Goal: Task Accomplishment & Management: Manage account settings

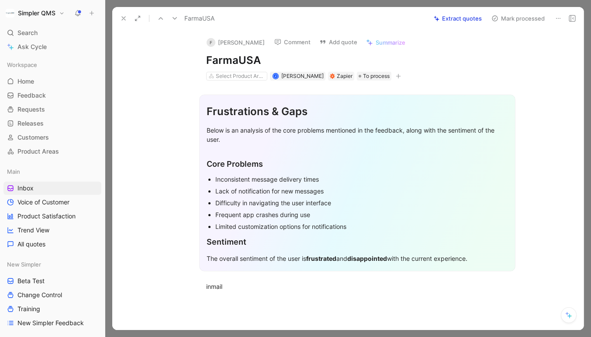
scroll to position [834, 0]
click at [559, 16] on icon at bounding box center [558, 18] width 7 height 7
click at [508, 48] on div "Delete" at bounding box center [534, 50] width 53 height 10
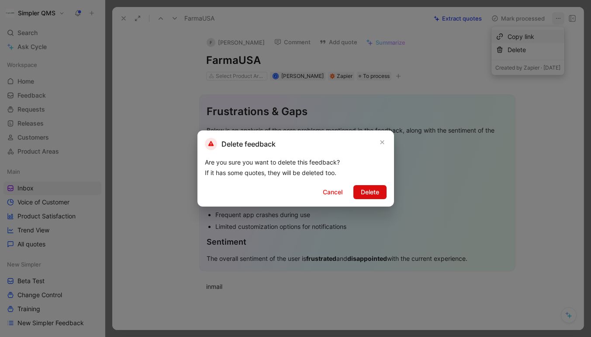
click at [366, 190] on span "Delete" at bounding box center [370, 192] width 18 height 10
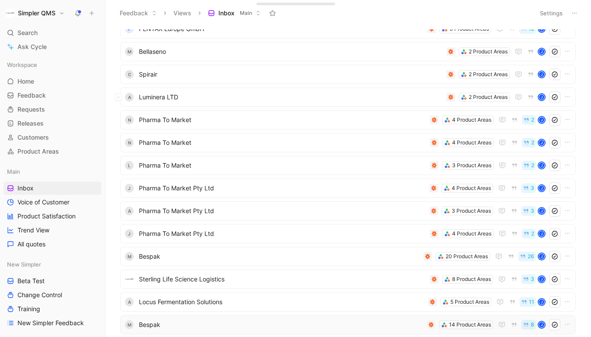
scroll to position [614, 0]
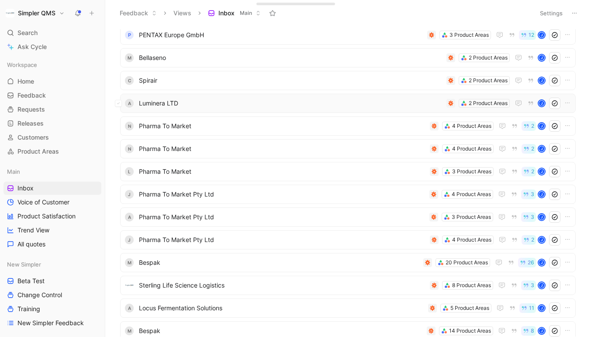
click at [349, 106] on span "Luminera LTD" at bounding box center [291, 103] width 304 height 10
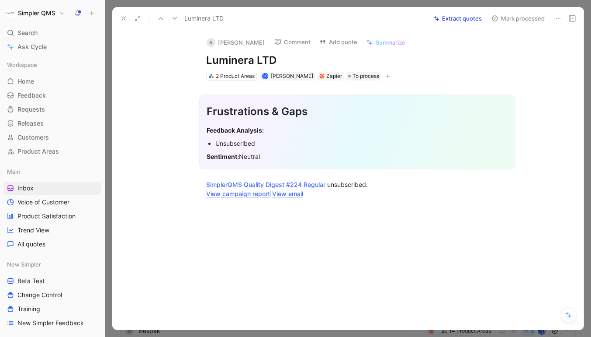
click at [560, 21] on icon at bounding box center [558, 18] width 7 height 7
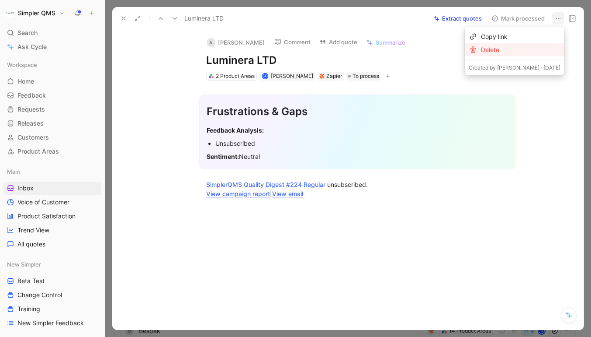
click at [493, 50] on div "Delete" at bounding box center [521, 50] width 80 height 10
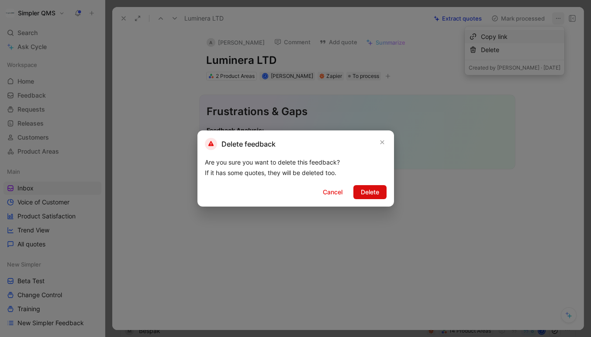
click at [365, 195] on span "Delete" at bounding box center [370, 192] width 18 height 10
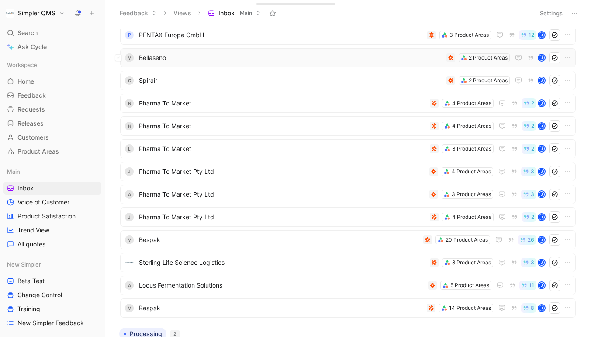
click at [370, 59] on span "Bellaseno" at bounding box center [291, 57] width 304 height 10
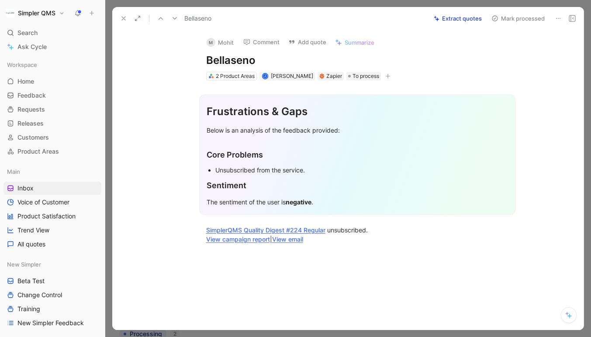
click at [560, 17] on icon at bounding box center [558, 18] width 7 height 7
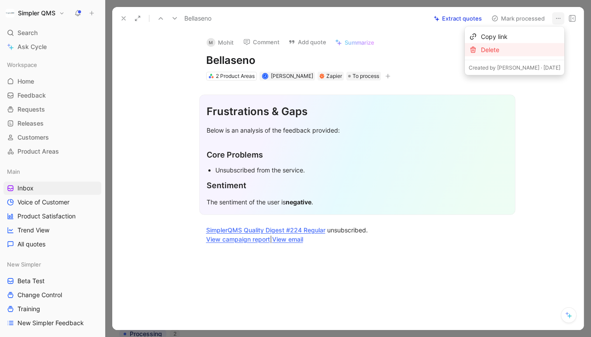
click at [510, 49] on div "Delete" at bounding box center [521, 50] width 80 height 10
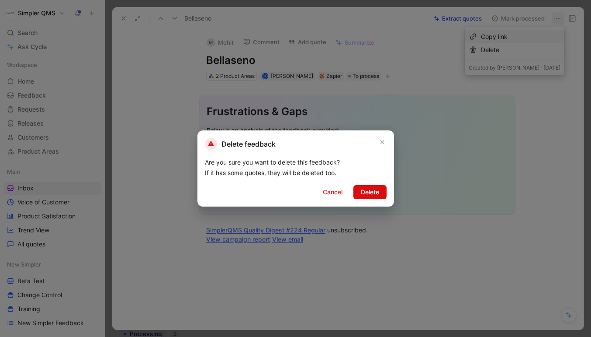
click at [376, 191] on span "Delete" at bounding box center [370, 192] width 18 height 10
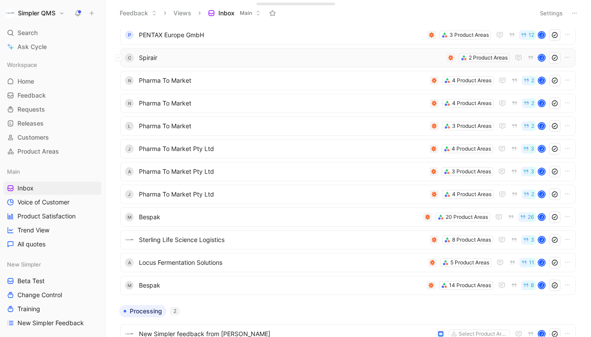
click at [424, 57] on span "Spirair" at bounding box center [291, 57] width 304 height 10
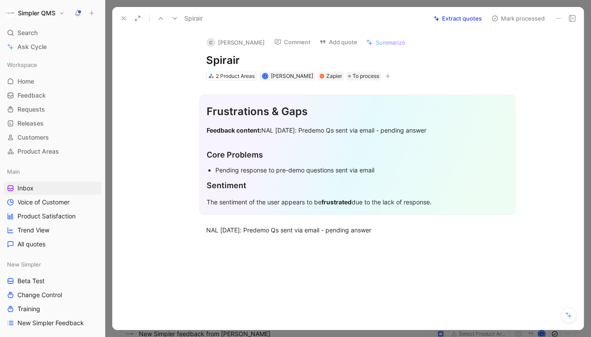
click at [553, 18] on button at bounding box center [558, 18] width 12 height 12
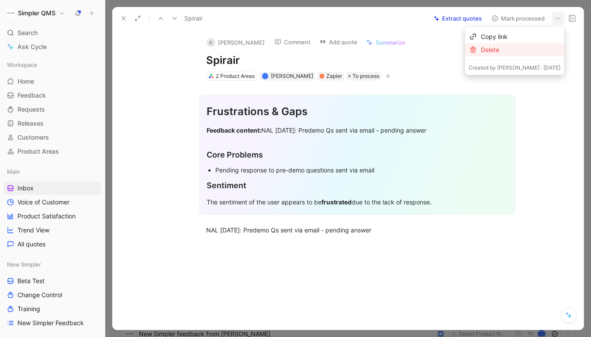
click at [492, 53] on div "Delete" at bounding box center [521, 50] width 80 height 10
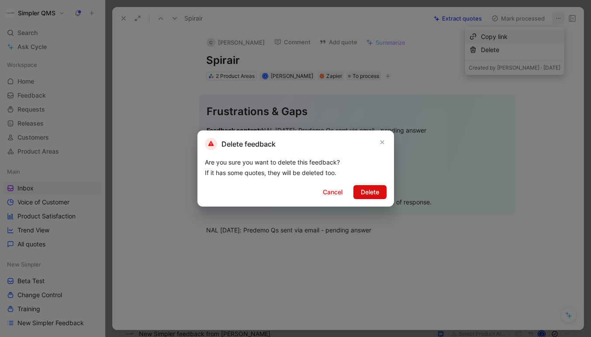
click at [371, 191] on span "Delete" at bounding box center [370, 192] width 18 height 10
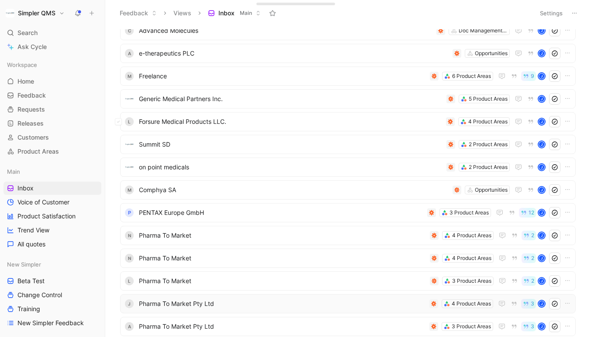
scroll to position [433, 0]
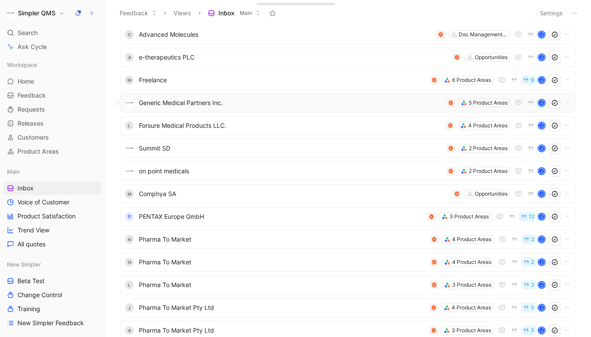
click at [408, 105] on span "Generic Medical Partners Inc." at bounding box center [291, 102] width 304 height 10
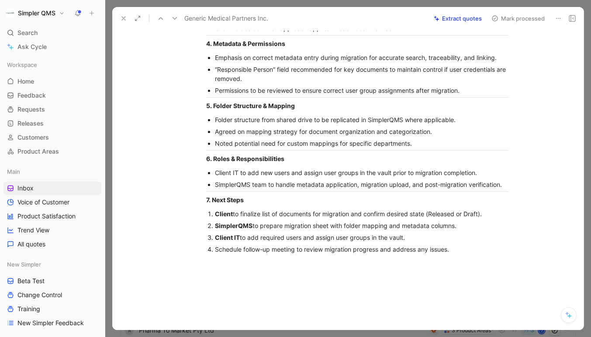
scroll to position [530, 0]
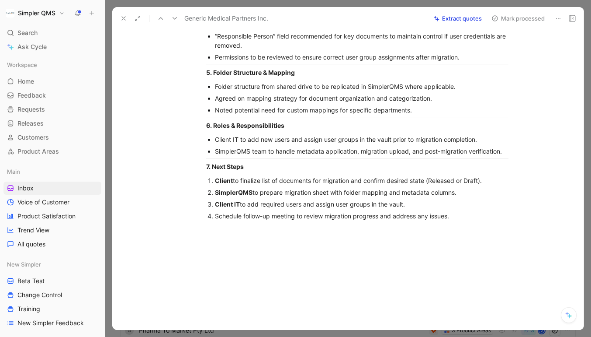
click at [559, 21] on icon at bounding box center [558, 18] width 7 height 7
click at [508, 52] on div "Delete" at bounding box center [534, 50] width 53 height 10
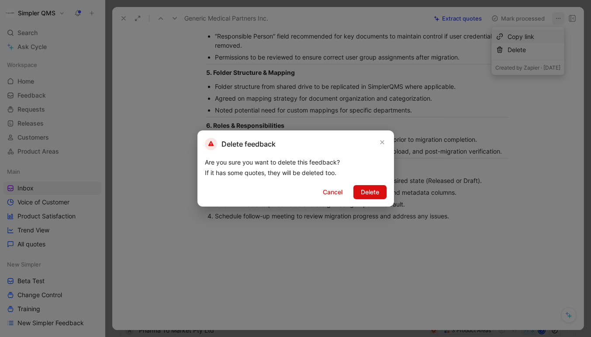
click at [369, 192] on span "Delete" at bounding box center [370, 192] width 18 height 10
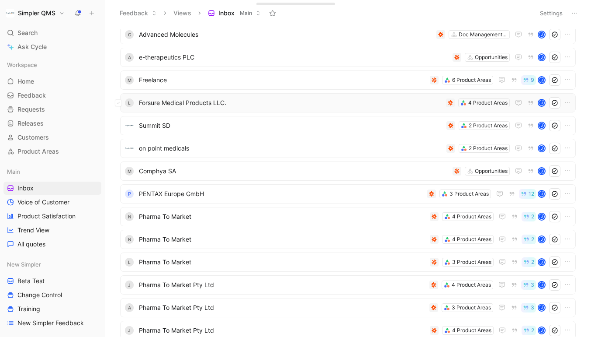
click at [361, 102] on span "Forsure Medical Products LLC." at bounding box center [291, 102] width 304 height 10
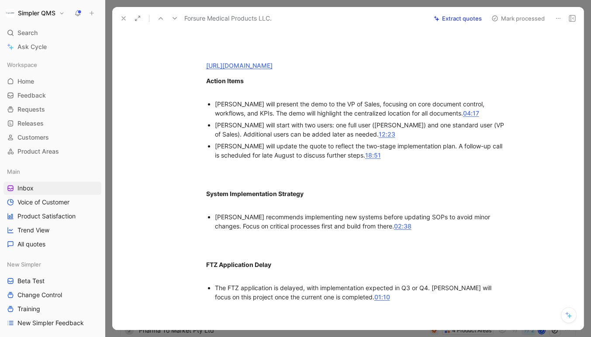
scroll to position [191, 0]
click at [123, 20] on icon at bounding box center [123, 18] width 7 height 7
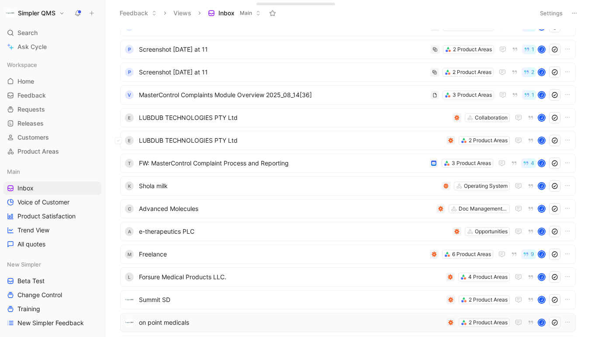
scroll to position [260, 0]
click at [307, 119] on span "LUBDUB TECHNOLOGIES PTY Ltd" at bounding box center [294, 116] width 310 height 10
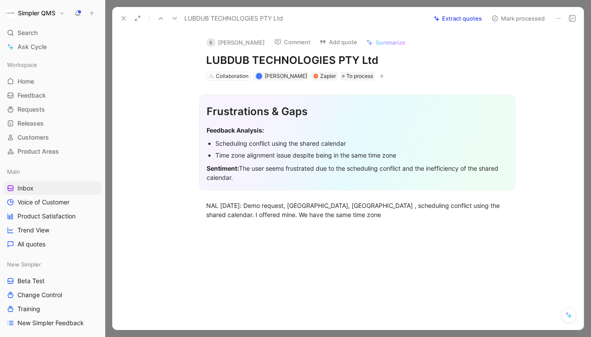
click at [555, 14] on button at bounding box center [558, 18] width 12 height 12
click at [513, 51] on div "Delete" at bounding box center [534, 50] width 53 height 10
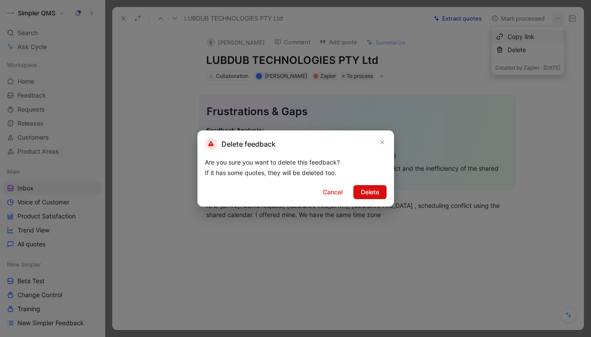
click at [375, 190] on span "Delete" at bounding box center [370, 192] width 18 height 10
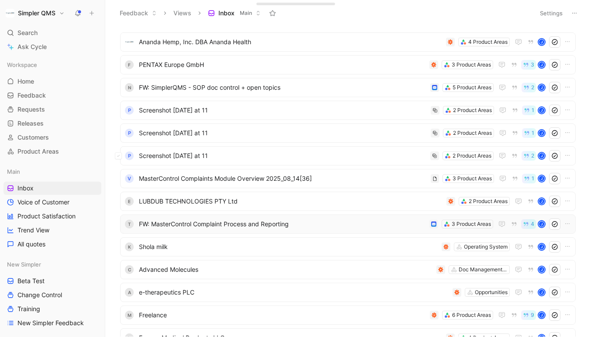
scroll to position [193, 0]
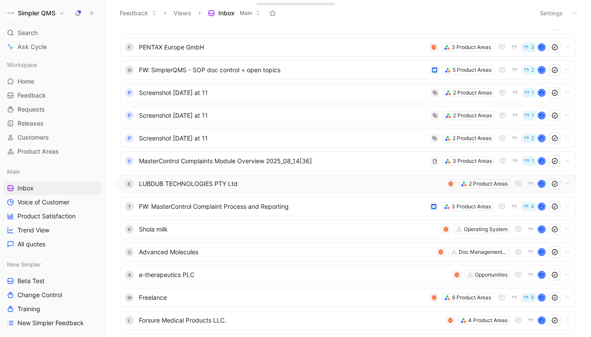
click at [379, 185] on span "LUBDUB TECHNOLOGIES PTY Ltd" at bounding box center [291, 183] width 304 height 10
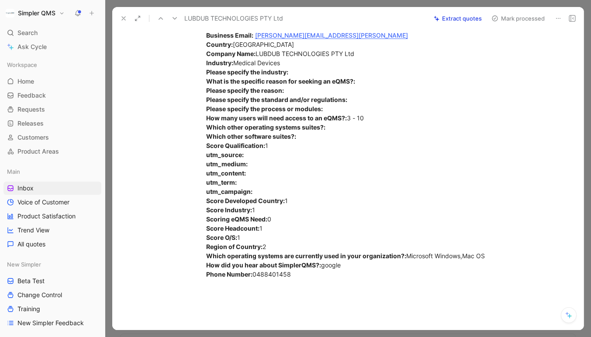
scroll to position [267, 0]
click at [559, 20] on icon at bounding box center [558, 18] width 7 height 7
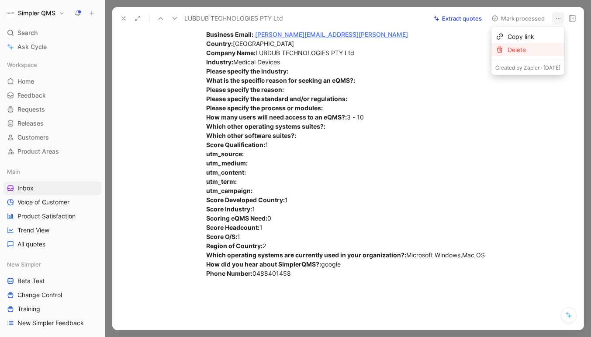
click at [509, 49] on div "Delete" at bounding box center [534, 50] width 53 height 10
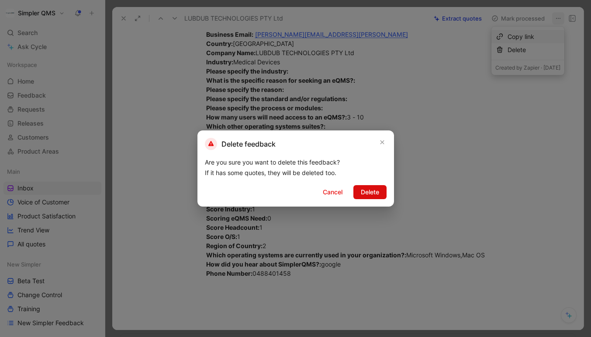
click at [371, 196] on span "Delete" at bounding box center [370, 192] width 18 height 10
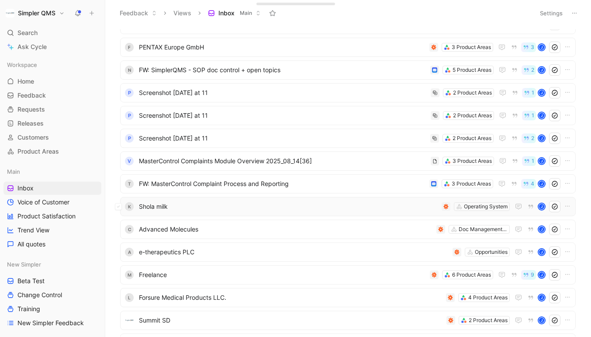
click at [377, 209] on span "Shola milk" at bounding box center [288, 206] width 299 height 10
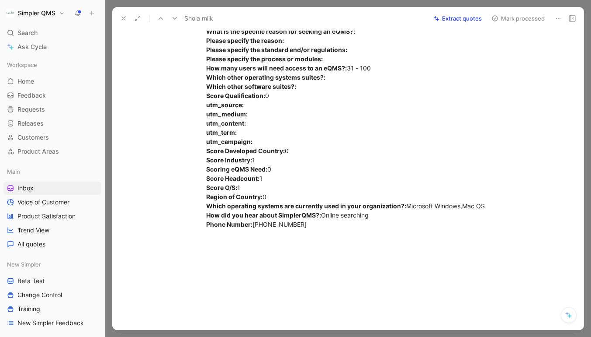
scroll to position [335, 0]
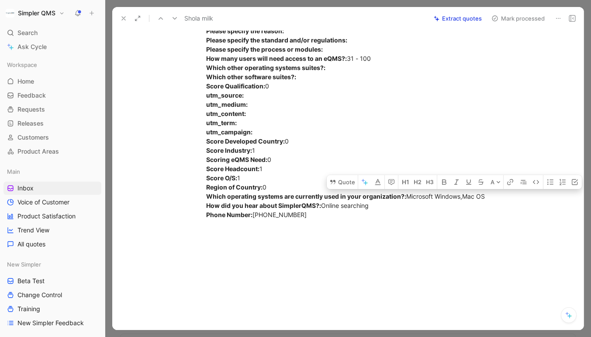
drag, startPoint x: 489, startPoint y: 199, endPoint x: 464, endPoint y: 197, distance: 24.6
click at [464, 197] on div "Form submit: SimplerQMS Demo Submit time: [DATE] 9:48 AM firstName: [PERSON_NAM…" at bounding box center [357, 76] width 302 height 284
click at [344, 182] on button "Quote" at bounding box center [342, 182] width 31 height 14
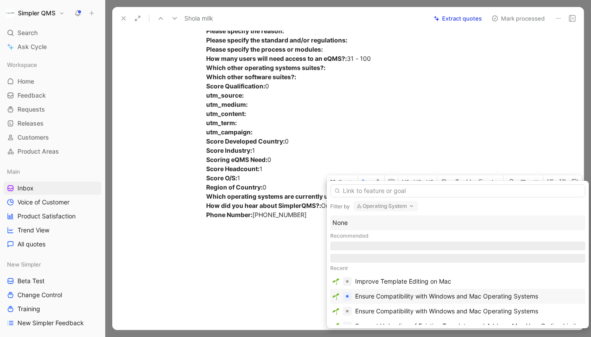
click at [442, 298] on div "Ensure Compatibility with Windows and Mac Operating Systems" at bounding box center [446, 296] width 183 height 10
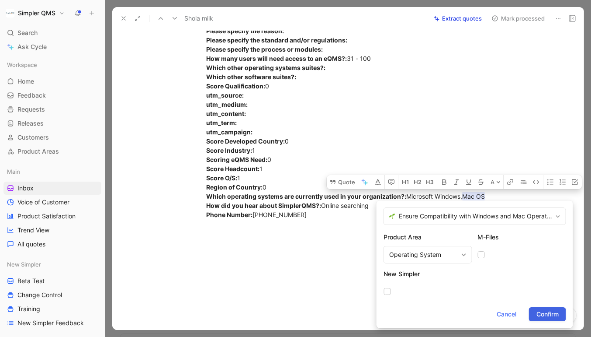
click at [555, 313] on span "Confirm" at bounding box center [548, 314] width 22 height 10
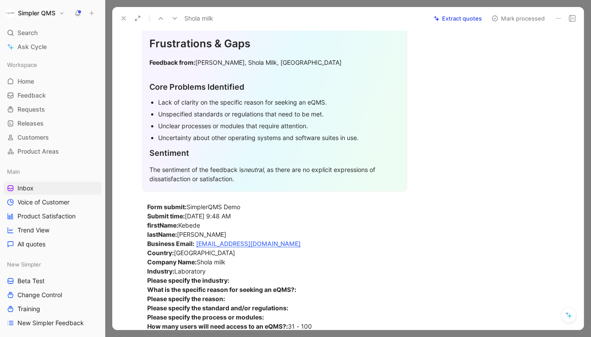
scroll to position [0, 0]
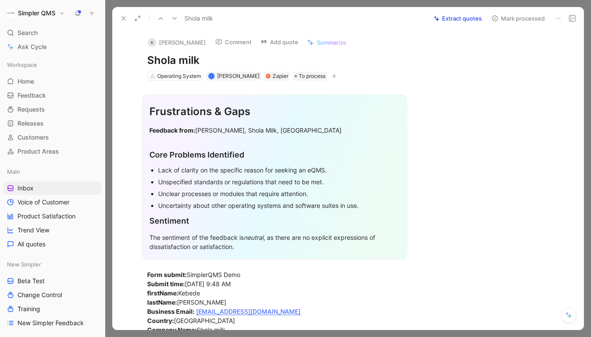
drag, startPoint x: 206, startPoint y: 59, endPoint x: 123, endPoint y: 59, distance: 82.6
click at [123, 59] on div "K [PERSON_NAME] Comment Add quote Summarize Shola milk Operating System [PERSON…" at bounding box center [348, 180] width 472 height 300
copy h1 "Shola milk"
click at [160, 42] on button "K [PERSON_NAME]" at bounding box center [177, 42] width 66 height 13
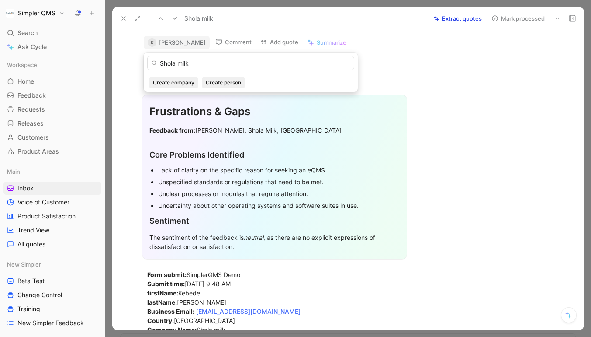
type input "Shola milk"
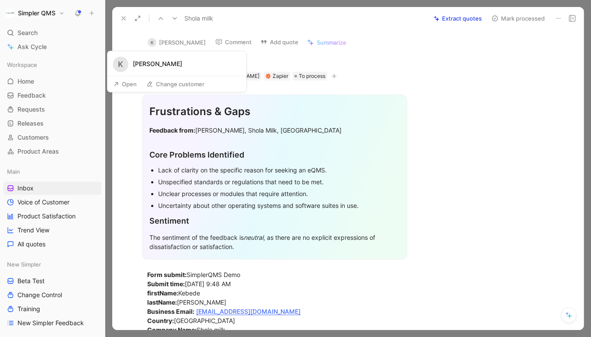
click at [128, 83] on button "Open" at bounding box center [124, 84] width 31 height 12
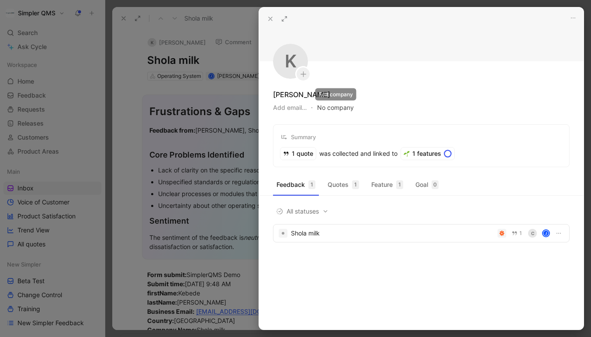
click at [339, 107] on button "No company" at bounding box center [335, 107] width 37 height 12
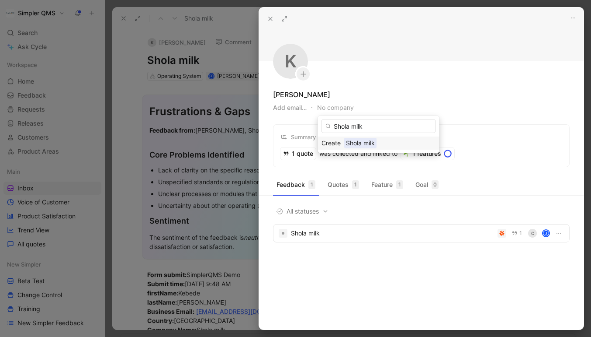
type input "Shola milk"
click at [370, 143] on span "Shola milk" at bounding box center [360, 142] width 32 height 11
click at [138, 96] on div at bounding box center [295, 168] width 591 height 337
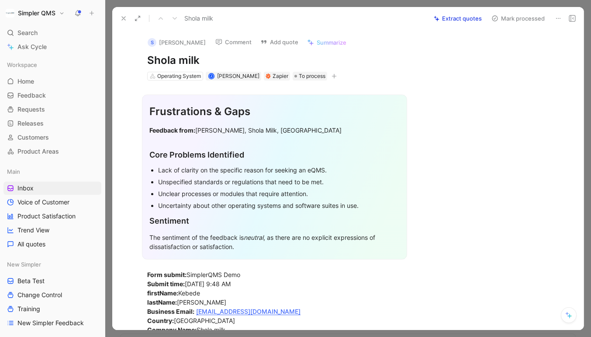
click at [505, 16] on button "Mark processed" at bounding box center [518, 18] width 61 height 12
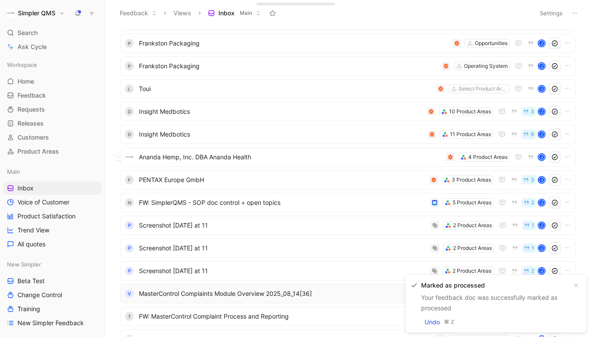
scroll to position [58, 0]
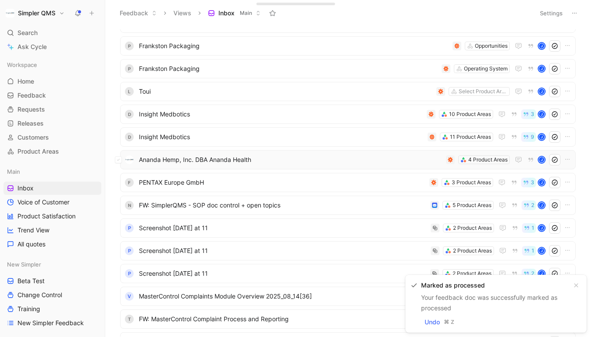
click at [353, 159] on span "Ananda Hemp, Inc. DBA Ananda Health" at bounding box center [291, 159] width 304 height 10
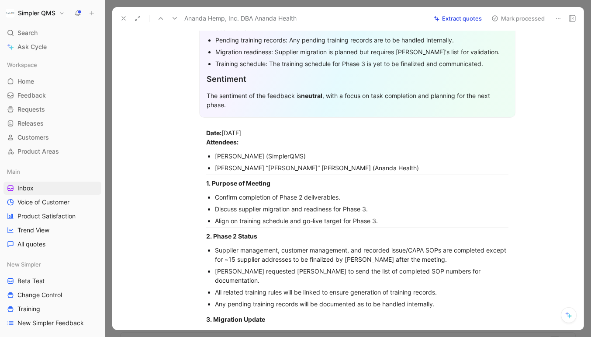
scroll to position [42, 0]
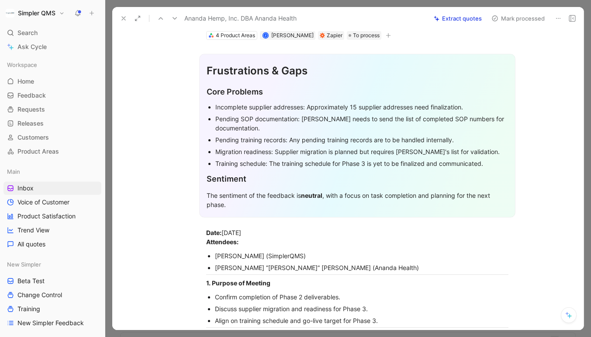
click at [124, 17] on use at bounding box center [123, 18] width 3 height 3
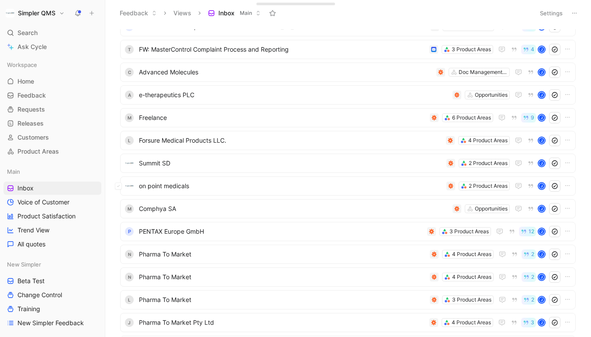
scroll to position [324, 0]
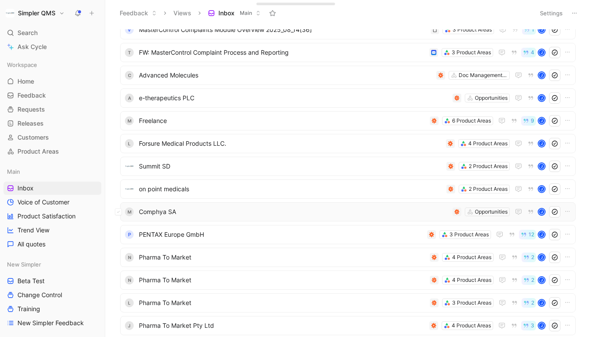
click at [301, 215] on span "Comphya SA" at bounding box center [294, 211] width 310 height 10
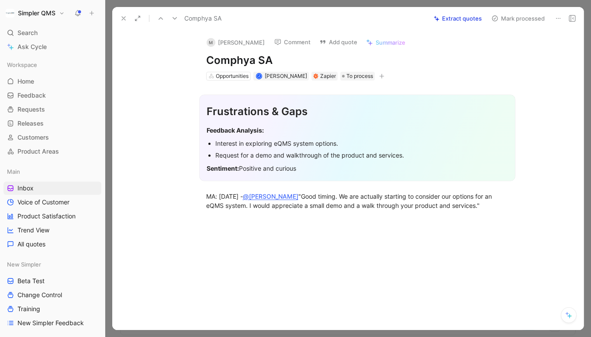
click at [561, 17] on icon at bounding box center [558, 18] width 7 height 7
click at [514, 46] on div "Delete" at bounding box center [534, 50] width 53 height 10
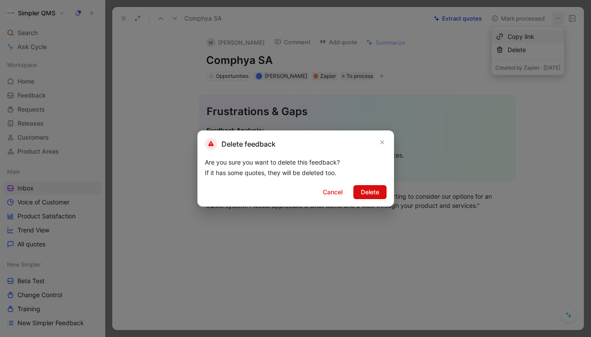
click at [367, 187] on span "Delete" at bounding box center [370, 192] width 18 height 10
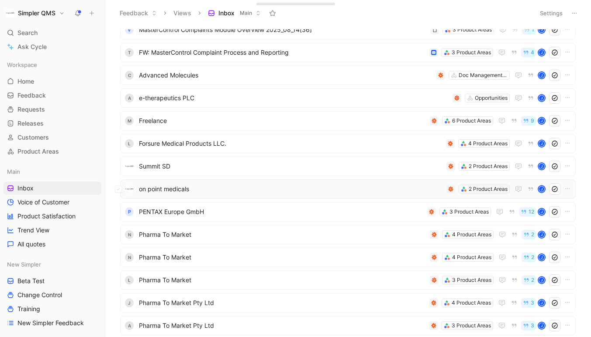
click at [406, 183] on div "on point medicals 2 Product Areas J" at bounding box center [348, 188] width 450 height 11
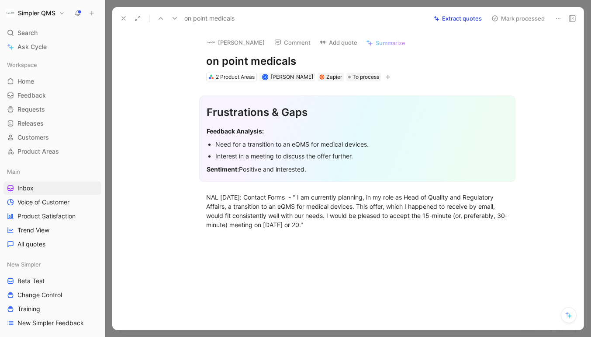
scroll to position [10, 0]
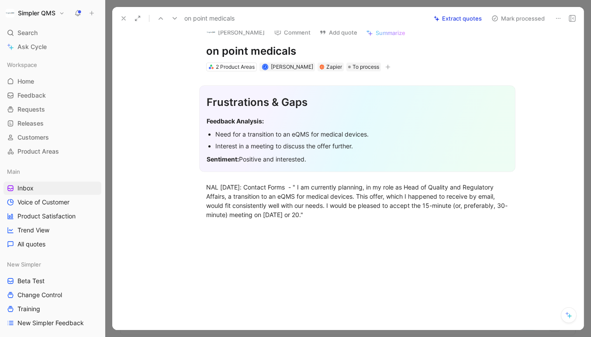
click at [557, 15] on icon at bounding box center [558, 18] width 7 height 7
click at [522, 50] on div "Delete" at bounding box center [534, 50] width 53 height 10
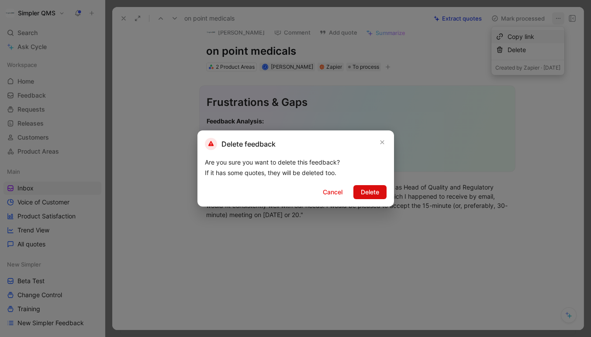
click at [358, 186] on button "Delete" at bounding box center [370, 192] width 33 height 14
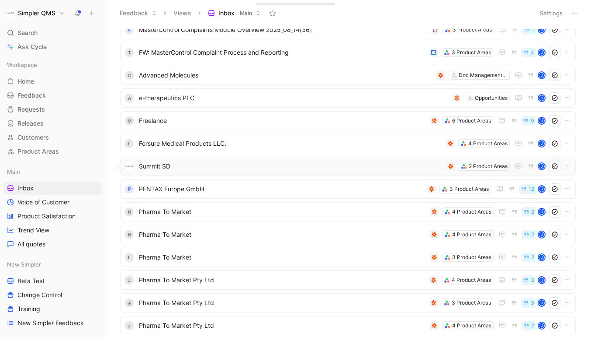
click at [373, 164] on span "Summit SD" at bounding box center [291, 166] width 304 height 10
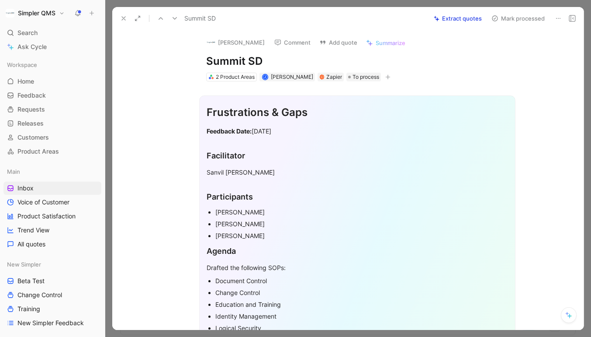
click at [556, 17] on icon at bounding box center [558, 18] width 7 height 7
click at [496, 50] on icon at bounding box center [499, 49] width 7 height 7
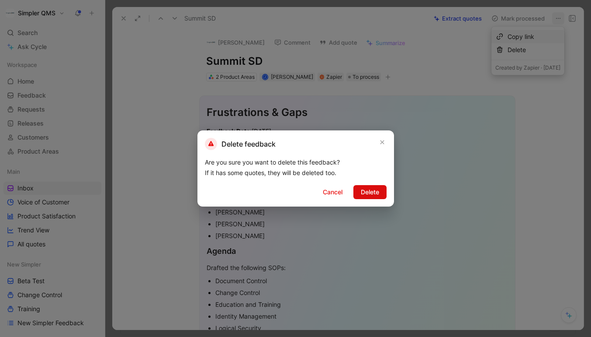
click at [361, 194] on span "Delete" at bounding box center [370, 192] width 18 height 10
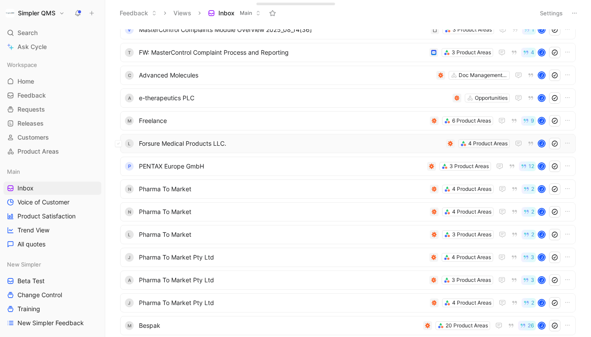
click at [341, 139] on span "Forsure Medical Products LLC." at bounding box center [291, 143] width 304 height 10
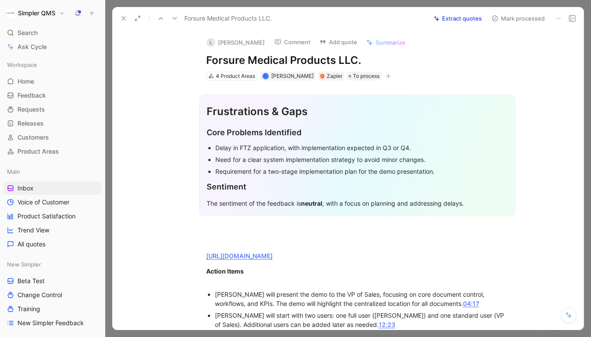
drag, startPoint x: 365, startPoint y: 59, endPoint x: 190, endPoint y: 57, distance: 175.7
click at [190, 57] on div "L [PERSON_NAME] Comment Add quote Summarize Forsure Medical Products LLC. 4 Pro…" at bounding box center [358, 56] width 336 height 52
copy h1 "Forsure Medical Products LLC."
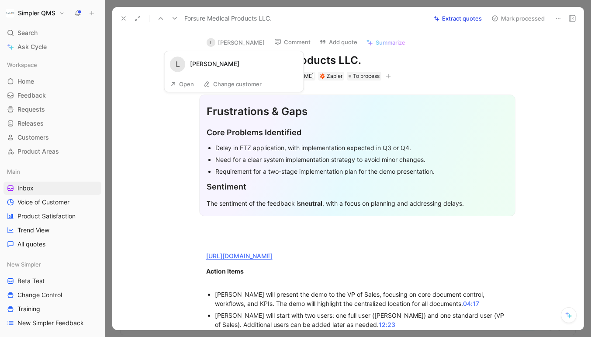
click at [183, 86] on button "Open" at bounding box center [182, 84] width 31 height 12
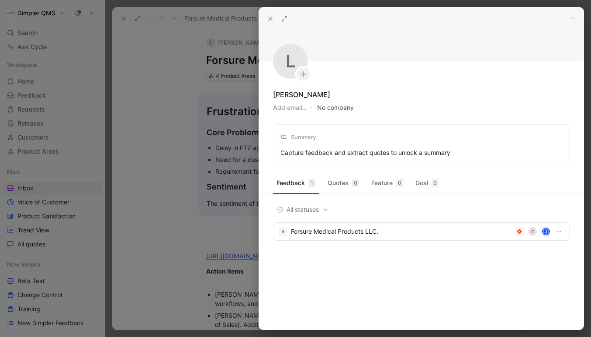
click at [343, 108] on button "No company" at bounding box center [335, 107] width 37 height 12
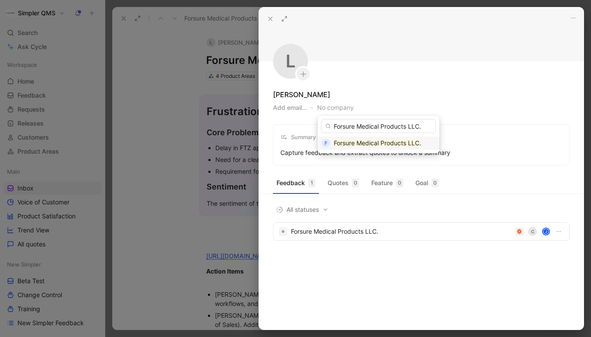
type input "Forsure Medical Products LLC."
click at [357, 141] on mark "Forsure Medical Products LLC." at bounding box center [377, 142] width 87 height 7
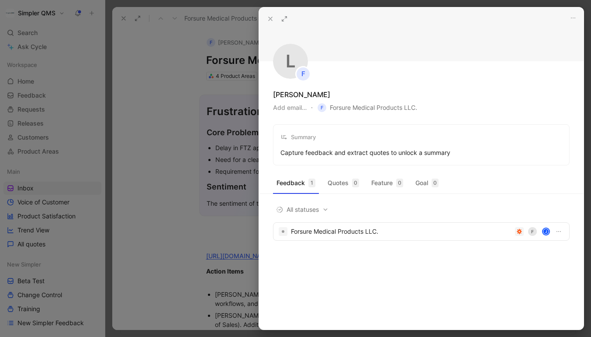
click at [161, 76] on div at bounding box center [295, 168] width 591 height 337
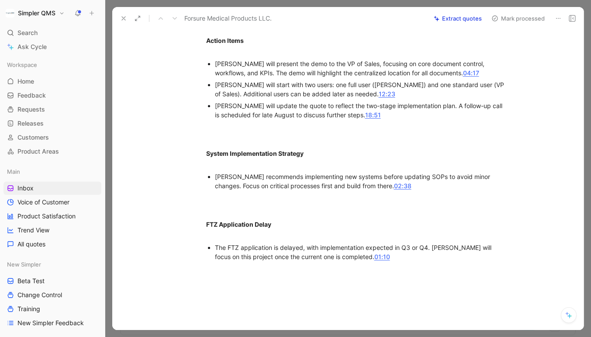
scroll to position [232, 0]
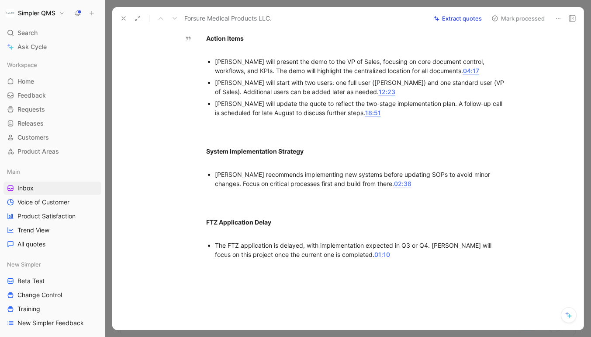
click at [497, 20] on use at bounding box center [495, 18] width 5 height 5
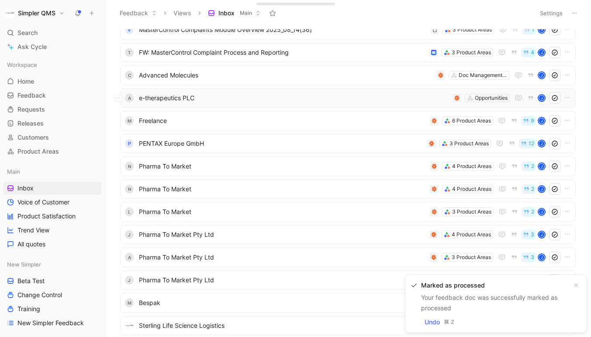
click at [316, 96] on span "e-therapeutics PLC" at bounding box center [294, 98] width 310 height 10
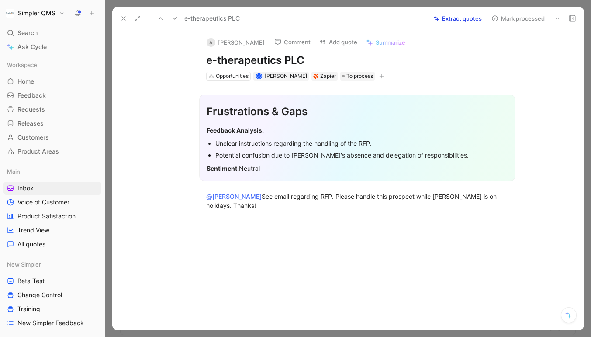
click at [561, 17] on icon at bounding box center [558, 18] width 7 height 7
click at [508, 49] on div "Delete" at bounding box center [534, 50] width 53 height 10
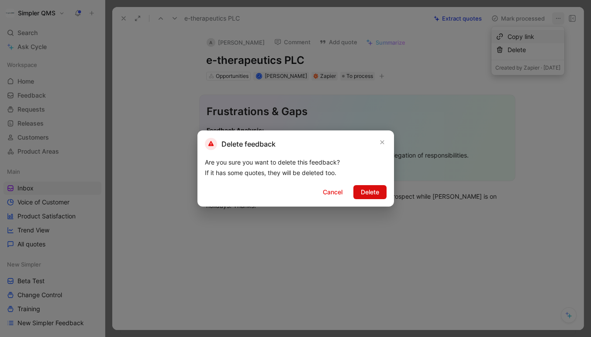
click at [369, 191] on span "Delete" at bounding box center [370, 192] width 18 height 10
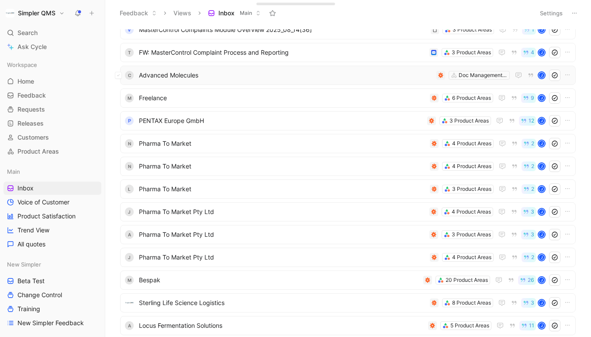
click at [392, 73] on span "Advanced Molecules" at bounding box center [286, 75] width 294 height 10
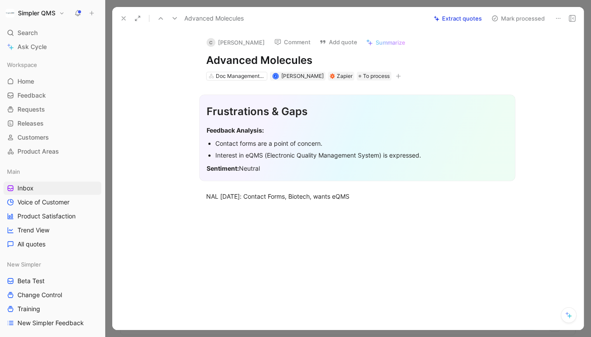
click at [557, 18] on icon at bounding box center [558, 18] width 7 height 7
click at [508, 50] on div "Delete" at bounding box center [534, 50] width 53 height 10
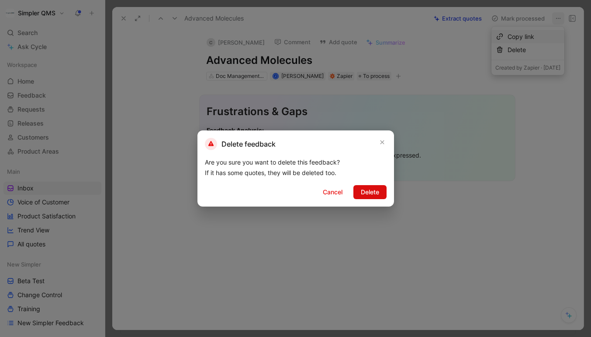
click at [372, 192] on span "Delete" at bounding box center [370, 192] width 18 height 10
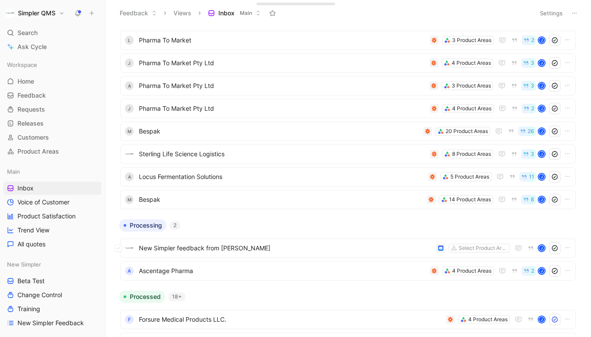
scroll to position [448, 0]
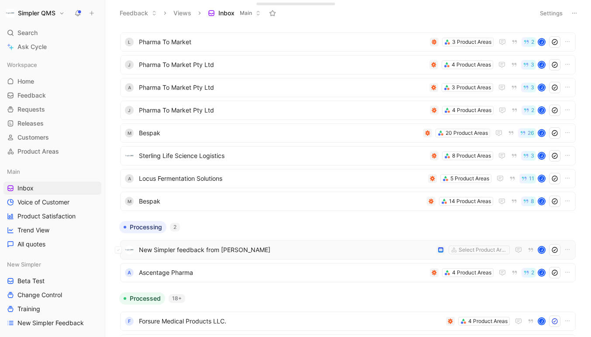
click at [321, 257] on div "New Simpler feedback from [PERSON_NAME] Select Product Areas J" at bounding box center [348, 249] width 456 height 19
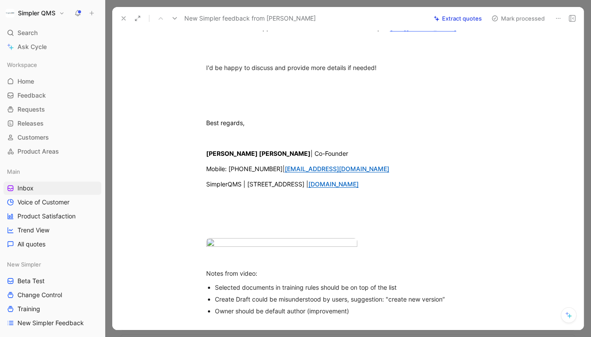
scroll to position [229, 0]
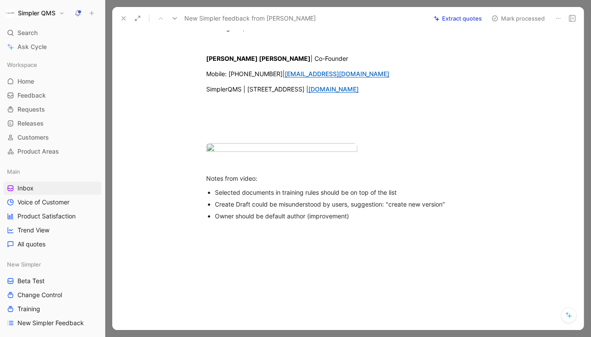
click at [124, 15] on icon at bounding box center [123, 18] width 7 height 7
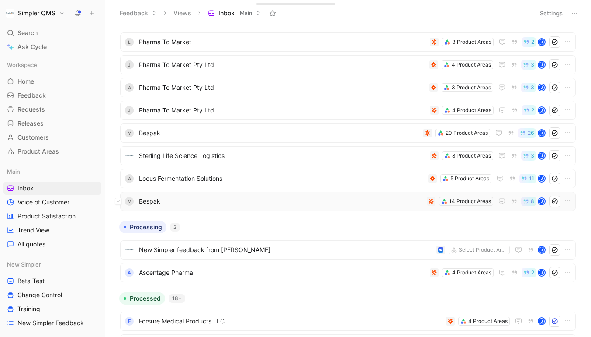
click at [221, 202] on span "Bespak" at bounding box center [281, 201] width 284 height 10
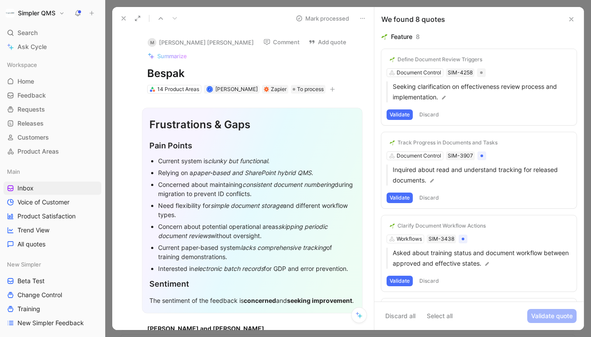
click at [122, 16] on icon at bounding box center [123, 18] width 7 height 7
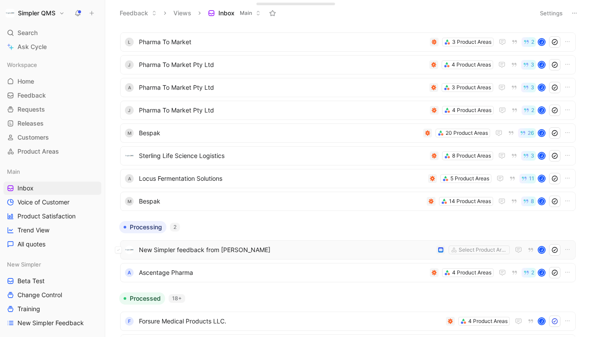
click at [291, 249] on span "New Simpler feedback from [PERSON_NAME]" at bounding box center [286, 249] width 294 height 10
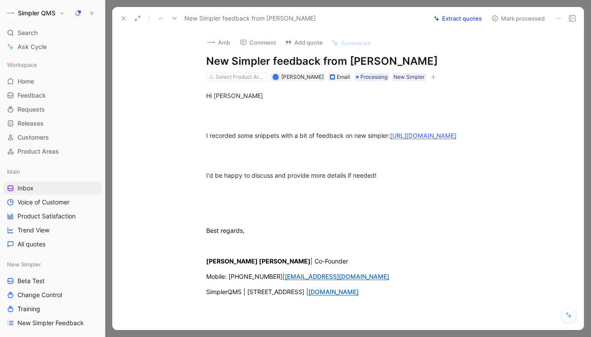
scroll to position [229, 0]
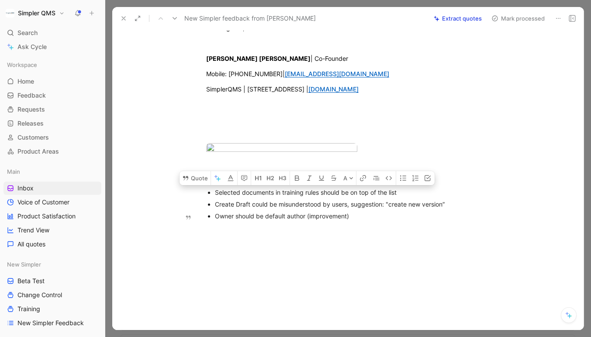
drag, startPoint x: 409, startPoint y: 189, endPoint x: 209, endPoint y: 190, distance: 199.7
click at [215, 190] on li "Selected documents in training rules should be on top of the list" at bounding box center [362, 192] width 294 height 12
click at [203, 180] on button "Quote" at bounding box center [195, 178] width 31 height 14
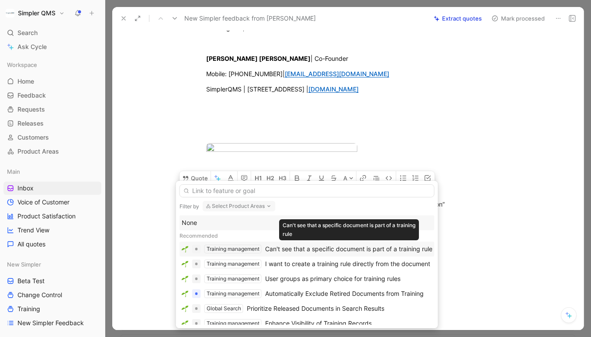
click at [401, 248] on div "Can't see that a specific document is part of a training rule" at bounding box center [348, 248] width 167 height 10
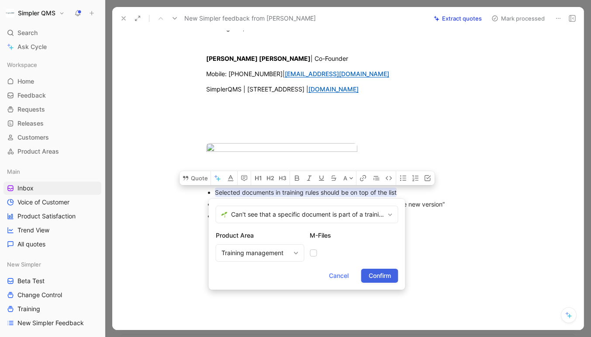
click at [388, 279] on span "Confirm" at bounding box center [380, 275] width 22 height 10
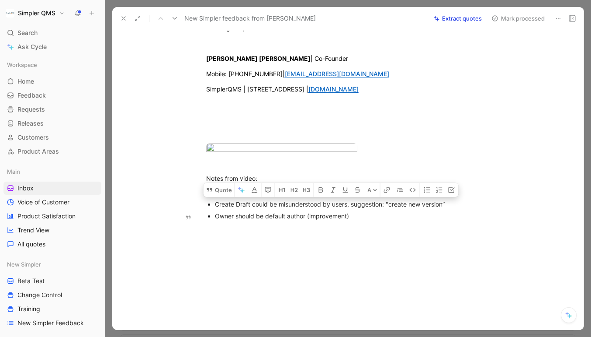
drag, startPoint x: 455, startPoint y: 205, endPoint x: 201, endPoint y: 204, distance: 254.3
click at [201, 204] on ul "Selected documents in training rules should be on top of the list Create Draft …" at bounding box center [358, 203] width 336 height 35
click at [222, 191] on button "Quote" at bounding box center [219, 190] width 31 height 14
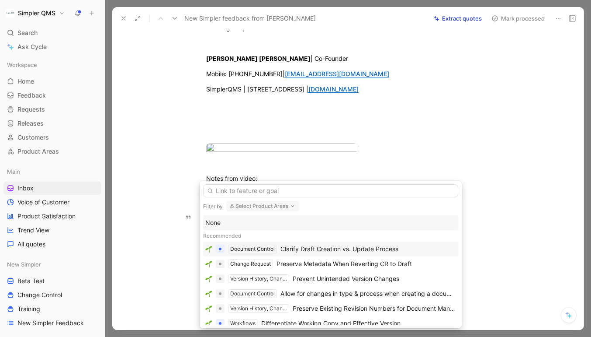
click at [383, 249] on div "Clarify Draft Creation vs. Update Process" at bounding box center [340, 248] width 118 height 10
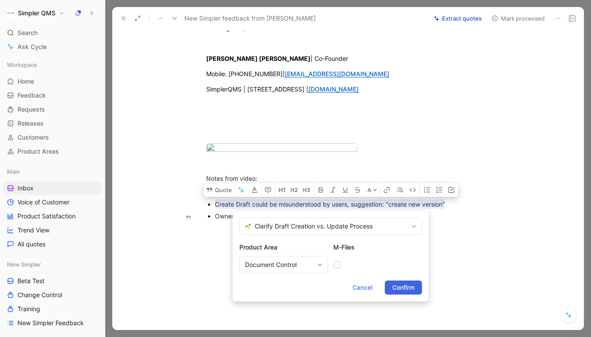
click at [411, 286] on span "Confirm" at bounding box center [403, 287] width 22 height 10
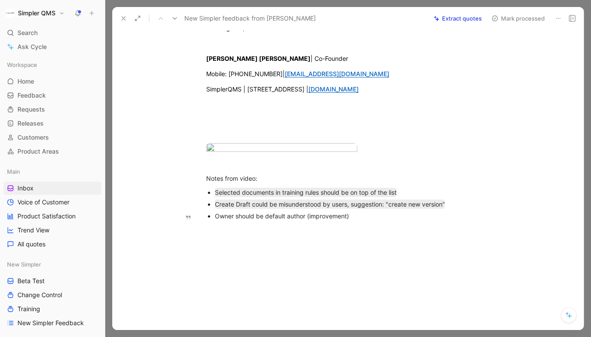
drag, startPoint x: 360, startPoint y: 219, endPoint x: 199, endPoint y: 217, distance: 160.4
click at [199, 217] on ul "Selected documents in training rules should be on top of the list Create Draft …" at bounding box center [358, 203] width 336 height 35
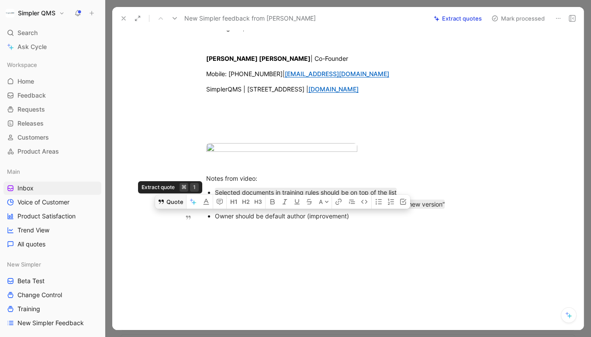
click at [170, 198] on button "Quote" at bounding box center [170, 201] width 31 height 14
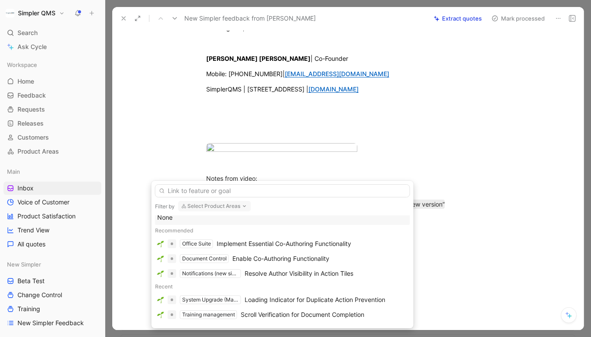
scroll to position [0, 0]
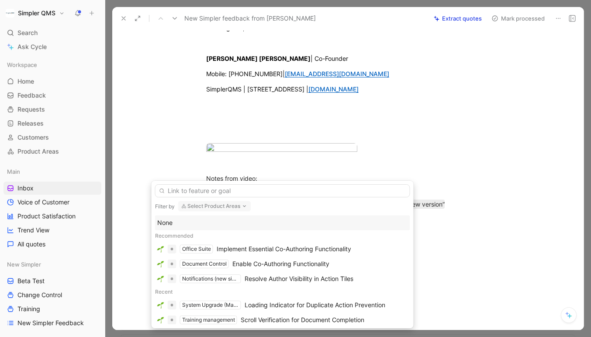
click at [243, 205] on icon "button" at bounding box center [244, 205] width 7 height 7
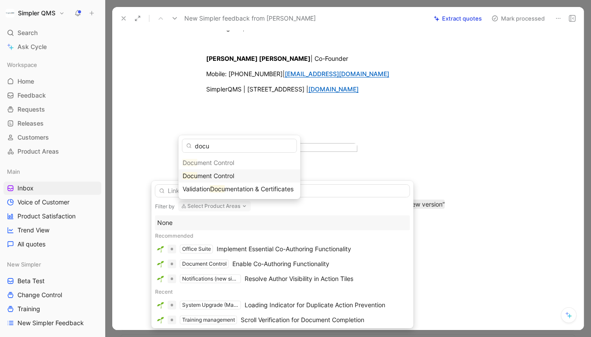
type input "docu"
click at [237, 175] on div "Docu ment Control" at bounding box center [240, 175] width 114 height 10
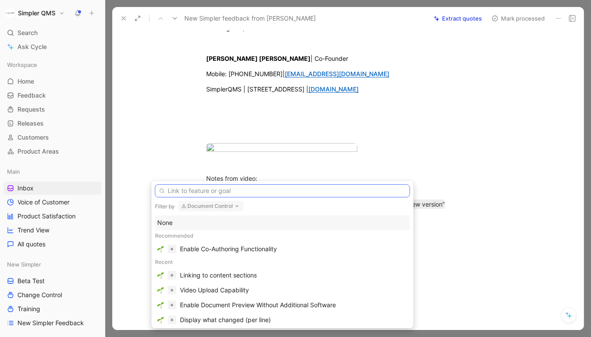
click at [329, 191] on input "text" at bounding box center [282, 190] width 255 height 13
type input "D"
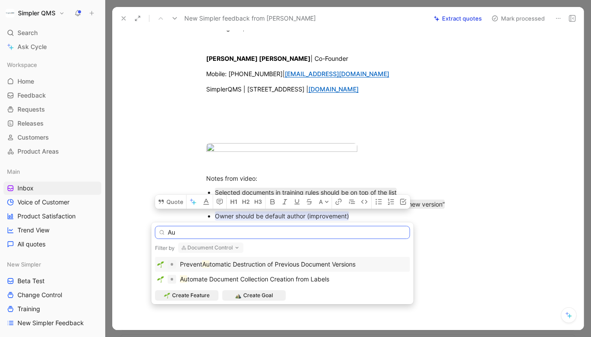
type input "A"
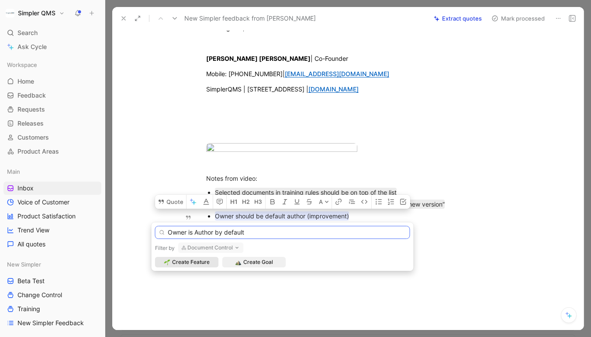
type input "Owner is Author by default"
click at [207, 265] on span "Create Feature" at bounding box center [191, 261] width 38 height 9
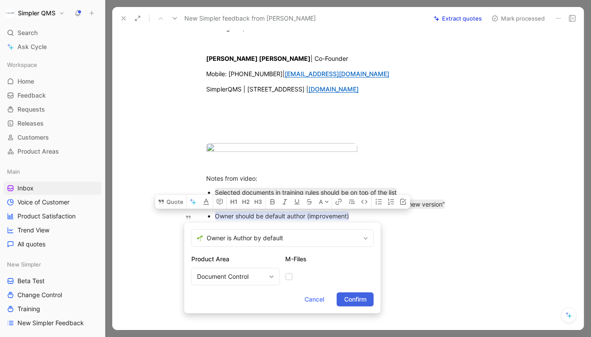
click at [357, 302] on span "Confirm" at bounding box center [355, 299] width 22 height 10
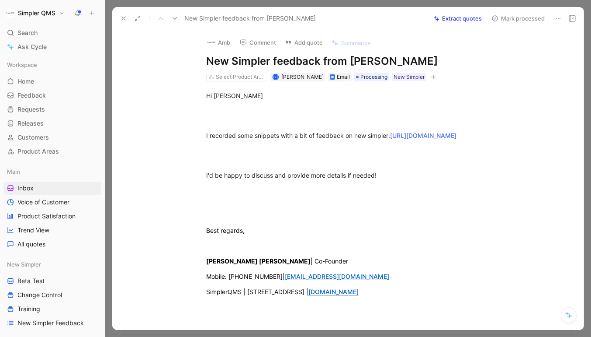
click at [500, 17] on button "Mark processed" at bounding box center [518, 18] width 61 height 12
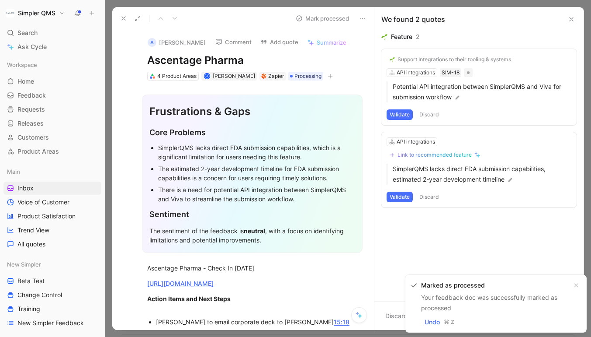
click at [125, 18] on icon at bounding box center [123, 18] width 7 height 7
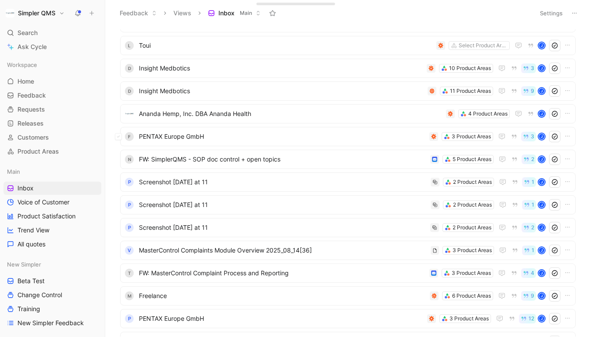
scroll to position [79, 0]
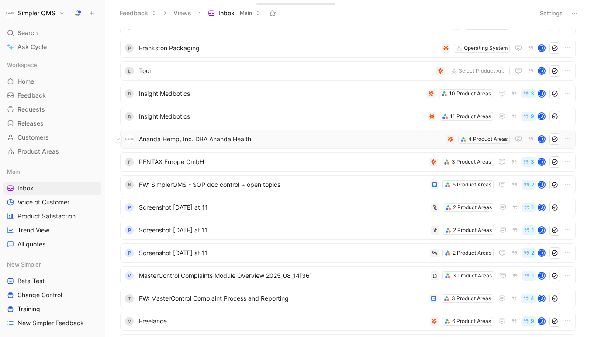
click at [316, 137] on span "Ananda Hemp, Inc. DBA Ananda Health" at bounding box center [291, 139] width 304 height 10
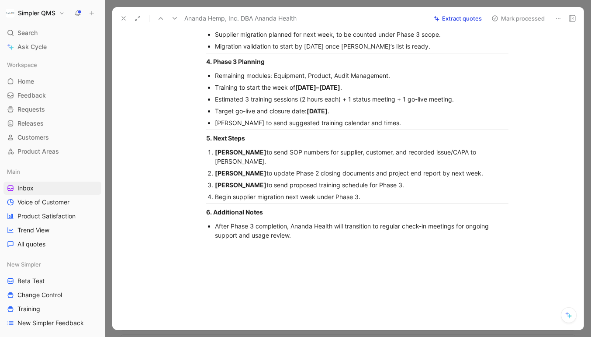
scroll to position [441, 0]
click at [557, 18] on icon at bounding box center [558, 18] width 7 height 7
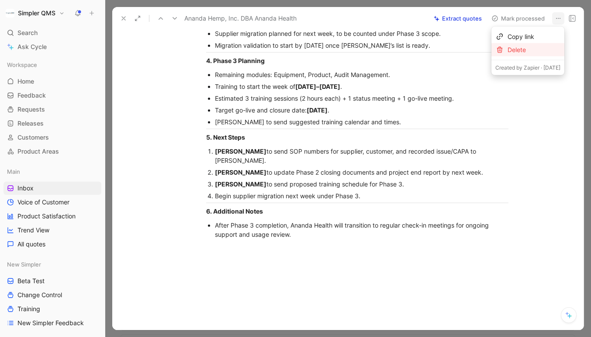
click at [515, 49] on div "Delete" at bounding box center [534, 50] width 53 height 10
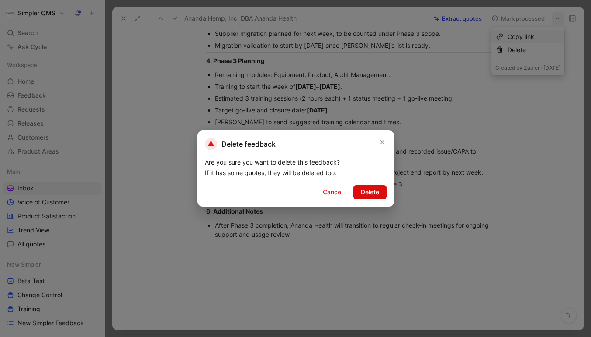
click at [373, 191] on span "Delete" at bounding box center [370, 192] width 18 height 10
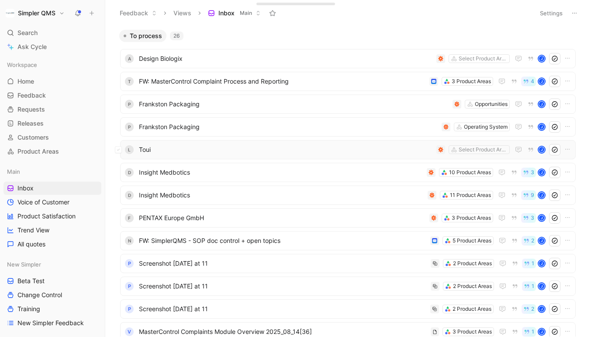
click at [361, 146] on span "Toui" at bounding box center [286, 149] width 294 height 10
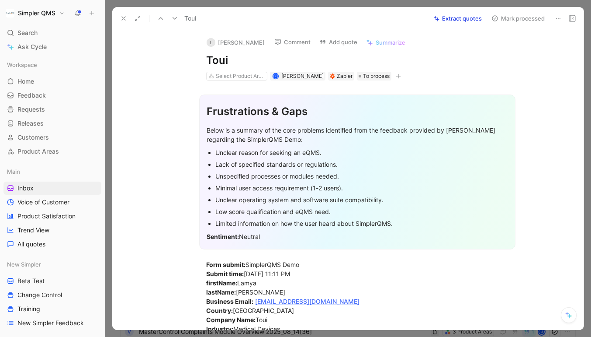
click at [556, 13] on button at bounding box center [558, 18] width 12 height 12
click at [508, 52] on div "Delete" at bounding box center [534, 50] width 53 height 10
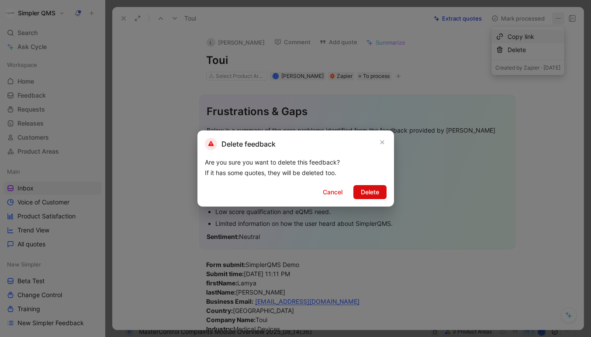
click at [373, 193] on span "Delete" at bounding box center [370, 192] width 18 height 10
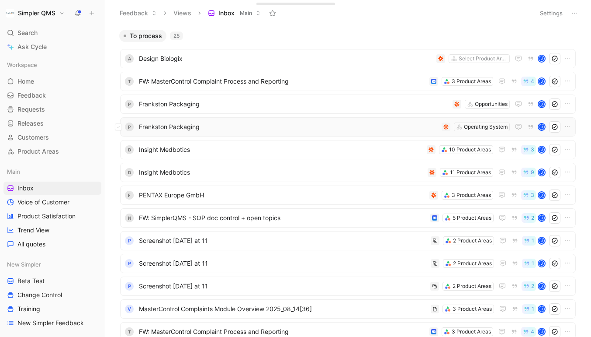
click at [353, 125] on span "Frankston Packaging" at bounding box center [288, 126] width 299 height 10
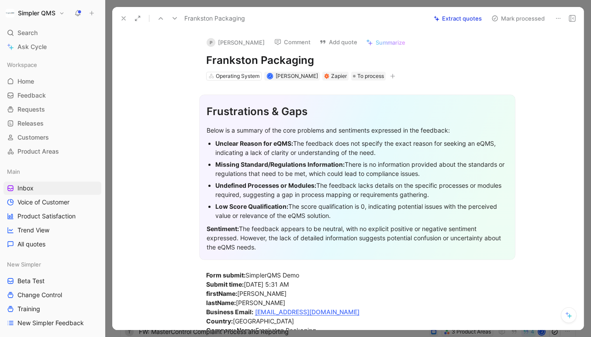
click at [559, 16] on icon at bounding box center [558, 18] width 7 height 7
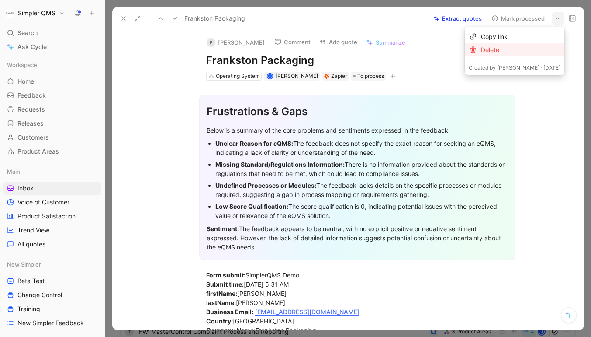
click at [509, 49] on div "Delete" at bounding box center [521, 50] width 80 height 10
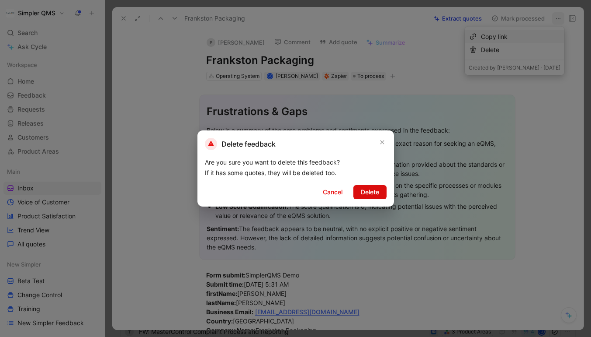
click at [369, 195] on span "Delete" at bounding box center [370, 192] width 18 height 10
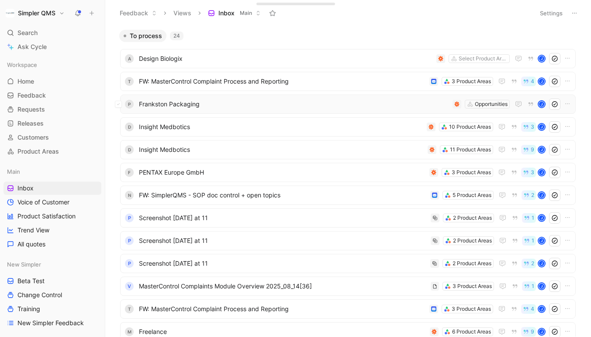
click at [368, 100] on span "Frankston Packaging" at bounding box center [294, 104] width 310 height 10
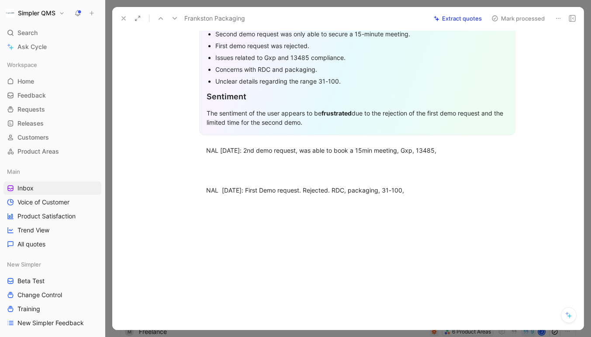
scroll to position [119, 0]
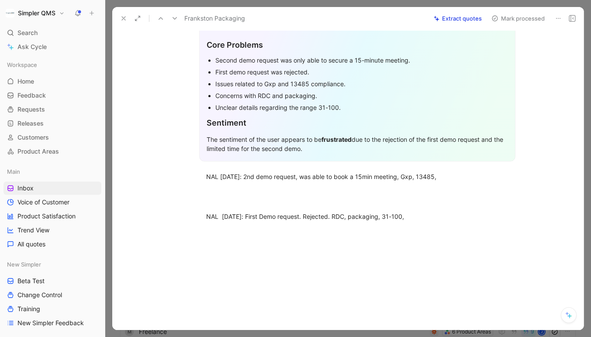
click at [562, 14] on button at bounding box center [558, 18] width 12 height 12
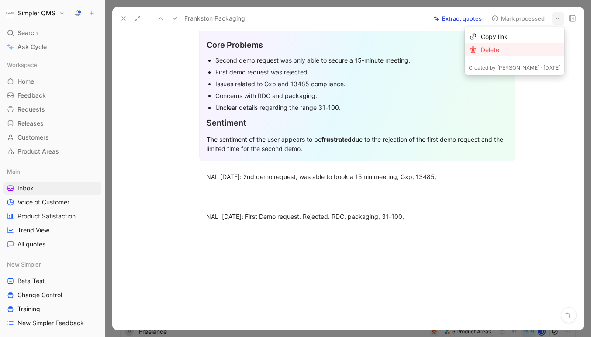
click at [525, 50] on div "Delete" at bounding box center [521, 50] width 80 height 10
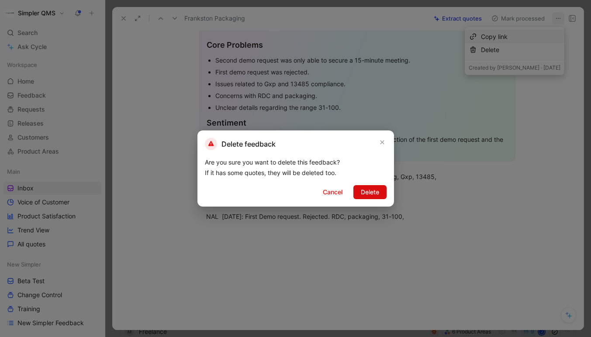
click at [371, 189] on span "Delete" at bounding box center [370, 192] width 18 height 10
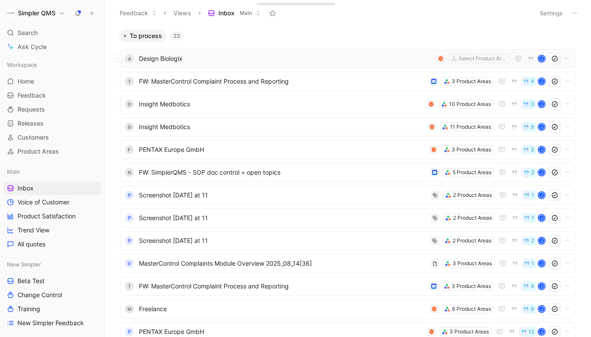
click at [406, 59] on span "Design Biologix" at bounding box center [286, 58] width 294 height 10
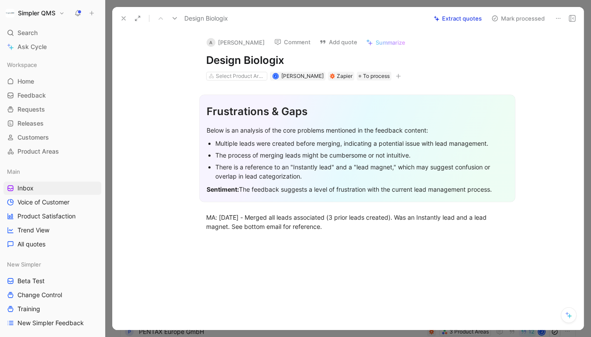
scroll to position [12, 0]
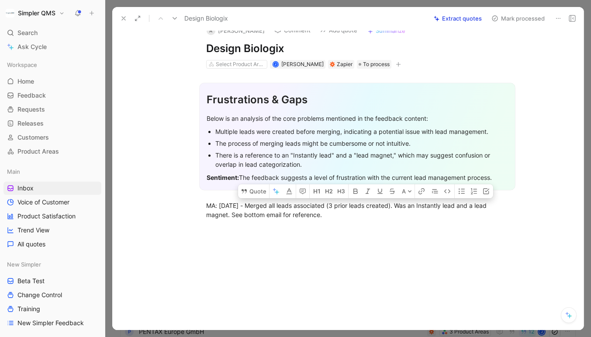
drag, startPoint x: 410, startPoint y: 206, endPoint x: 431, endPoint y: 223, distance: 27.0
click at [431, 223] on div "Frustrations & Gaps Below is an analysis of the core problems mentioned in the …" at bounding box center [357, 149] width 453 height 160
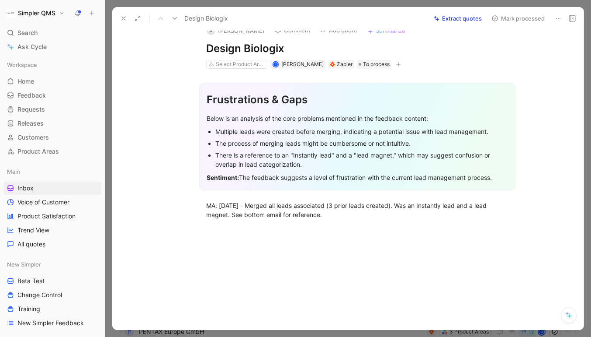
click at [556, 16] on icon at bounding box center [558, 18] width 7 height 7
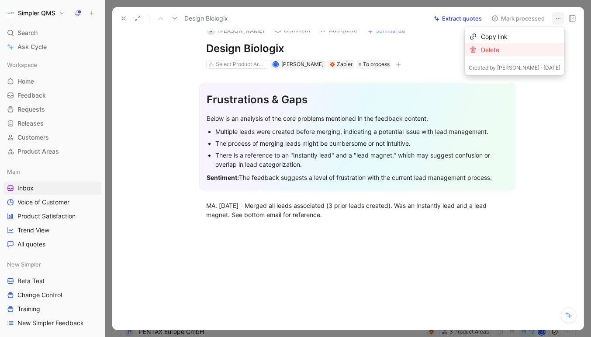
click at [507, 52] on div "Delete" at bounding box center [515, 49] width 100 height 13
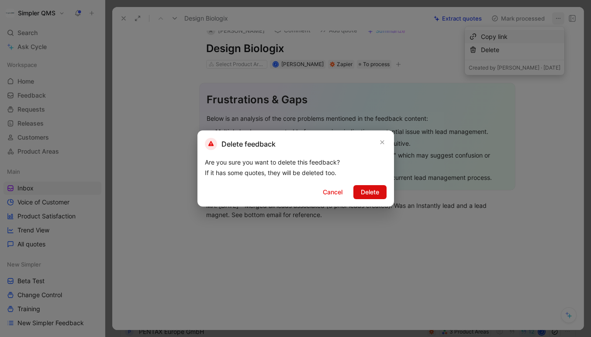
click at [363, 190] on span "Delete" at bounding box center [370, 192] width 18 height 10
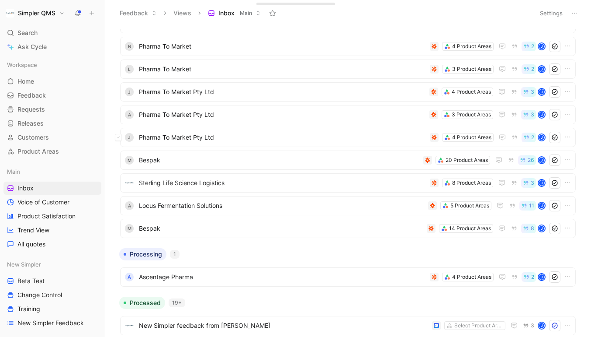
scroll to position [312, 0]
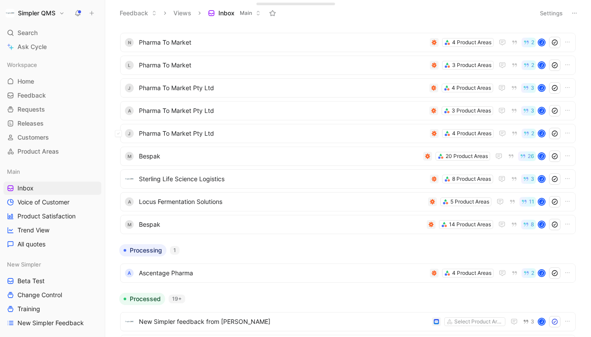
click at [319, 135] on span "Pharma To Market Pty Ltd" at bounding box center [283, 133] width 288 height 10
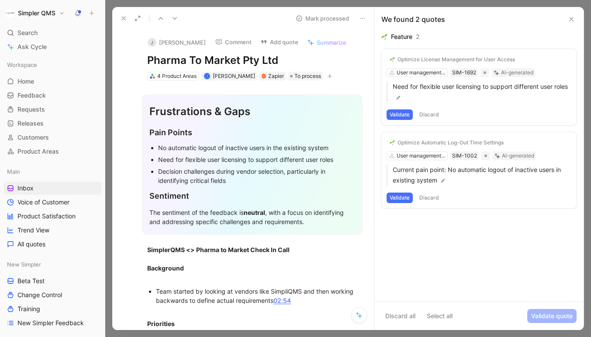
scroll to position [673, 0]
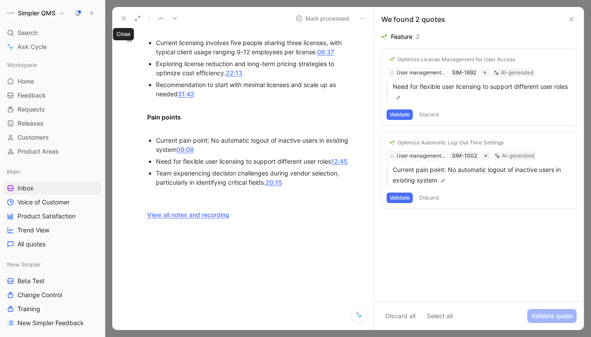
click at [123, 14] on button at bounding box center [124, 18] width 12 height 12
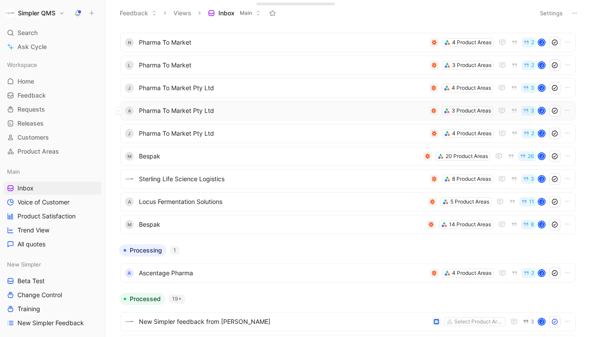
click at [229, 111] on span "Pharma To Market Pty Ltd" at bounding box center [282, 110] width 287 height 10
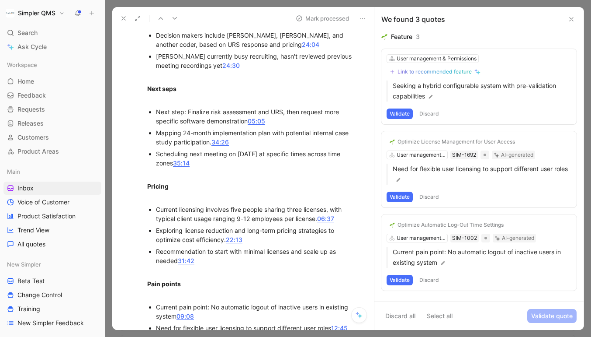
scroll to position [673, 0]
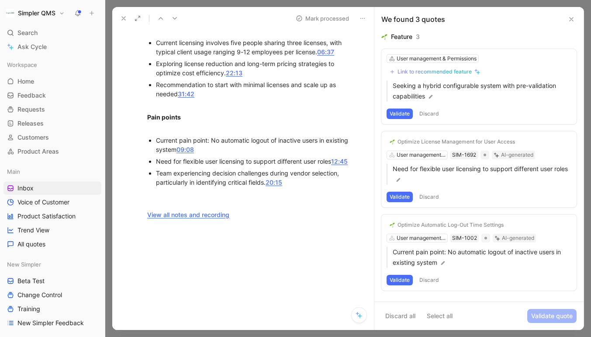
click at [125, 19] on icon at bounding box center [123, 18] width 7 height 7
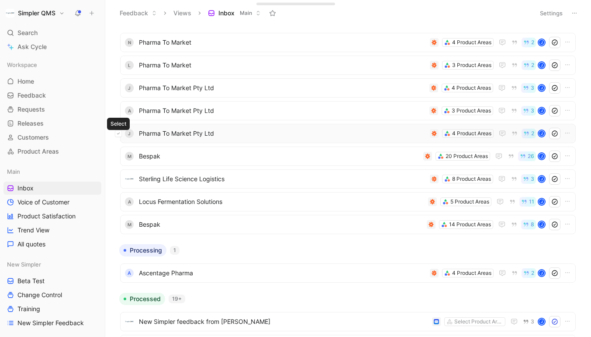
click at [118, 133] on icon at bounding box center [118, 133] width 3 height 3
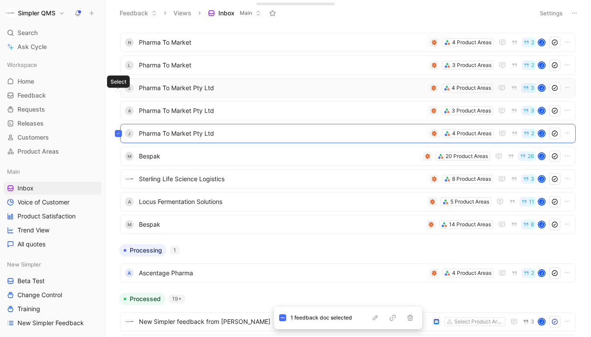
click at [120, 87] on icon at bounding box center [118, 87] width 3 height 3
click at [411, 316] on icon "button" at bounding box center [410, 317] width 7 height 7
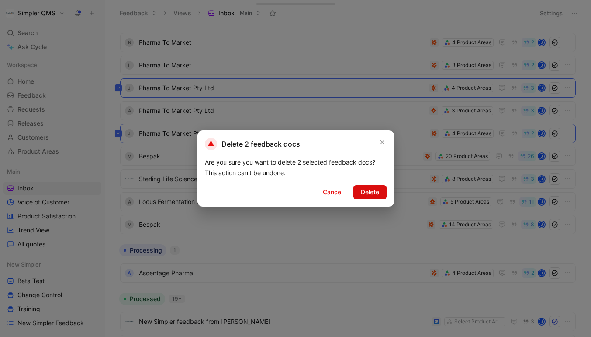
click at [373, 192] on span "Delete" at bounding box center [370, 192] width 18 height 10
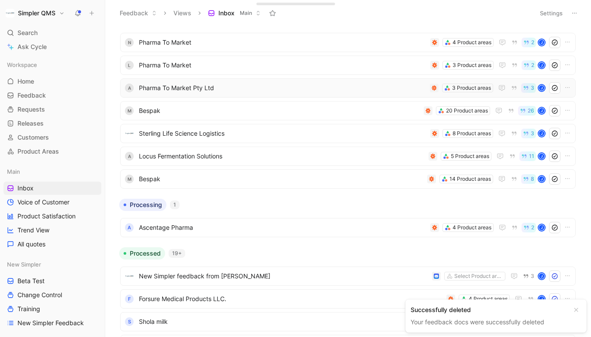
click at [318, 88] on span "Pharma To Market Pty Ltd" at bounding box center [283, 88] width 288 height 10
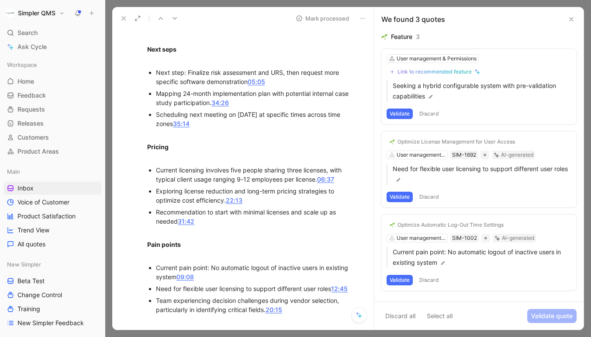
scroll to position [367, 0]
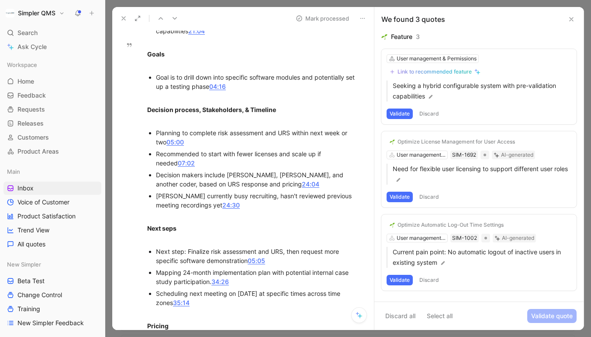
click at [122, 16] on icon at bounding box center [123, 18] width 7 height 7
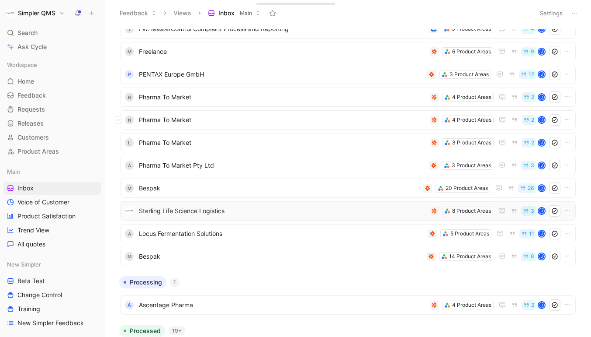
scroll to position [226, 0]
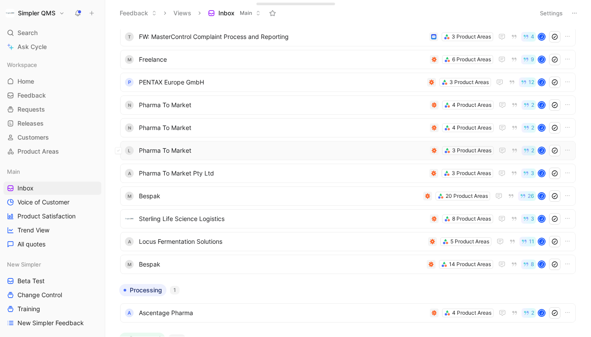
click at [205, 149] on span "Pharma To Market" at bounding box center [283, 150] width 288 height 10
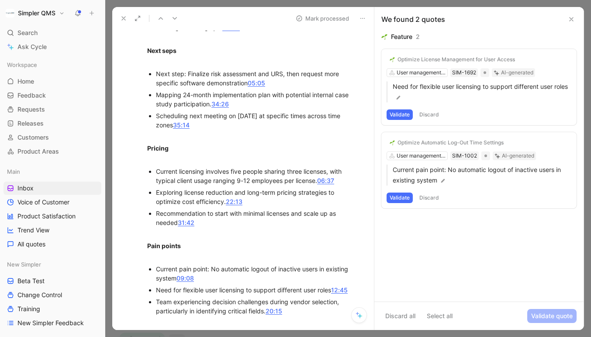
scroll to position [295, 0]
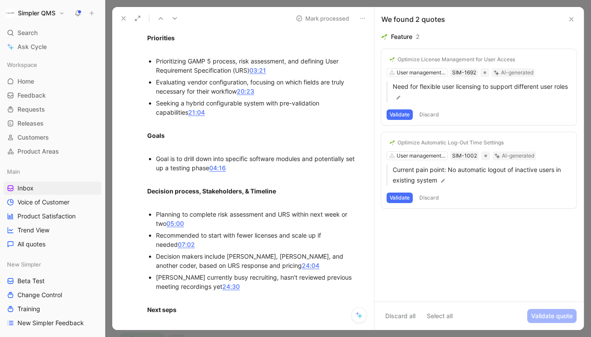
click at [123, 18] on use at bounding box center [123, 18] width 3 height 3
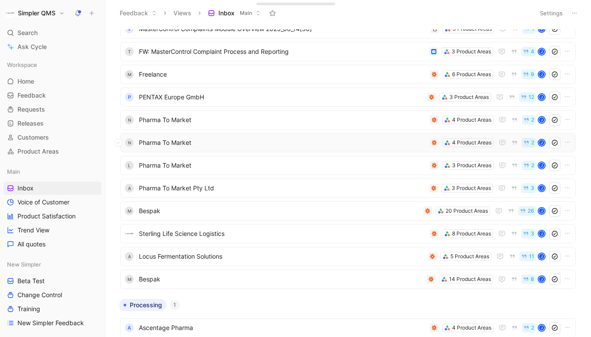
scroll to position [208, 0]
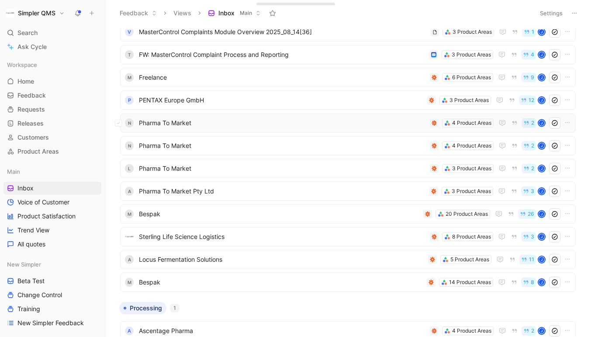
click at [193, 127] on span "Pharma To Market" at bounding box center [283, 123] width 288 height 10
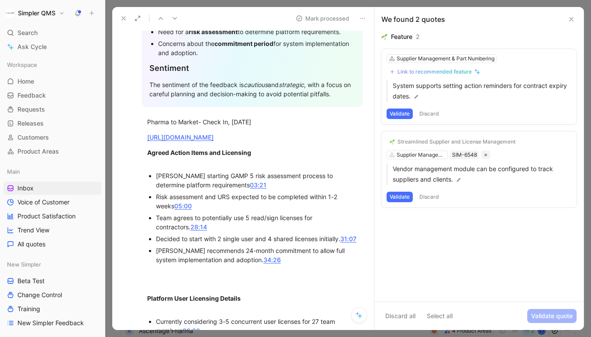
scroll to position [126, 0]
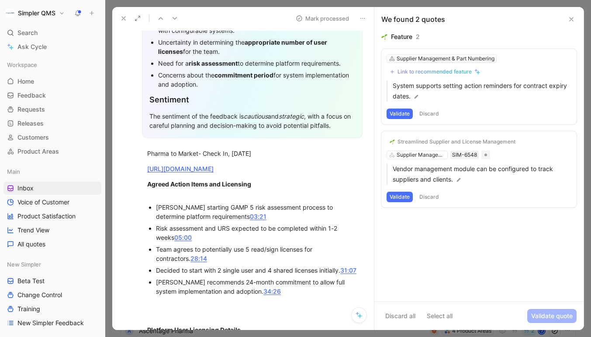
click at [125, 19] on icon at bounding box center [123, 18] width 7 height 7
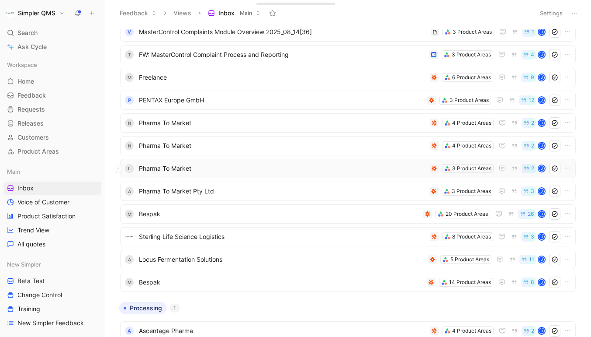
click at [173, 167] on span "Pharma To Market" at bounding box center [283, 168] width 288 height 10
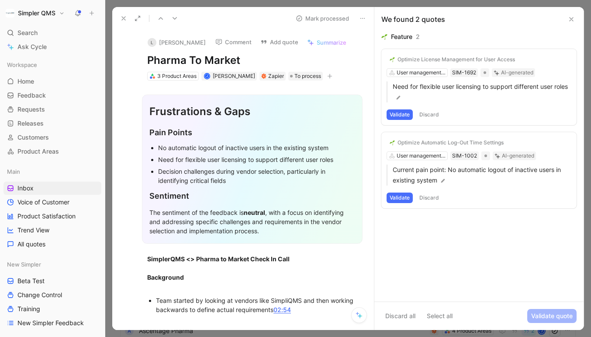
click at [357, 15] on button at bounding box center [363, 18] width 12 height 12
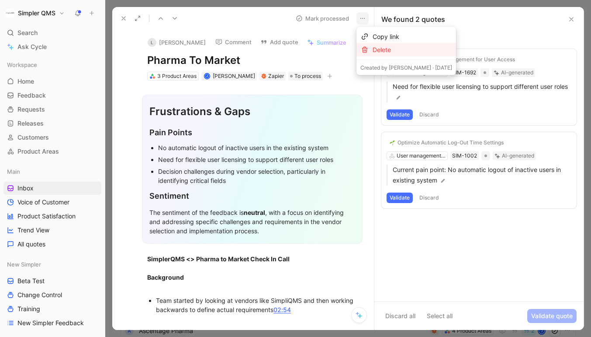
click at [367, 51] on icon at bounding box center [365, 50] width 6 height 6
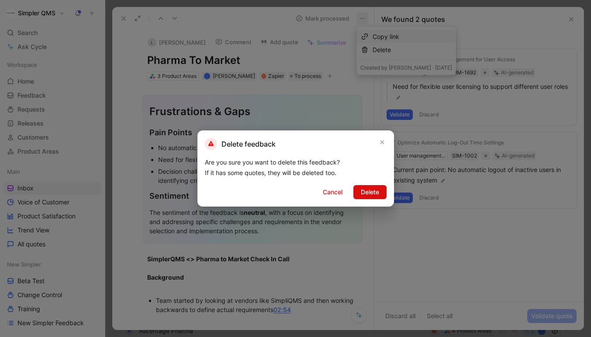
click at [372, 196] on span "Delete" at bounding box center [370, 192] width 18 height 10
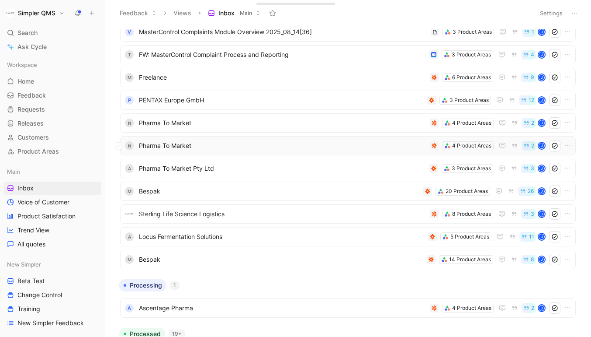
click at [318, 147] on span "Pharma To Market" at bounding box center [283, 145] width 288 height 10
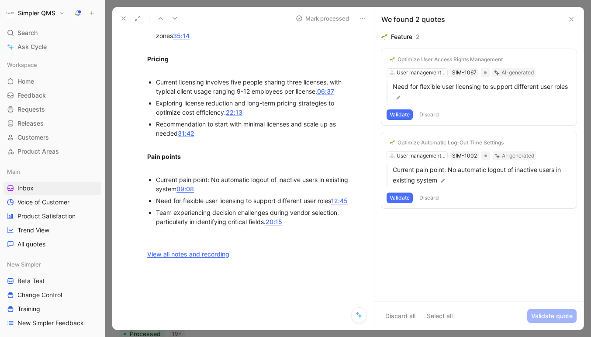
scroll to position [673, 0]
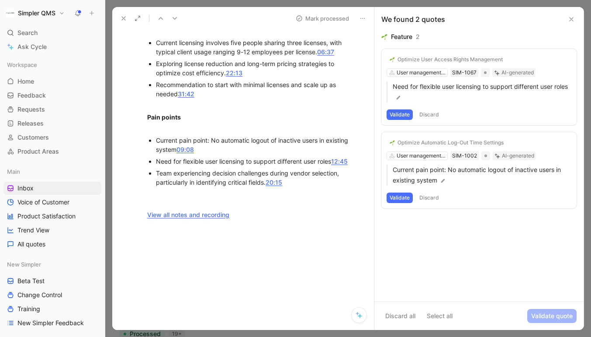
click at [361, 20] on icon at bounding box center [362, 18] width 7 height 7
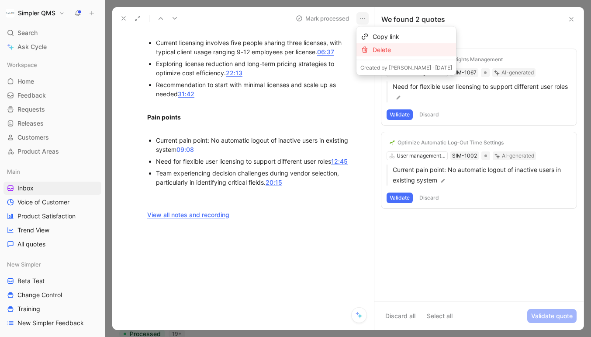
click at [372, 48] on div "Delete" at bounding box center [407, 49] width 100 height 13
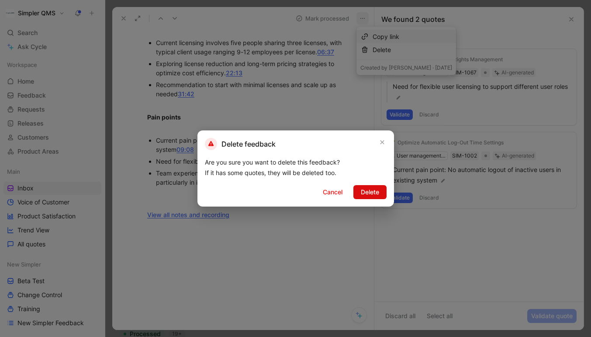
click at [366, 191] on span "Delete" at bounding box center [370, 192] width 18 height 10
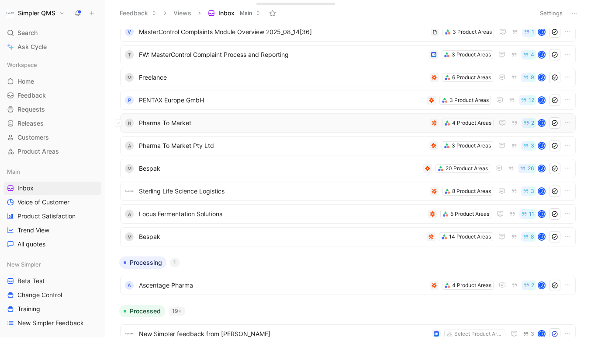
click at [264, 124] on span "Pharma To Market" at bounding box center [283, 123] width 288 height 10
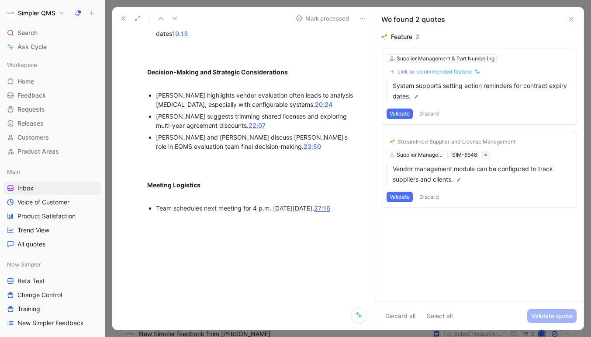
scroll to position [617, 0]
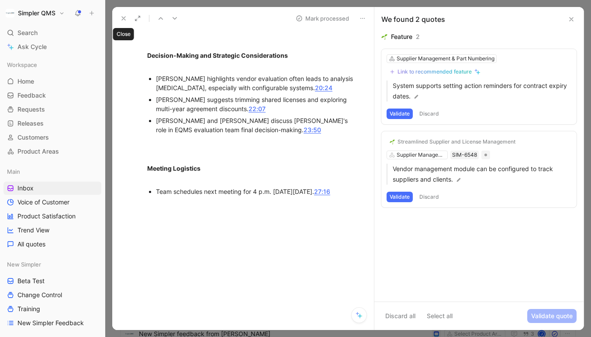
click at [123, 20] on icon at bounding box center [123, 18] width 7 height 7
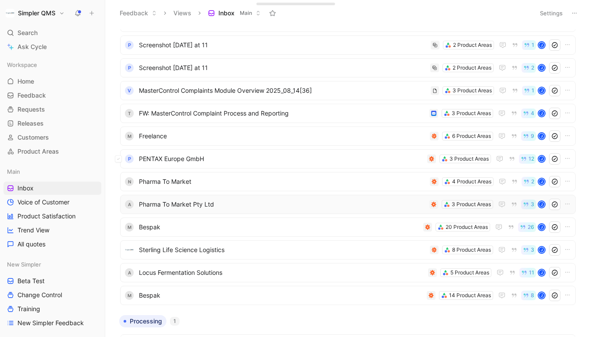
scroll to position [146, 0]
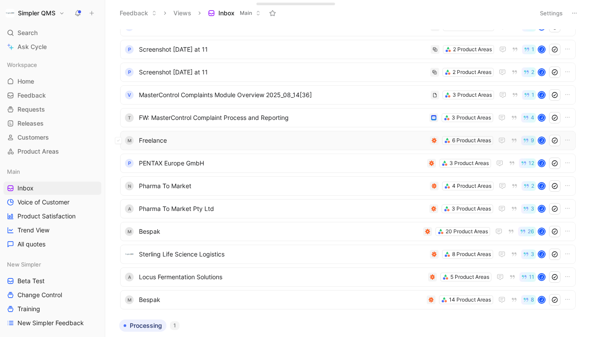
click at [260, 142] on span "Freelance" at bounding box center [283, 140] width 288 height 10
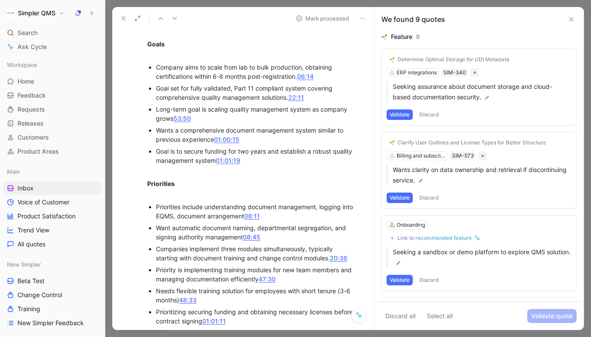
scroll to position [760, 0]
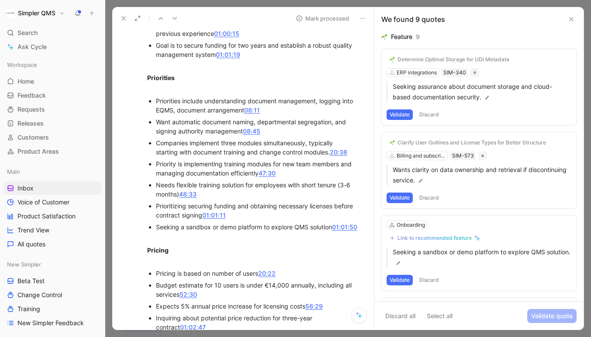
click at [125, 18] on icon at bounding box center [123, 18] width 7 height 7
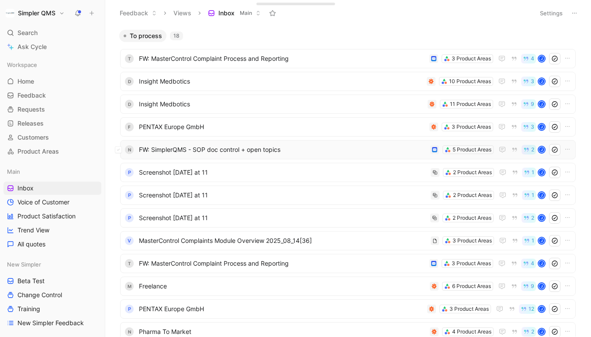
click at [295, 151] on span "FW: SimplerQMS - SOP doc control + open topics" at bounding box center [283, 149] width 288 height 10
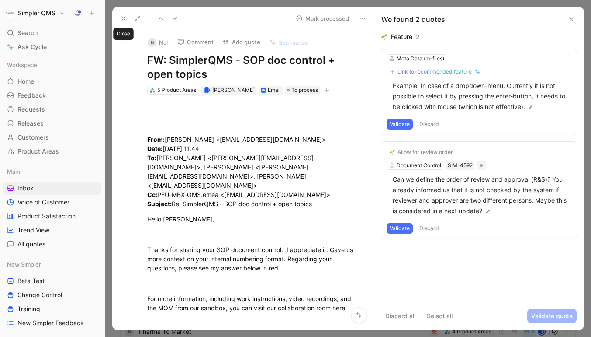
click at [125, 22] on button at bounding box center [124, 18] width 12 height 12
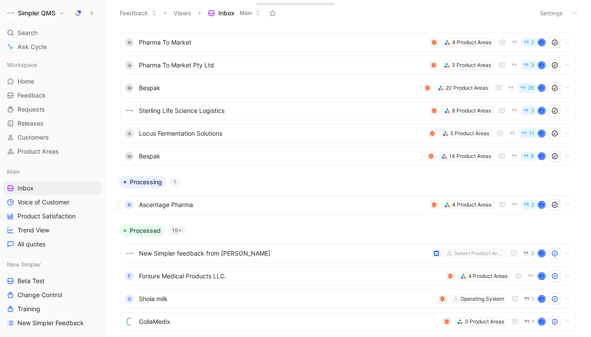
scroll to position [289, 0]
click at [56, 204] on span "Voice of Customer" at bounding box center [43, 202] width 52 height 9
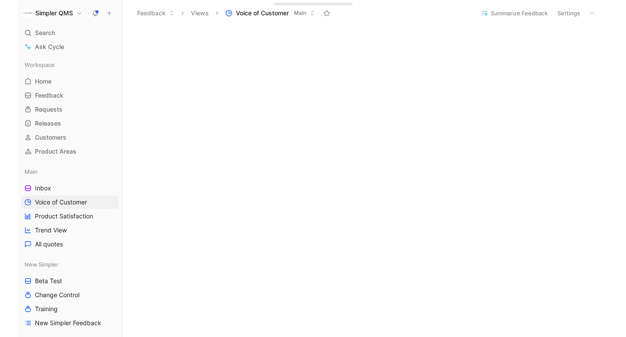
scroll to position [50, 0]
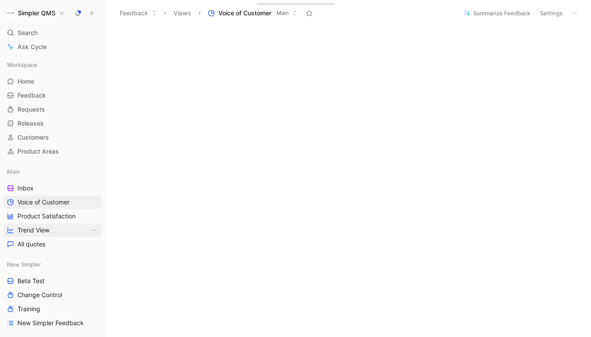
click at [40, 232] on span "Trend View" at bounding box center [33, 230] width 32 height 9
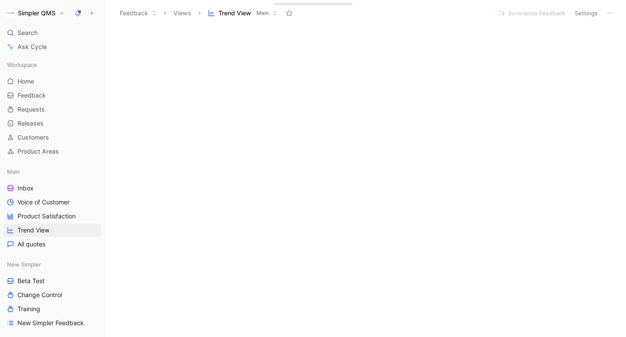
scroll to position [300, 0]
click at [29, 187] on span "Inbox" at bounding box center [25, 188] width 16 height 9
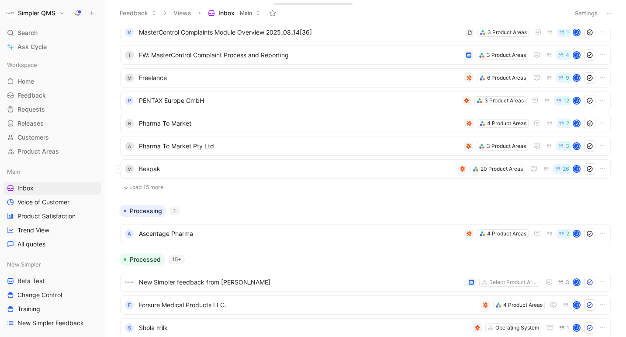
scroll to position [205, 0]
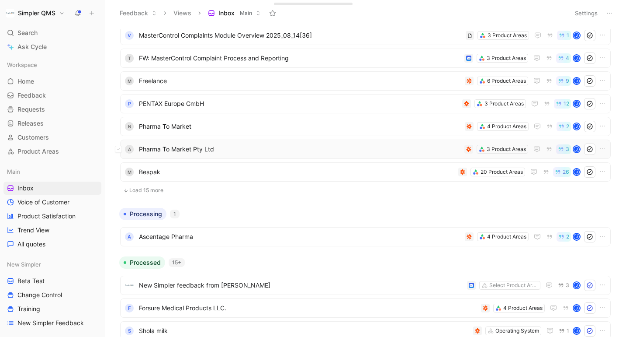
click at [273, 147] on span "Pharma To Market Pty Ltd" at bounding box center [300, 149] width 322 height 10
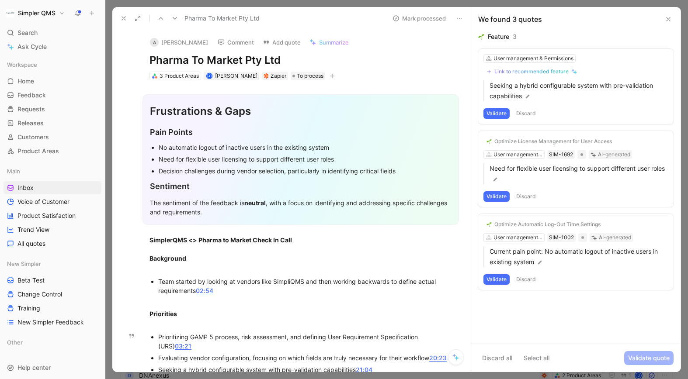
click at [119, 21] on button at bounding box center [124, 18] width 12 height 12
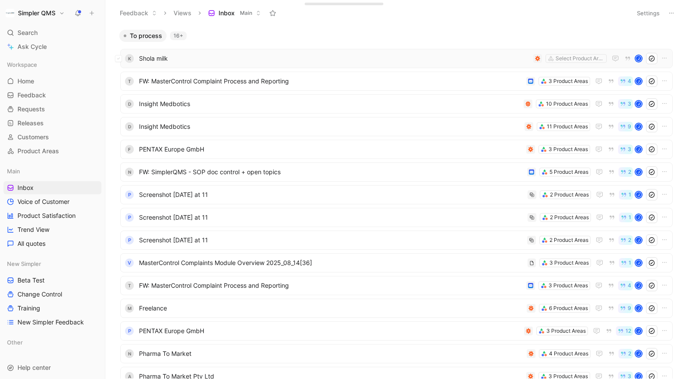
click at [312, 60] on span "Shola milk" at bounding box center [334, 58] width 391 height 10
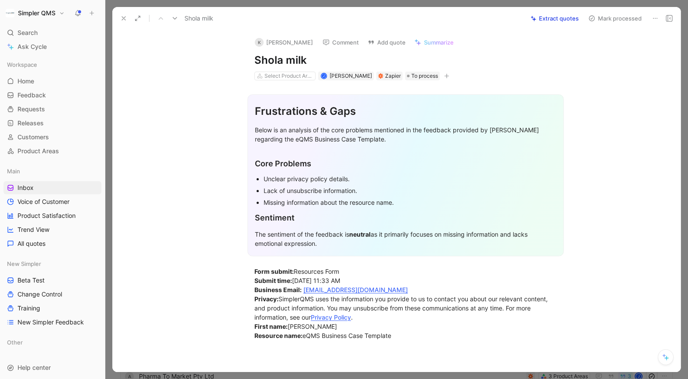
click at [591, 17] on icon at bounding box center [655, 18] width 7 height 7
click at [591, 51] on div "Delete" at bounding box center [618, 50] width 80 height 10
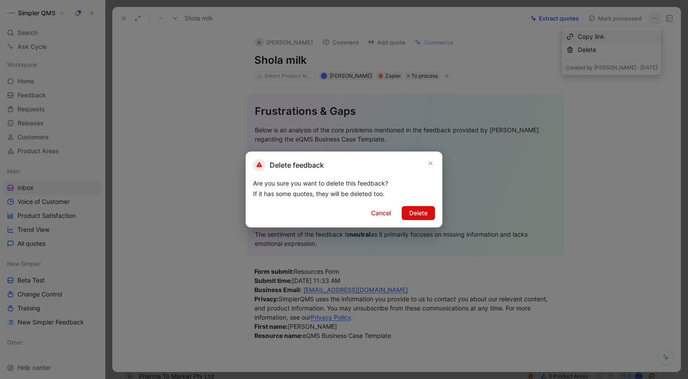
click at [415, 215] on span "Delete" at bounding box center [418, 213] width 18 height 10
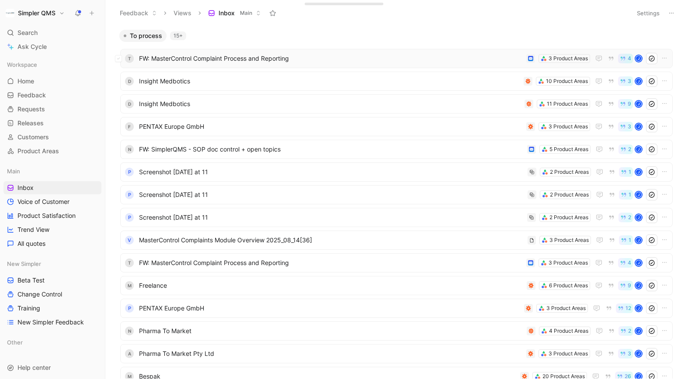
click at [341, 59] on span "FW: MasterControl Complaint Process and Reporting" at bounding box center [331, 58] width 384 height 10
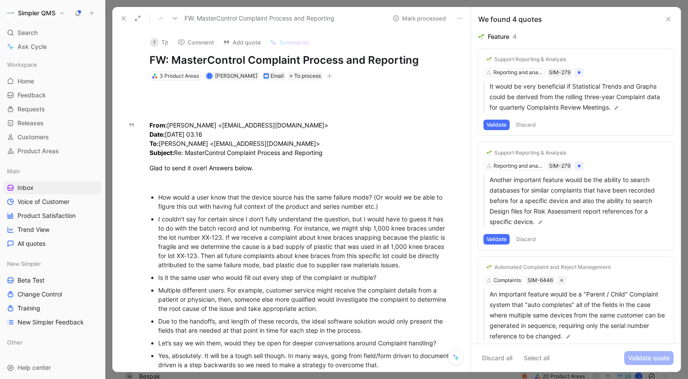
click at [123, 15] on icon at bounding box center [123, 18] width 7 height 7
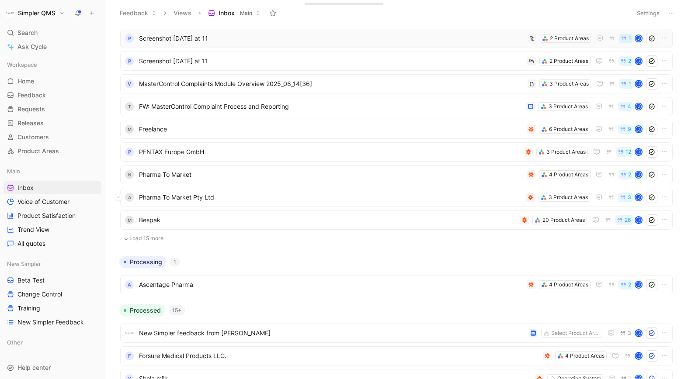
scroll to position [156, 0]
click at [267, 223] on span "Bespak" at bounding box center [328, 220] width 378 height 10
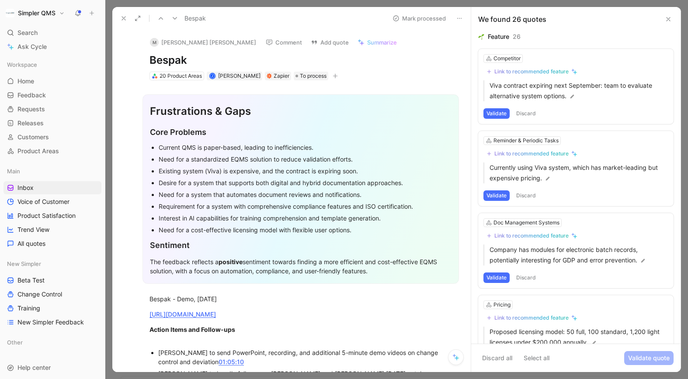
drag, startPoint x: 199, startPoint y: 58, endPoint x: 102, endPoint y: 58, distance: 97.0
click at [102, 58] on div "Simpler QMS Search ⌘ K Ask Cycle Workspace Home G then H Feedback G then F Requ…" at bounding box center [344, 189] width 688 height 379
copy h1 "Bespak"
click at [168, 41] on button "M [PERSON_NAME] [PERSON_NAME]" at bounding box center [203, 42] width 114 height 13
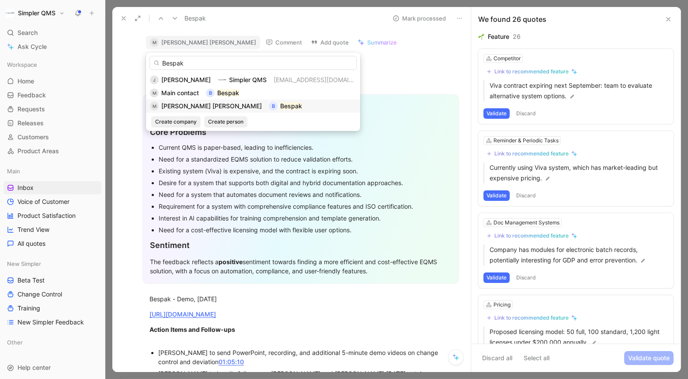
type input "Bespak"
click at [194, 111] on div "[PERSON_NAME] [PERSON_NAME]" at bounding box center [211, 106] width 101 height 10
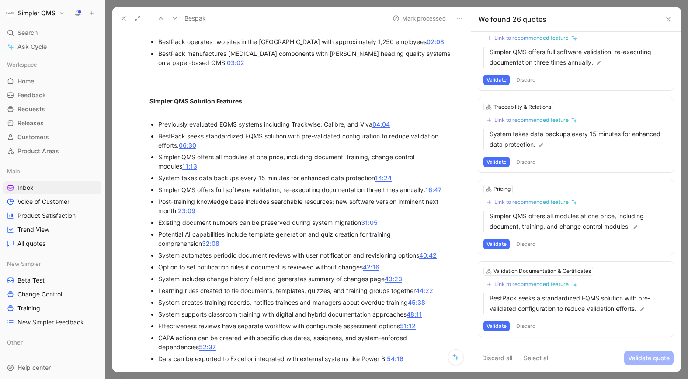
scroll to position [406, 0]
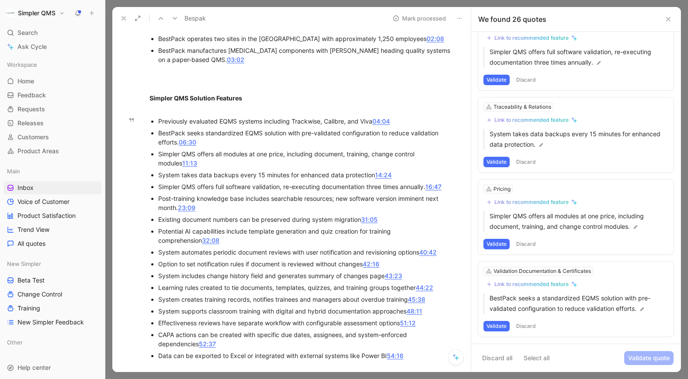
click at [527, 327] on button "Discard" at bounding box center [526, 326] width 26 height 10
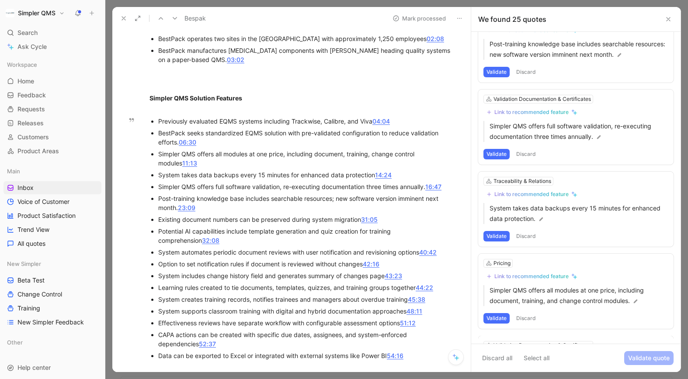
scroll to position [1770, 0]
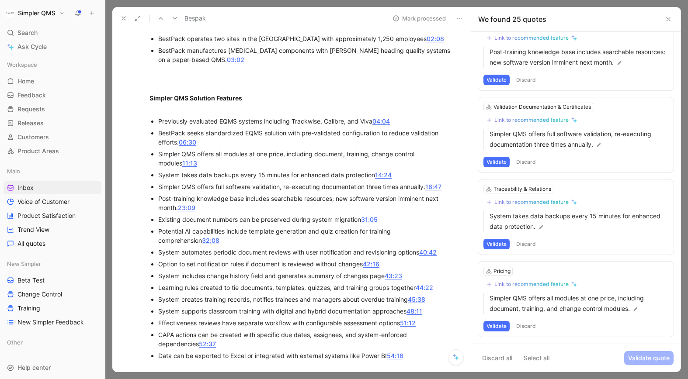
click at [529, 325] on button "Discard" at bounding box center [526, 326] width 26 height 10
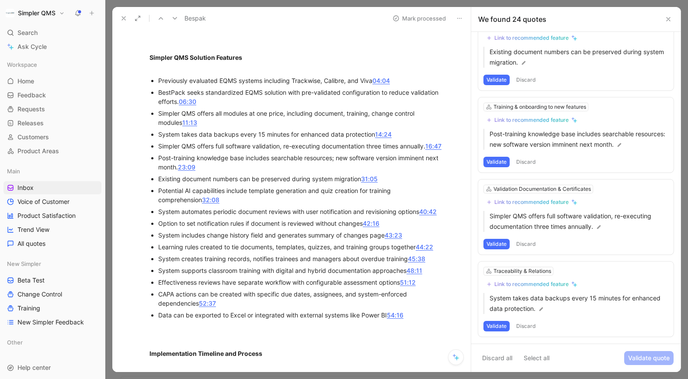
scroll to position [447, 0]
click at [506, 269] on div "Traceability & Relations" at bounding box center [522, 271] width 58 height 9
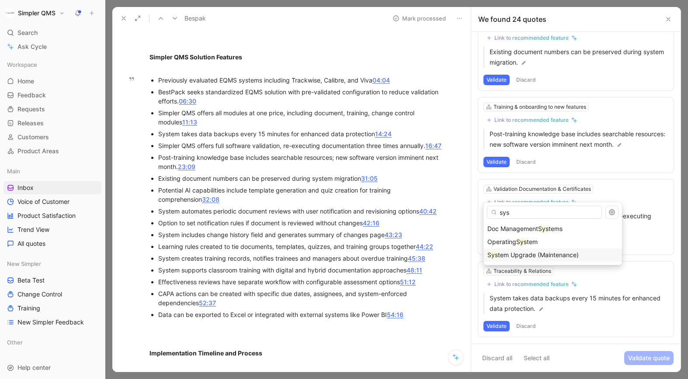
type input "sys"
click at [538, 254] on span "tem Upgrade (Maintenance)" at bounding box center [538, 254] width 81 height 7
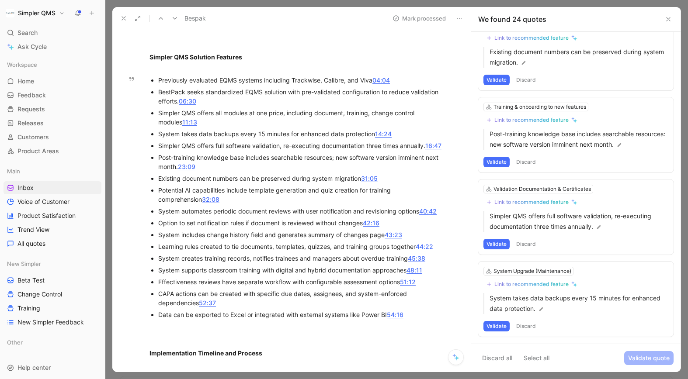
click at [531, 284] on div "Link to recommended feature" at bounding box center [531, 284] width 74 height 7
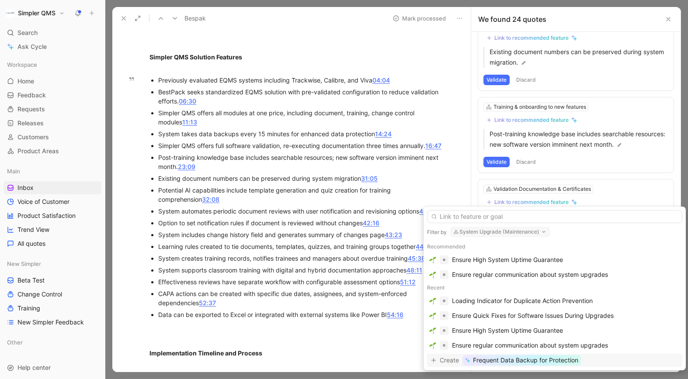
click at [545, 336] on span "Frequent Data Backup for Protection" at bounding box center [525, 360] width 105 height 10
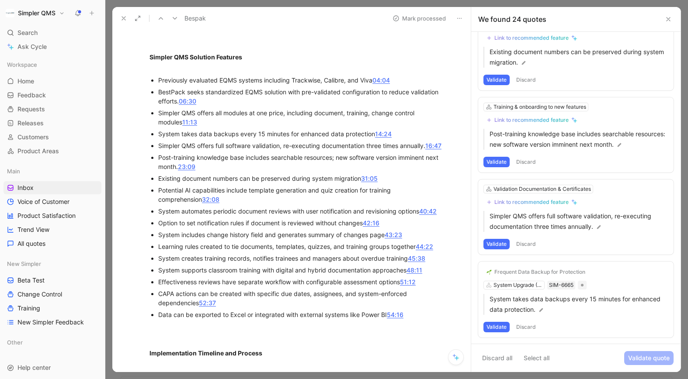
click at [495, 328] on button "Validate" at bounding box center [496, 327] width 26 height 10
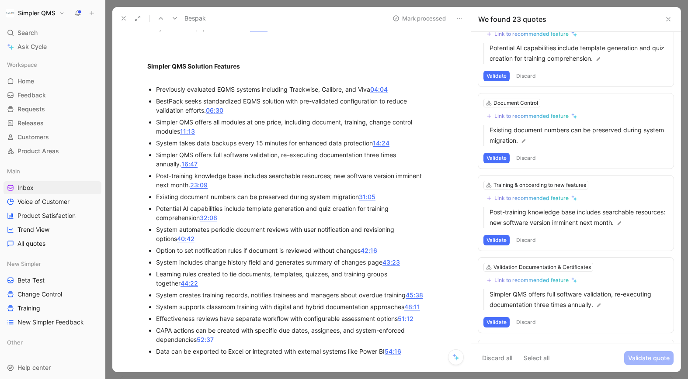
scroll to position [1606, 0]
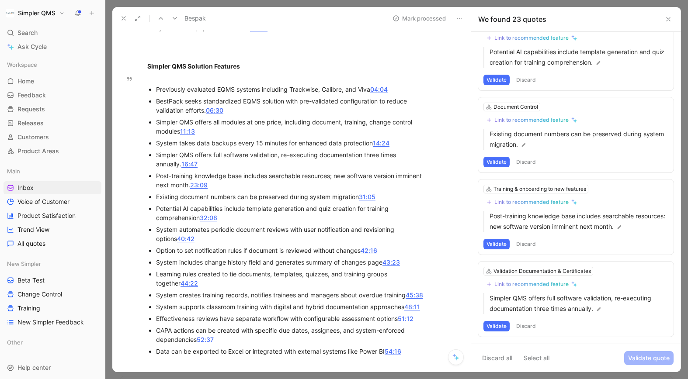
click at [527, 328] on button "Discard" at bounding box center [526, 326] width 26 height 10
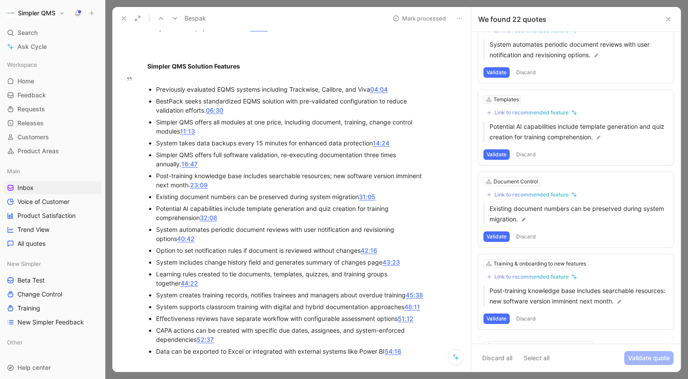
scroll to position [1523, 0]
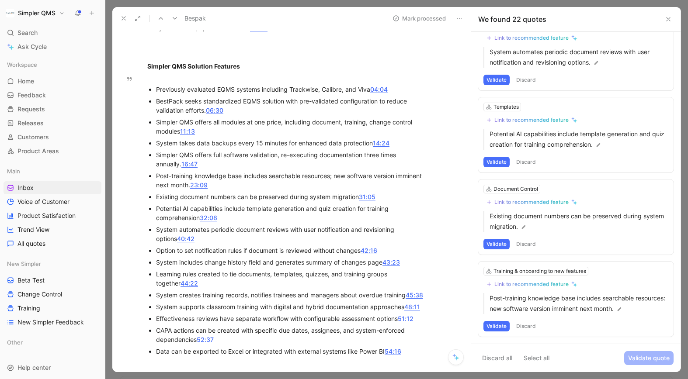
click at [527, 328] on button "Discard" at bounding box center [526, 326] width 26 height 10
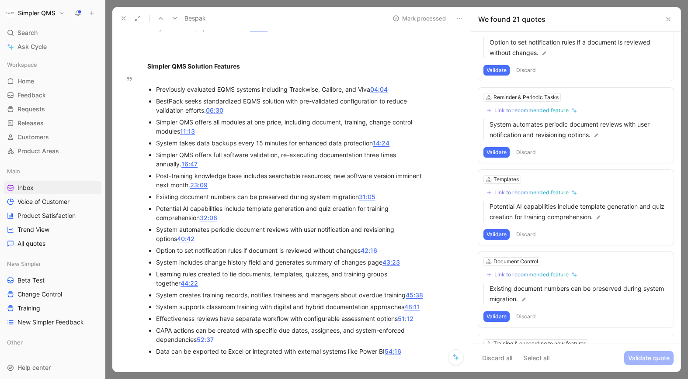
scroll to position [1441, 0]
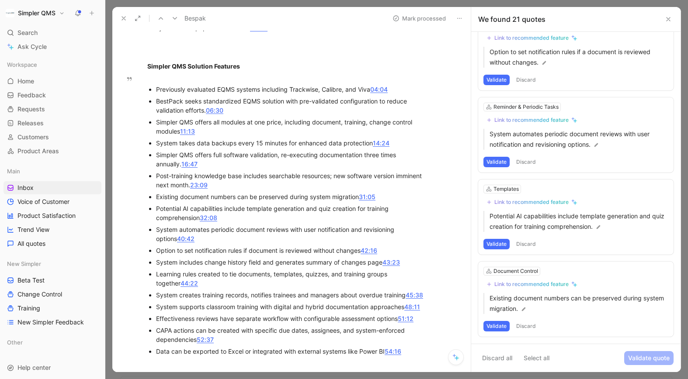
click at [527, 328] on button "Discard" at bounding box center [526, 326] width 26 height 10
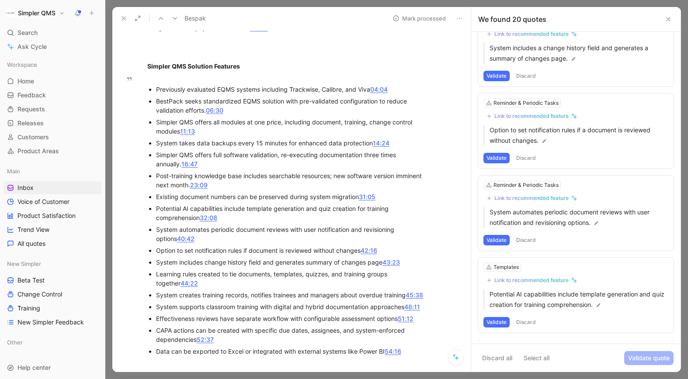
scroll to position [1359, 0]
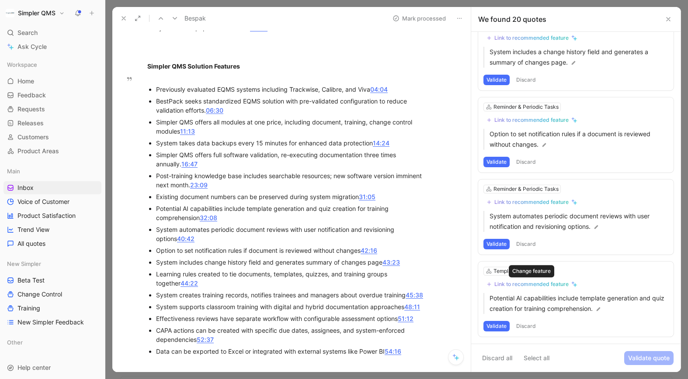
click at [542, 280] on button "Link to recommended feature" at bounding box center [531, 284] width 97 height 10
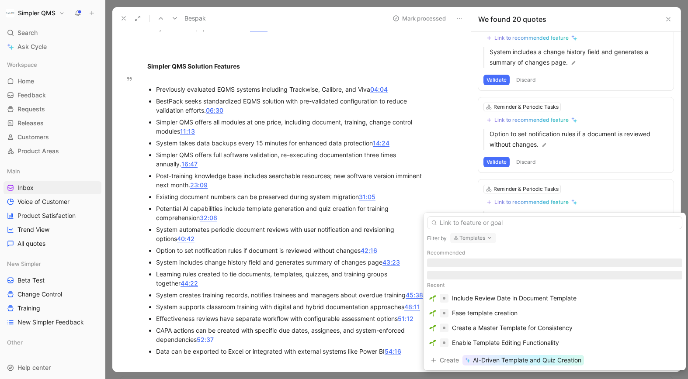
click at [489, 236] on icon "button" at bounding box center [489, 238] width 7 height 7
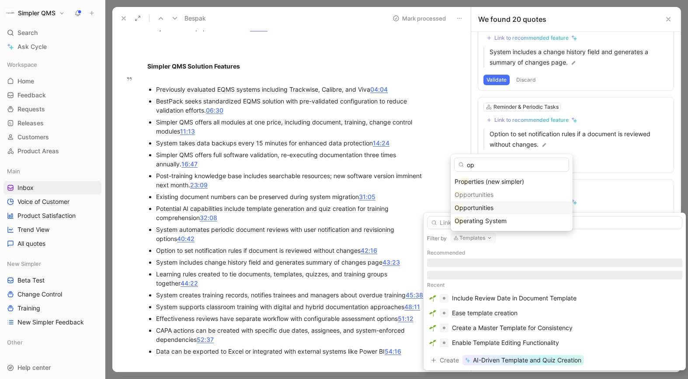
type input "op"
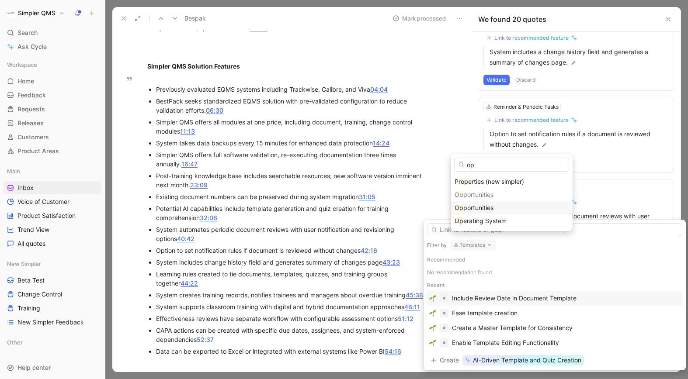
click at [486, 208] on span "portunities" at bounding box center [478, 207] width 30 height 7
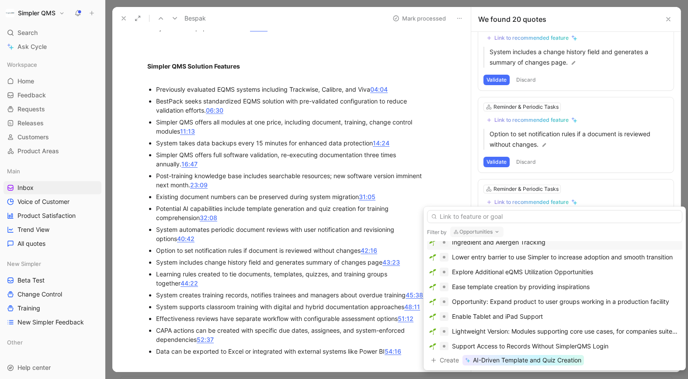
scroll to position [181, 0]
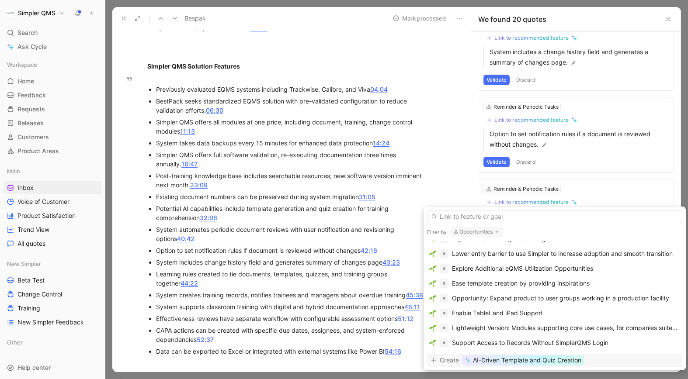
click at [545, 336] on span "AI-Driven Template and Quiz Creation" at bounding box center [527, 360] width 108 height 10
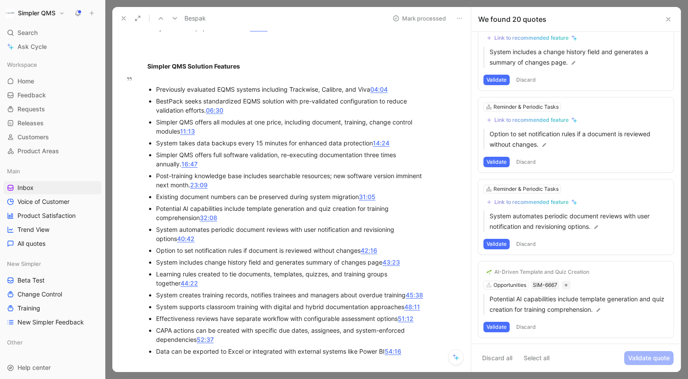
click at [496, 327] on button "Validate" at bounding box center [496, 327] width 26 height 10
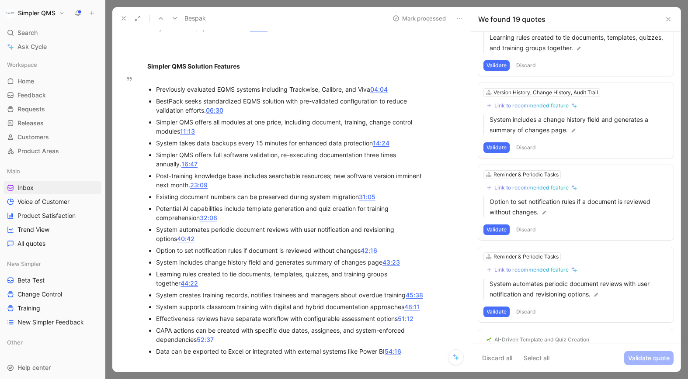
scroll to position [1277, 0]
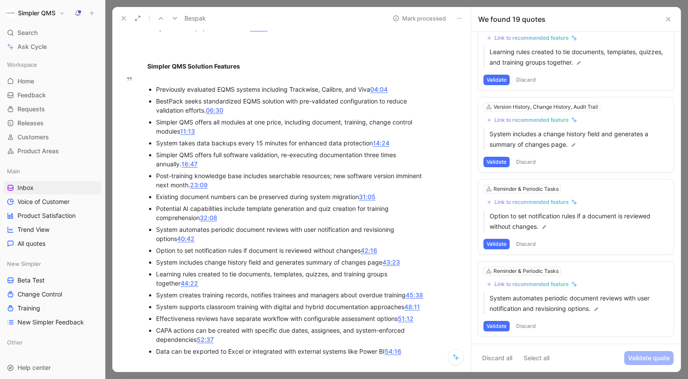
click at [530, 325] on button "Discard" at bounding box center [526, 326] width 26 height 10
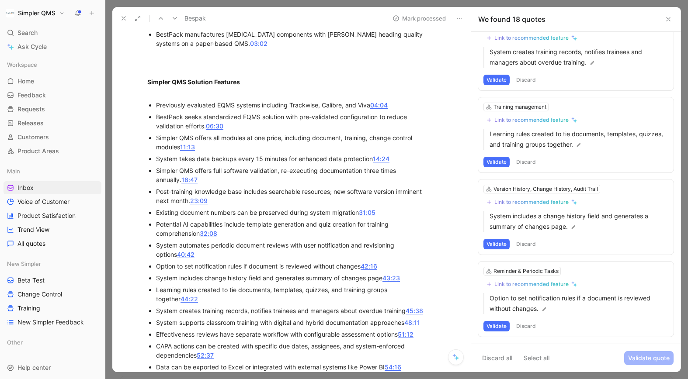
scroll to position [432, 0]
click at [530, 327] on button "Discard" at bounding box center [526, 326] width 26 height 10
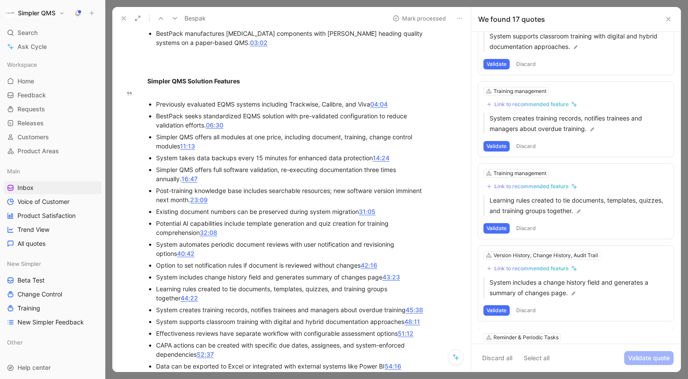
scroll to position [1113, 0]
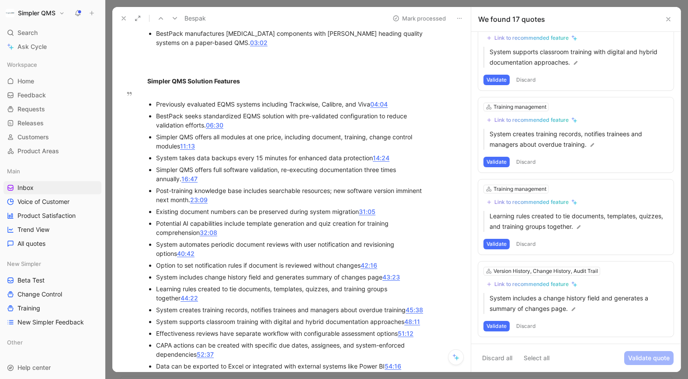
click at [531, 323] on button "Discard" at bounding box center [526, 326] width 26 height 10
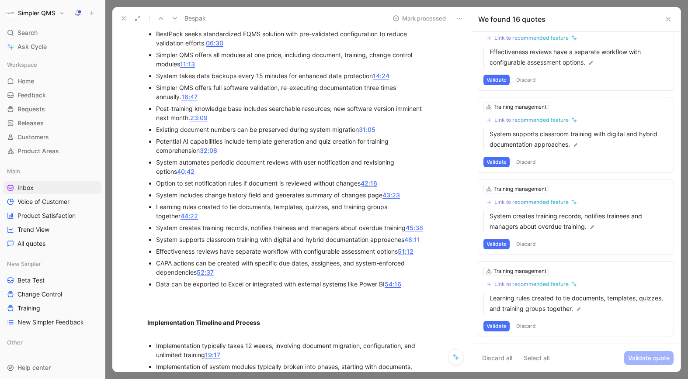
scroll to position [515, 0]
click at [536, 328] on button "Discard" at bounding box center [526, 326] width 26 height 10
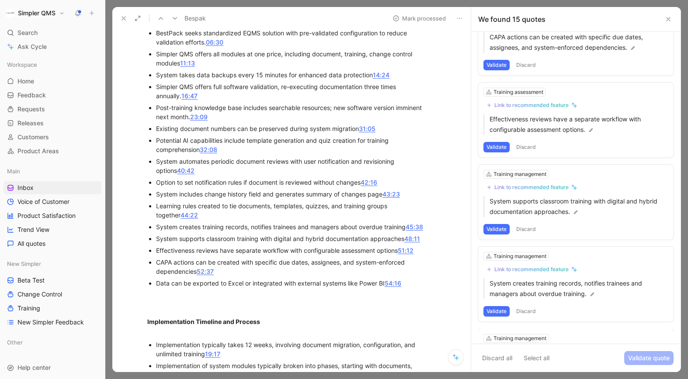
scroll to position [948, 0]
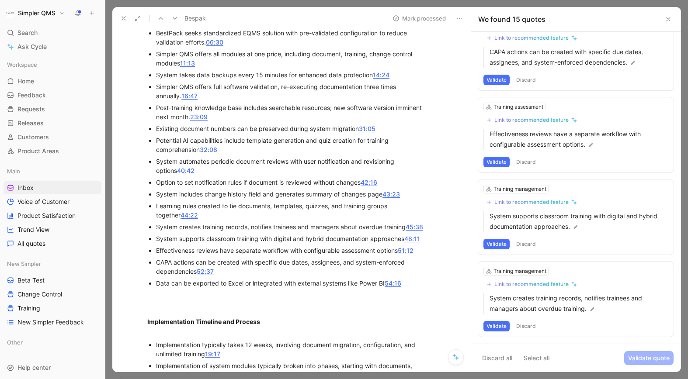
click at [534, 321] on button "Discard" at bounding box center [526, 326] width 26 height 10
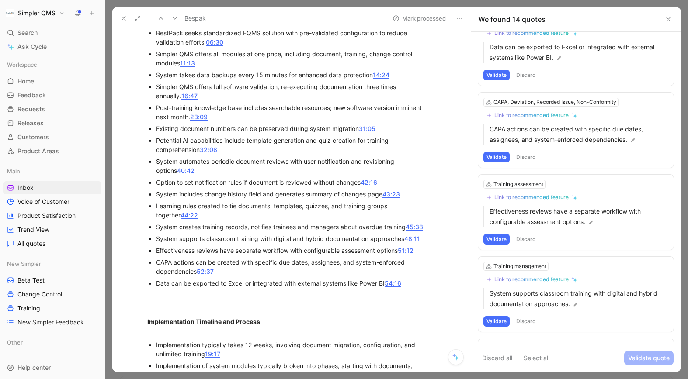
scroll to position [866, 0]
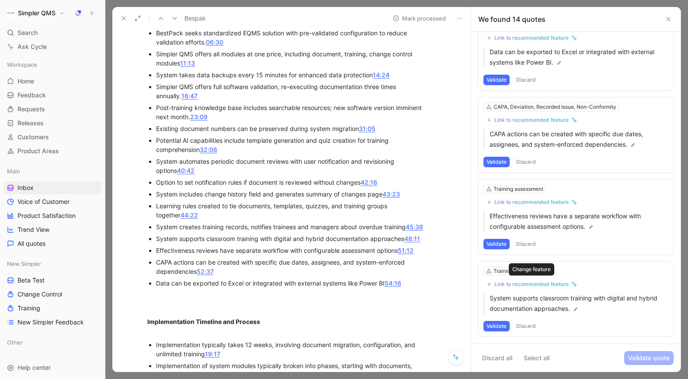
click at [537, 284] on div "Link to recommended feature" at bounding box center [531, 284] width 74 height 7
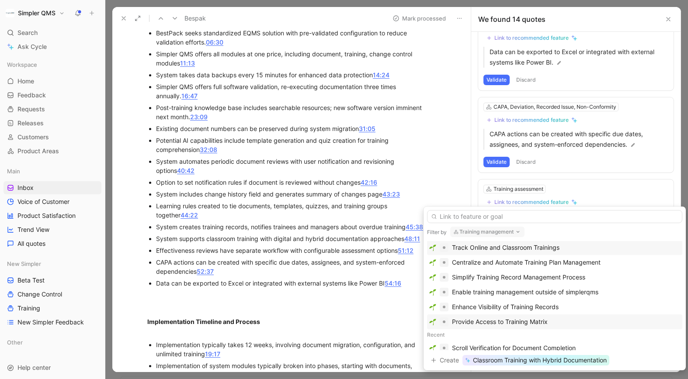
scroll to position [13, 0]
click at [585, 291] on div "Enable training management outside of simplerqms" at bounding box center [525, 291] width 146 height 10
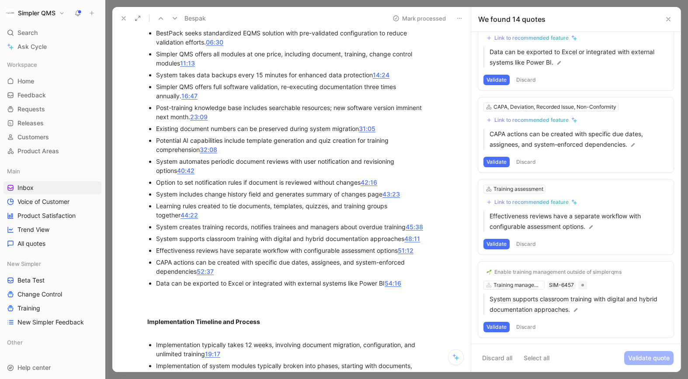
click at [501, 327] on button "Validate" at bounding box center [496, 327] width 26 height 10
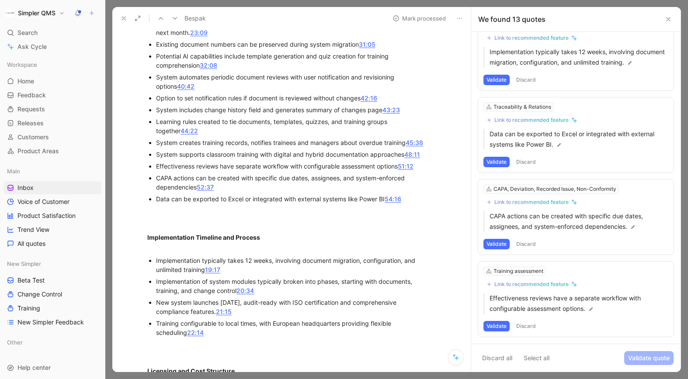
scroll to position [602, 0]
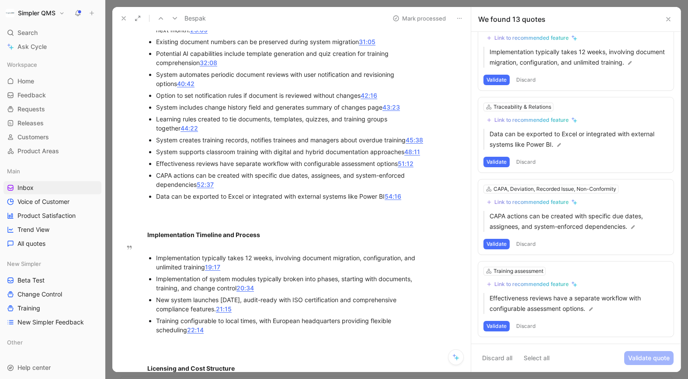
click at [529, 323] on button "Discard" at bounding box center [526, 326] width 26 height 10
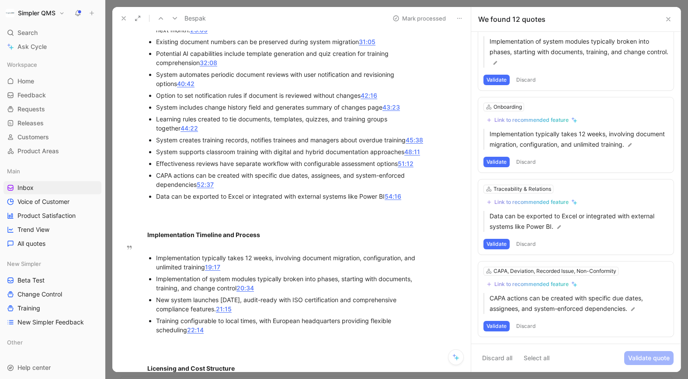
scroll to position [702, 0]
click at [534, 323] on button "Discard" at bounding box center [526, 326] width 26 height 10
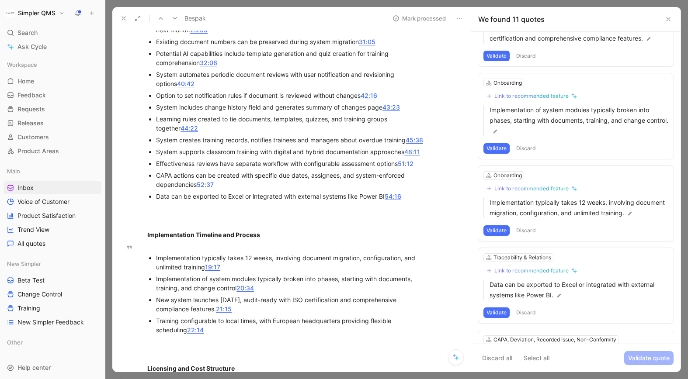
scroll to position [620, 0]
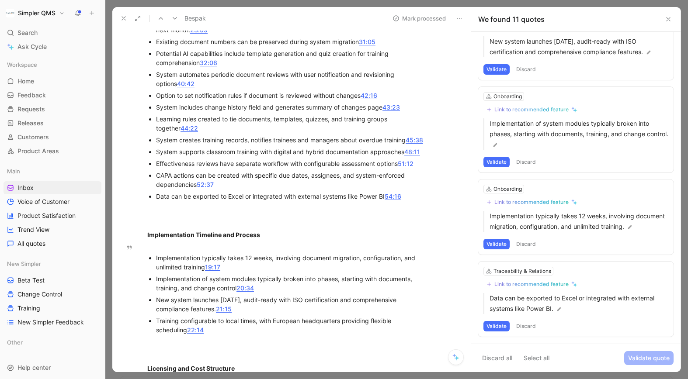
click at [527, 326] on button "Discard" at bounding box center [526, 326] width 26 height 10
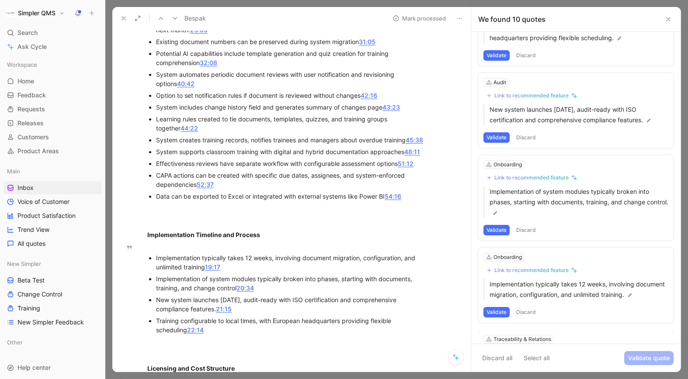
scroll to position [538, 0]
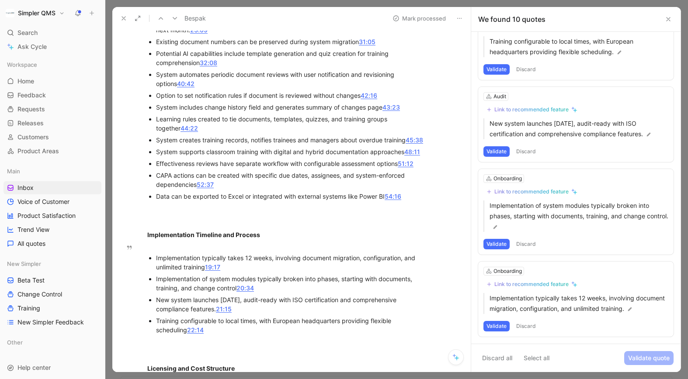
click at [527, 326] on button "Discard" at bounding box center [526, 326] width 26 height 10
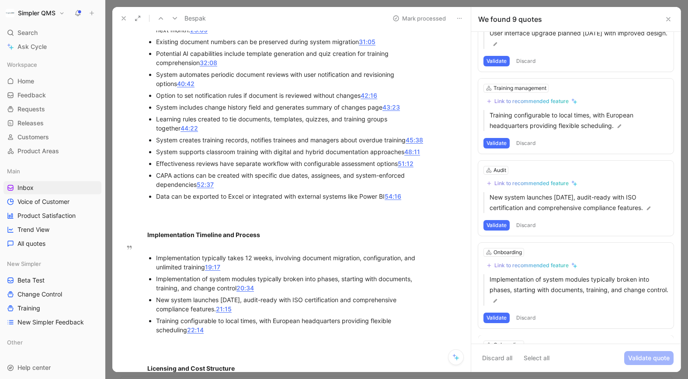
scroll to position [455, 0]
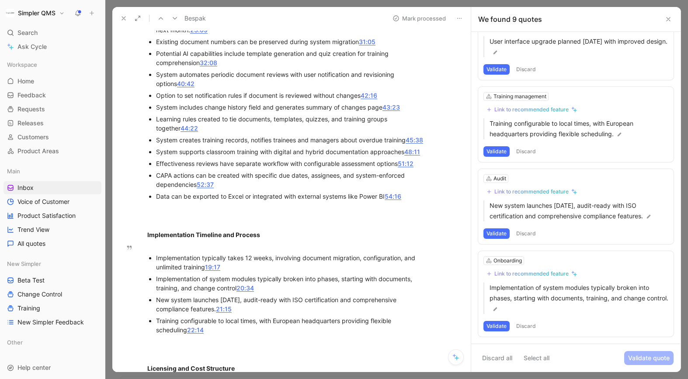
click at [527, 326] on button "Discard" at bounding box center [526, 326] width 26 height 10
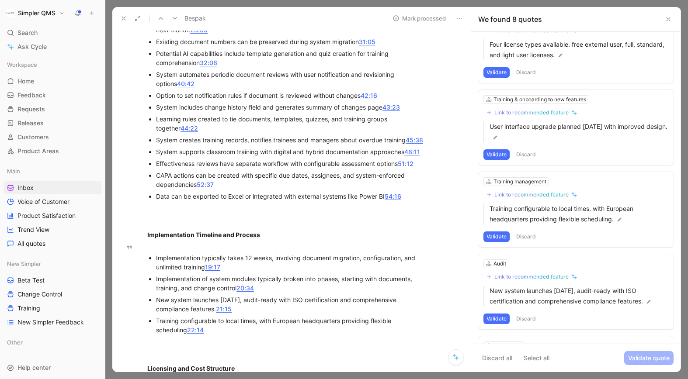
scroll to position [363, 0]
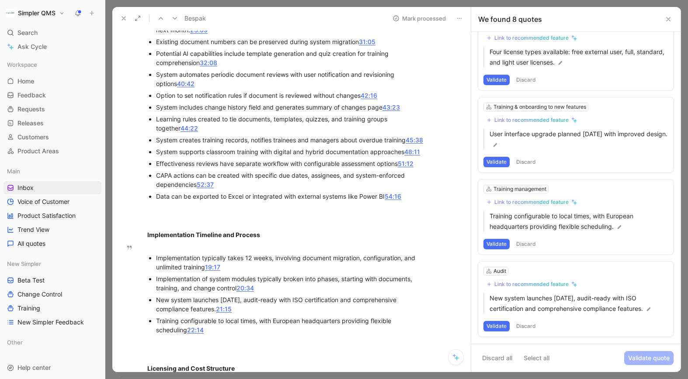
click at [528, 324] on button "Discard" at bounding box center [526, 326] width 26 height 10
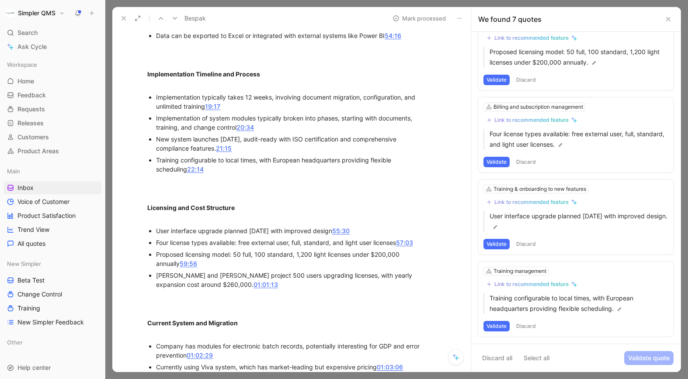
scroll to position [763, 0]
click at [527, 324] on button "Discard" at bounding box center [526, 326] width 26 height 10
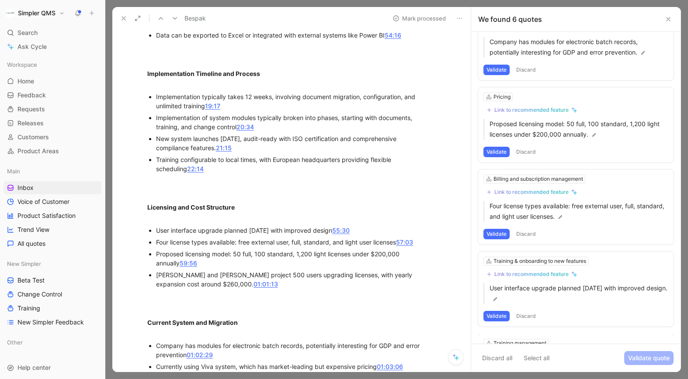
scroll to position [198, 0]
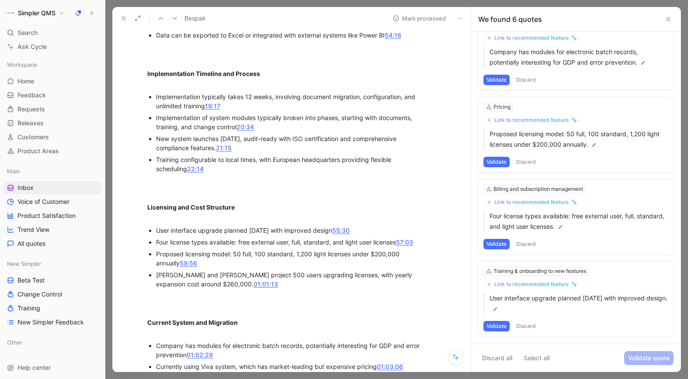
click at [532, 328] on button "Discard" at bounding box center [526, 326] width 26 height 10
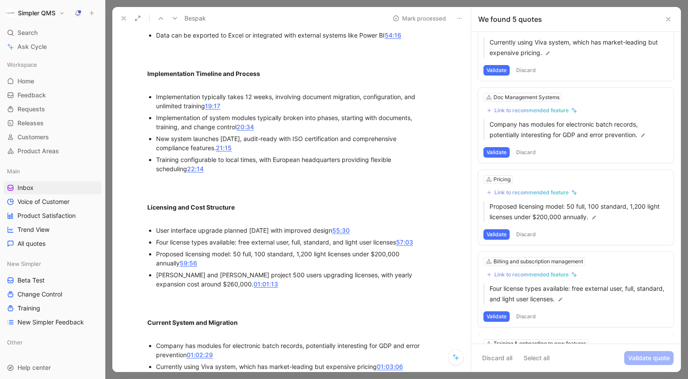
scroll to position [116, 0]
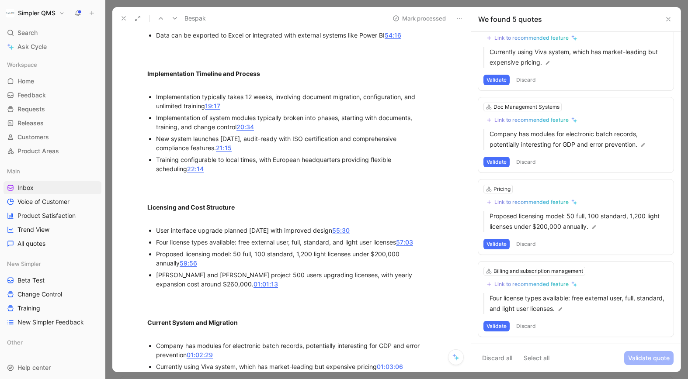
click at [531, 329] on button "Discard" at bounding box center [526, 326] width 26 height 10
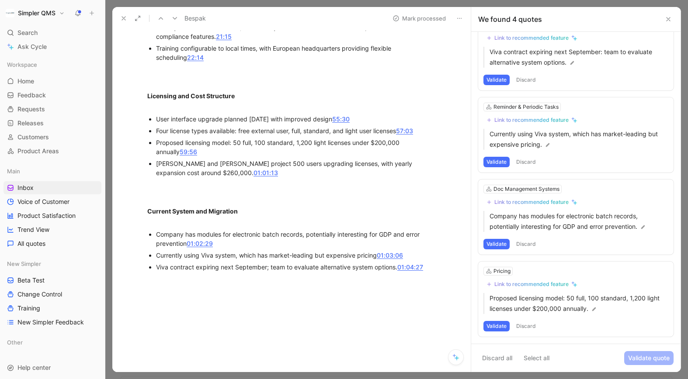
scroll to position [874, 0]
click at [528, 327] on button "Discard" at bounding box center [526, 326] width 26 height 10
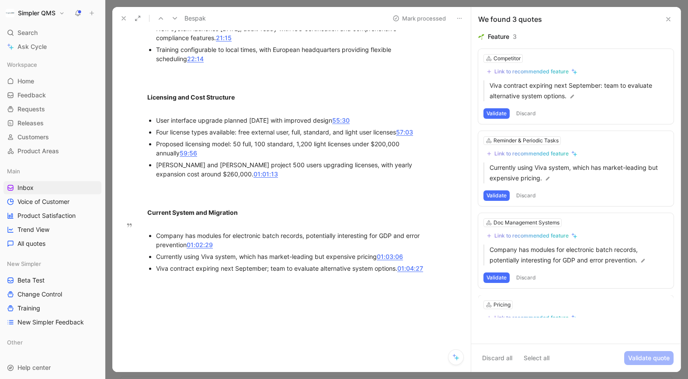
scroll to position [0, 0]
click at [532, 278] on button "Discard" at bounding box center [526, 278] width 26 height 10
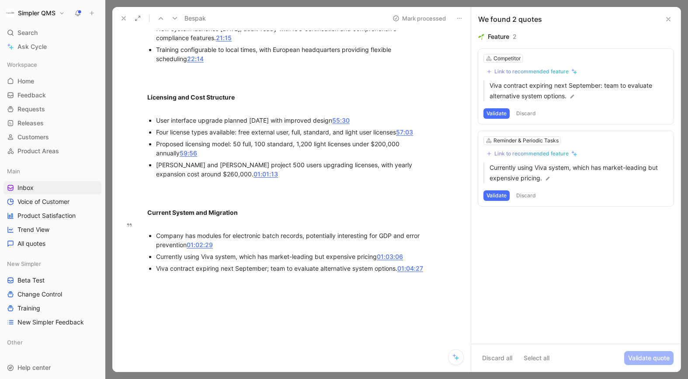
click at [529, 197] on button "Discard" at bounding box center [526, 196] width 26 height 10
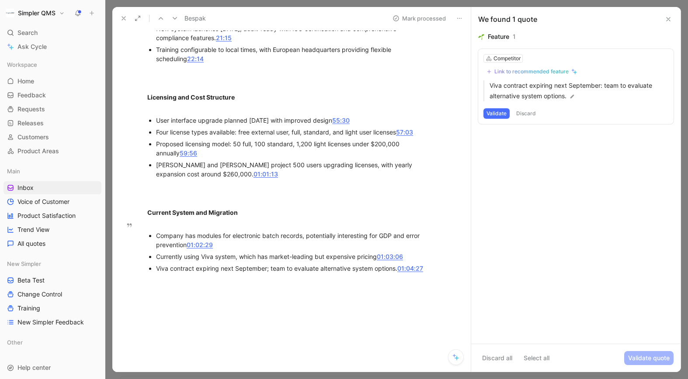
click at [528, 113] on button "Discard" at bounding box center [526, 113] width 26 height 10
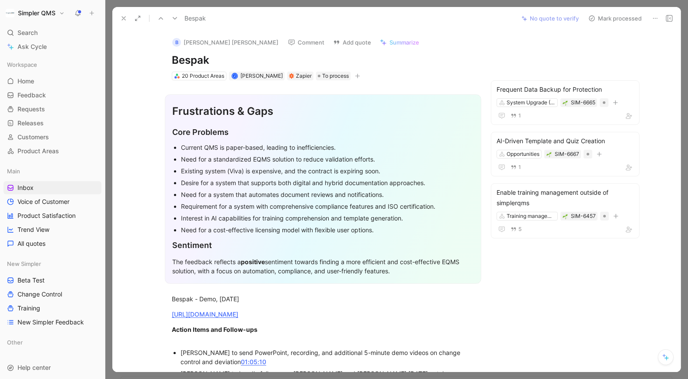
click at [591, 20] on button "Mark processed" at bounding box center [614, 18] width 61 height 12
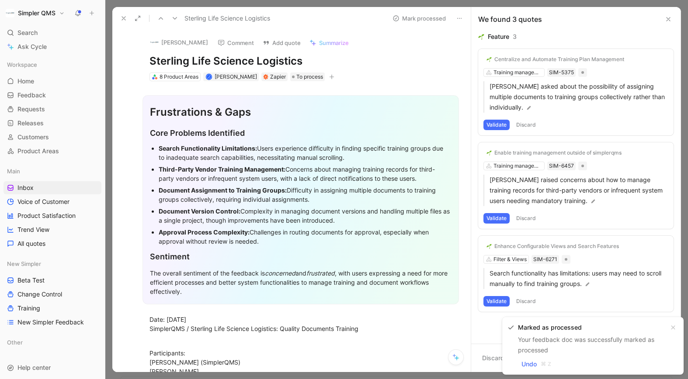
drag, startPoint x: 314, startPoint y: 59, endPoint x: 128, endPoint y: 54, distance: 185.4
click at [128, 54] on div "[PERSON_NAME] Comment Add quote Summarize Sterling Life Science Logistics 8 Pro…" at bounding box center [291, 201] width 358 height 343
copy h1 "Sterling Life Science Logistics"
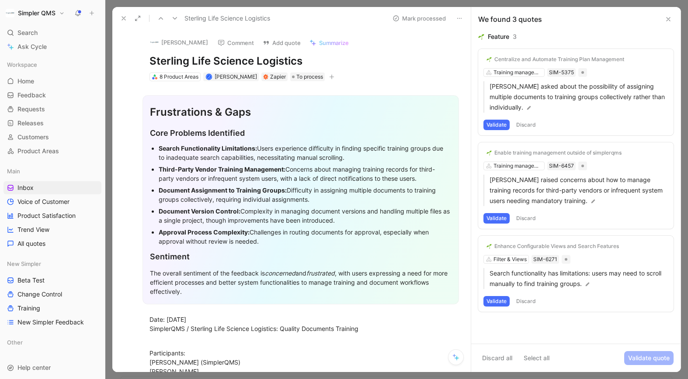
click at [170, 42] on button "[PERSON_NAME]" at bounding box center [179, 42] width 66 height 13
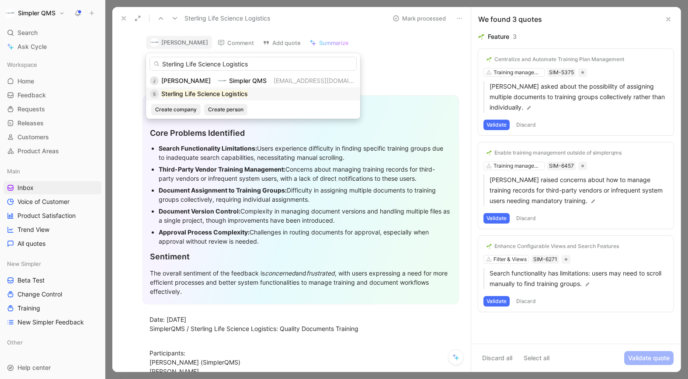
type input "Sterling Life Science Logistics"
click at [249, 94] on div "S Sterling Life Science Logistics" at bounding box center [253, 94] width 206 height 10
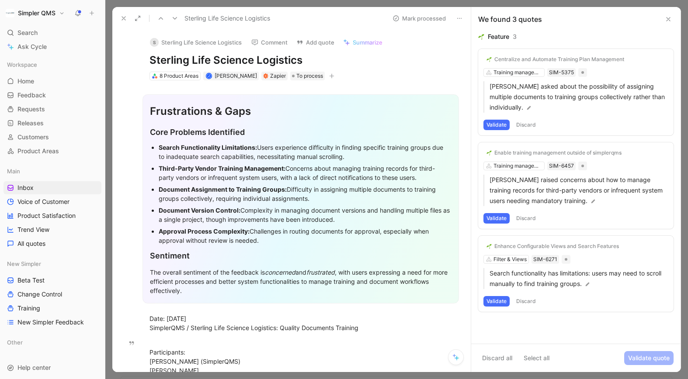
click at [332, 75] on icon "button" at bounding box center [331, 76] width 0 height 5
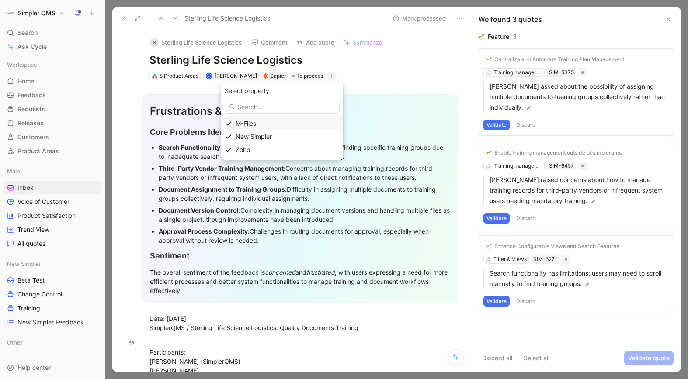
click at [253, 124] on span "M-Files" at bounding box center [246, 123] width 21 height 7
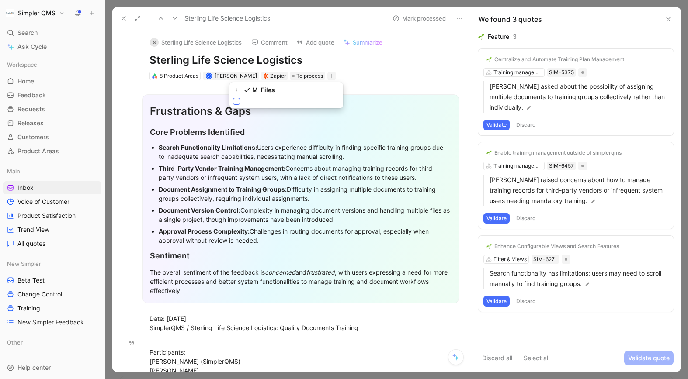
click at [237, 102] on icon at bounding box center [236, 101] width 5 height 5
click at [233, 98] on input "checkbox" at bounding box center [233, 98] width 0 height 0
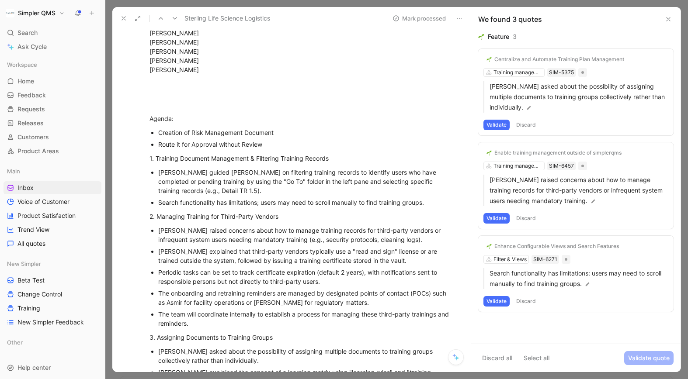
scroll to position [339, 0]
click at [501, 301] on button "Validate" at bounding box center [496, 301] width 26 height 10
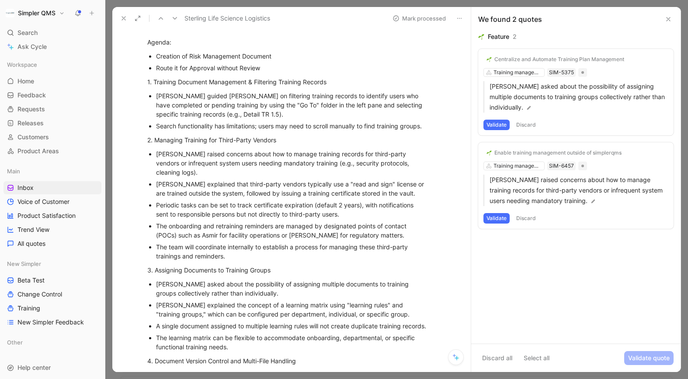
scroll to position [424, 0]
click at [572, 153] on div "Enable training management outside of simplerqms" at bounding box center [557, 152] width 127 height 7
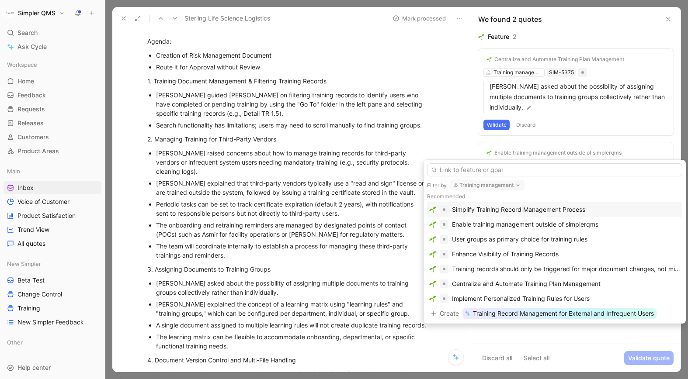
scroll to position [0, 0]
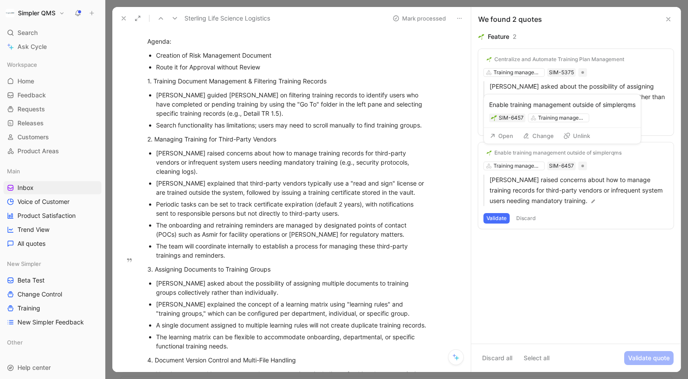
click at [544, 154] on div "Enable training management outside of simplerqms" at bounding box center [557, 152] width 127 height 7
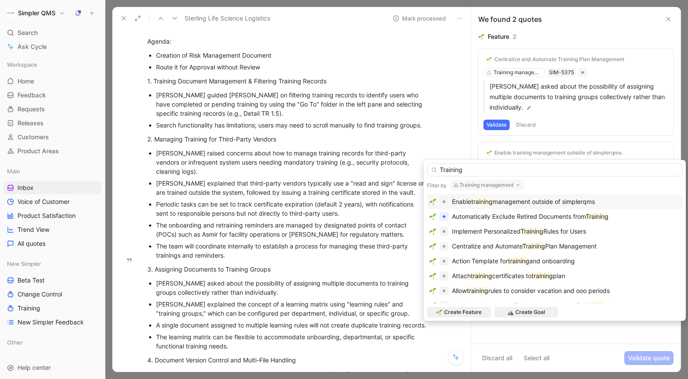
type input "Training"
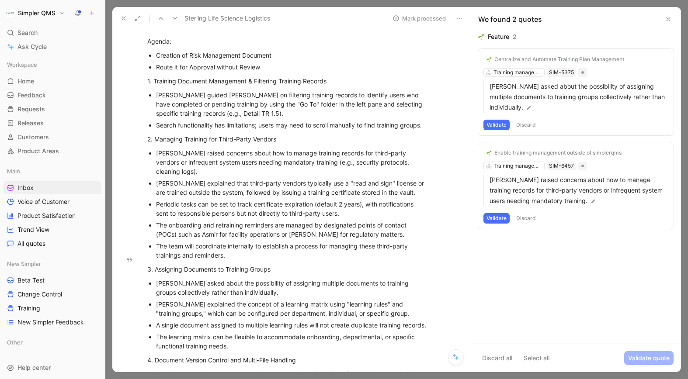
click at [545, 152] on div "Enable training management outside of simplerqms" at bounding box center [557, 152] width 127 height 7
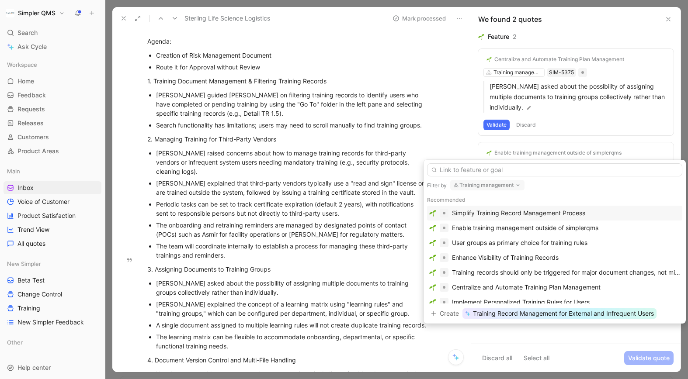
click at [500, 188] on button "Training management" at bounding box center [487, 185] width 74 height 10
click at [515, 170] on input "text" at bounding box center [554, 169] width 255 height 13
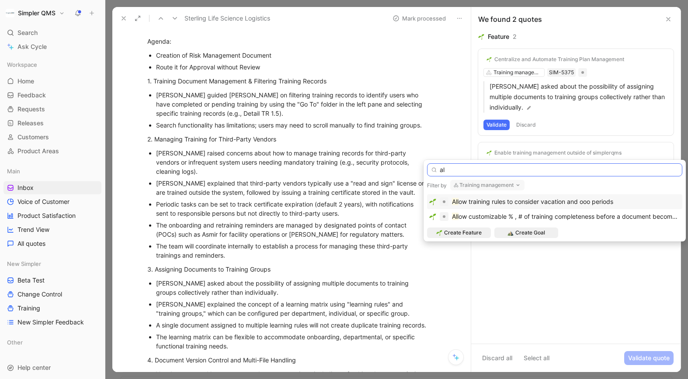
type input "a"
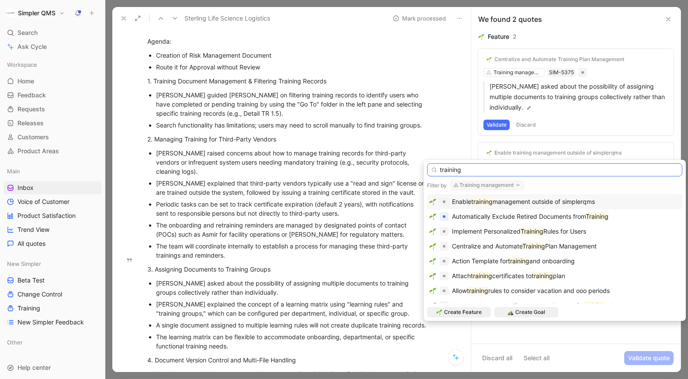
drag, startPoint x: 482, startPoint y: 174, endPoint x: 431, endPoint y: 173, distance: 51.6
click at [430, 173] on input "training" at bounding box center [554, 169] width 255 height 13
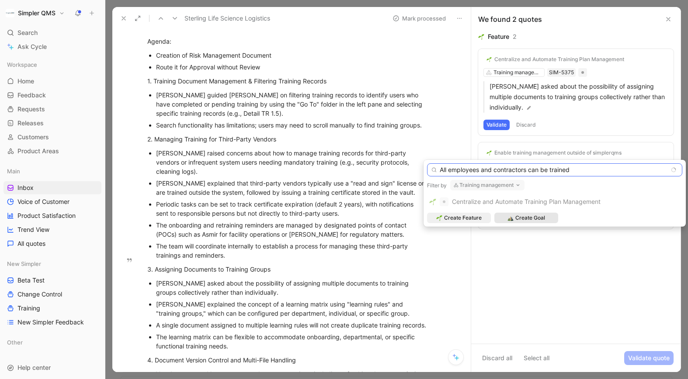
type input "All employees and contractors can be trained"
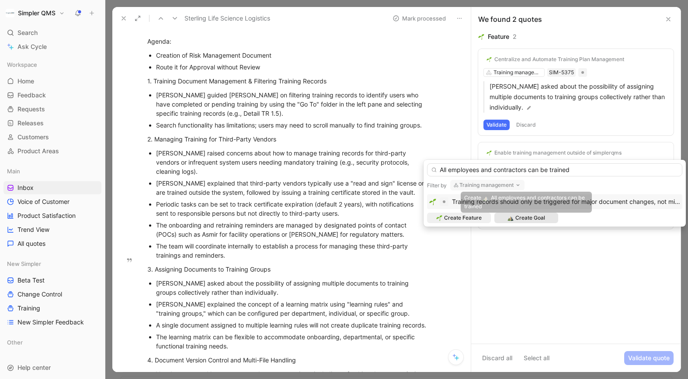
click at [540, 217] on span "Create Goal" at bounding box center [530, 218] width 30 height 9
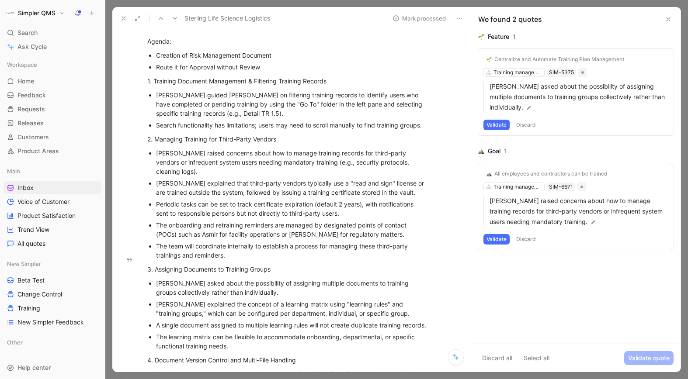
click at [499, 239] on button "Validate" at bounding box center [496, 239] width 26 height 10
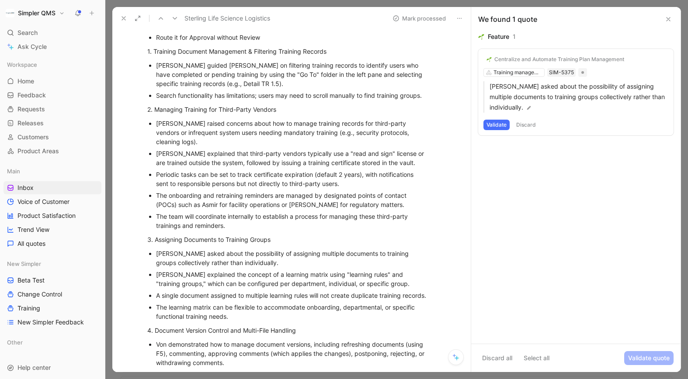
scroll to position [460, 0]
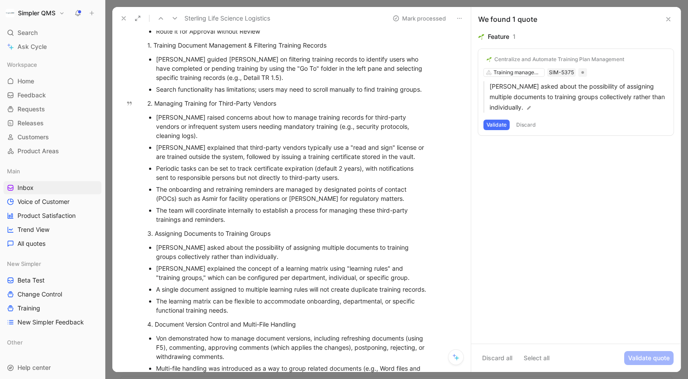
click at [496, 125] on button "Validate" at bounding box center [496, 125] width 26 height 10
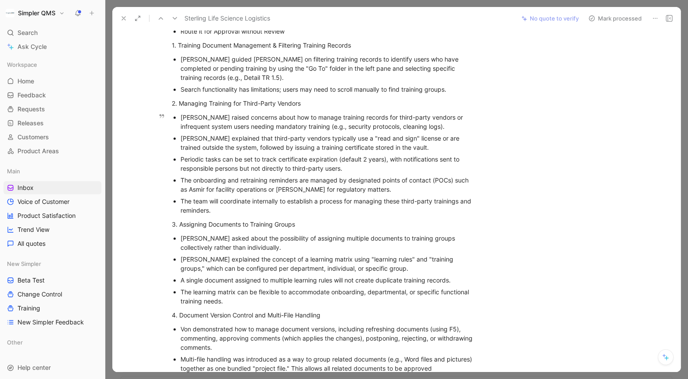
scroll to position [0, 0]
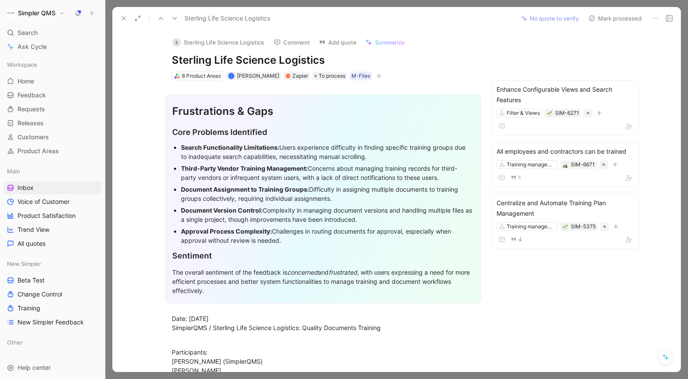
click at [591, 17] on use at bounding box center [591, 18] width 5 height 5
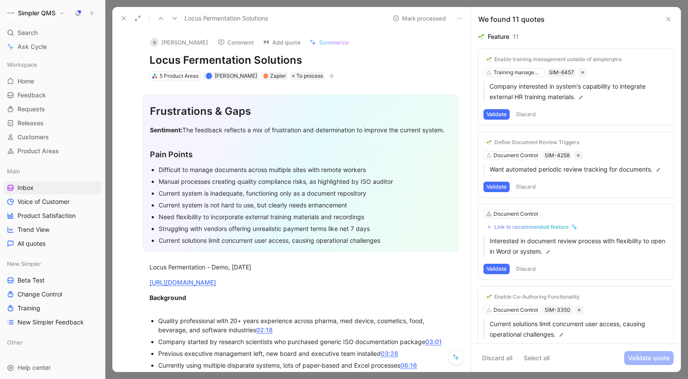
drag, startPoint x: 305, startPoint y: 62, endPoint x: 176, endPoint y: 52, distance: 130.1
click at [176, 52] on div "A [PERSON_NAME] Comment Add quote Summarize Locus Fermentation Solutions 5 Prod…" at bounding box center [301, 56] width 336 height 52
copy h1 "Locus Fermentation Solutions"
click at [152, 42] on div "A" at bounding box center [154, 42] width 9 height 9
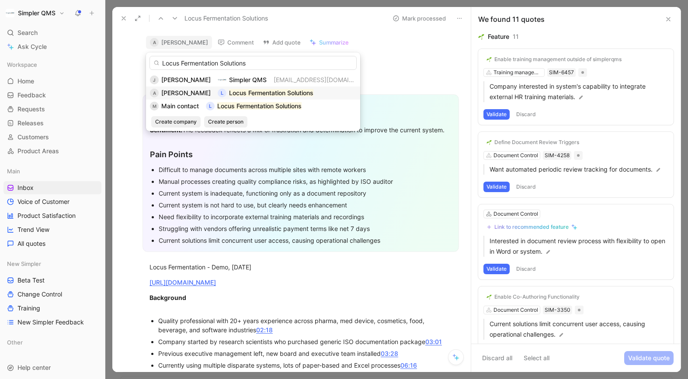
type input "Locus Fermentation Solutions"
click at [177, 94] on span "[PERSON_NAME]" at bounding box center [185, 92] width 49 height 7
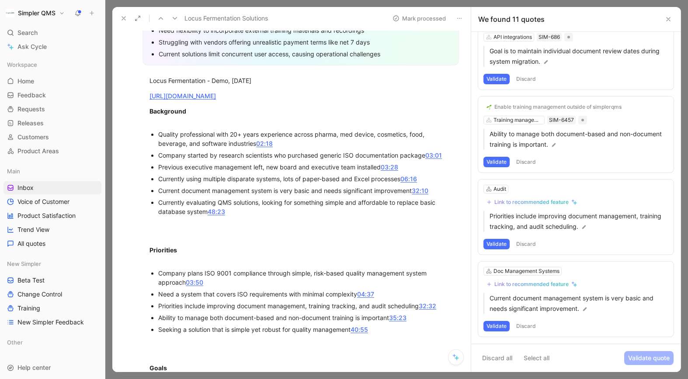
scroll to position [190, 0]
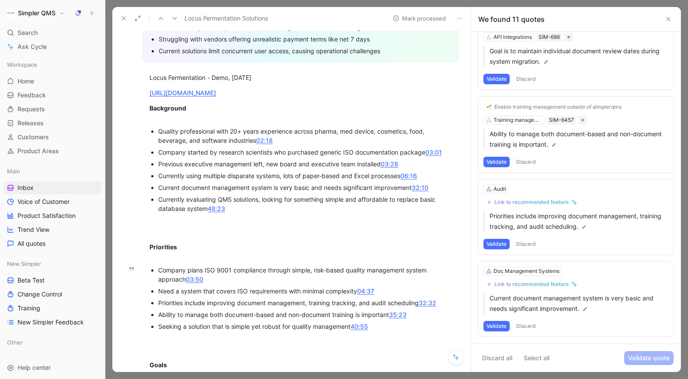
click at [527, 324] on button "Discard" at bounding box center [526, 326] width 26 height 10
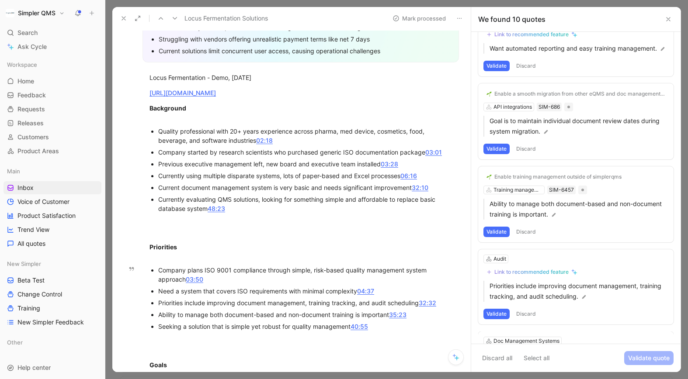
scroll to position [511, 0]
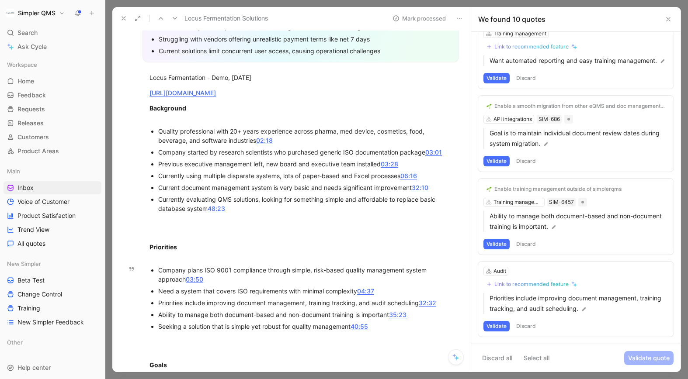
click at [531, 326] on button "Discard" at bounding box center [526, 326] width 26 height 10
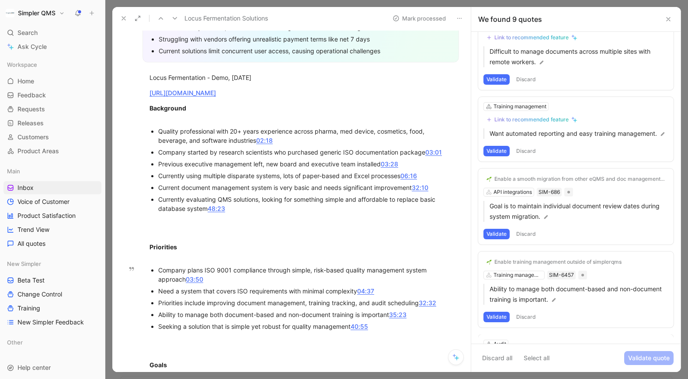
scroll to position [429, 0]
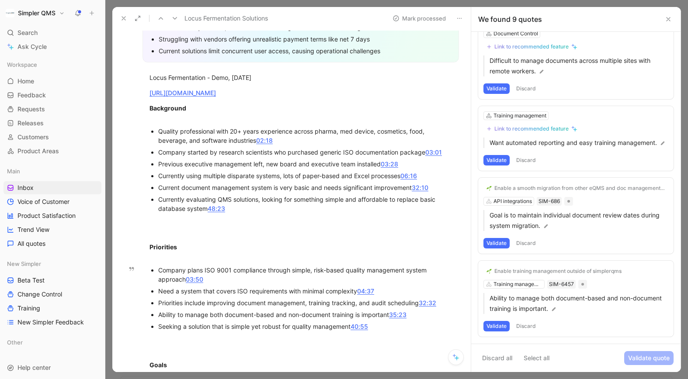
click at [493, 325] on button "Validate" at bounding box center [496, 326] width 26 height 10
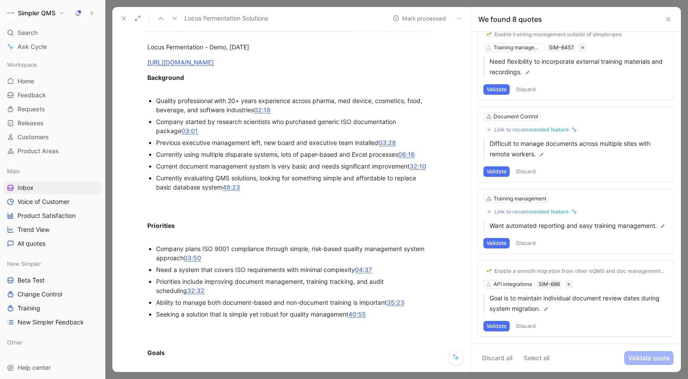
scroll to position [231, 0]
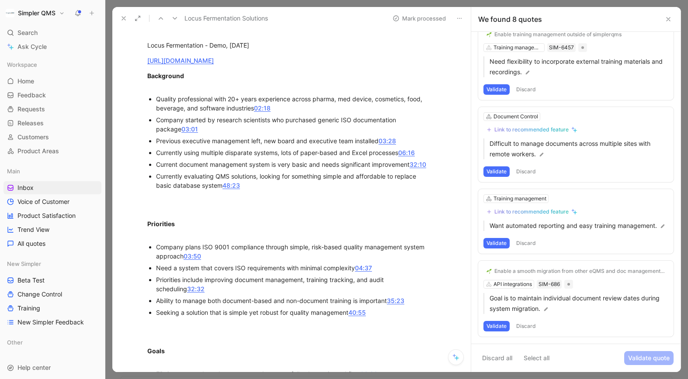
click at [492, 325] on button "Validate" at bounding box center [496, 326] width 26 height 10
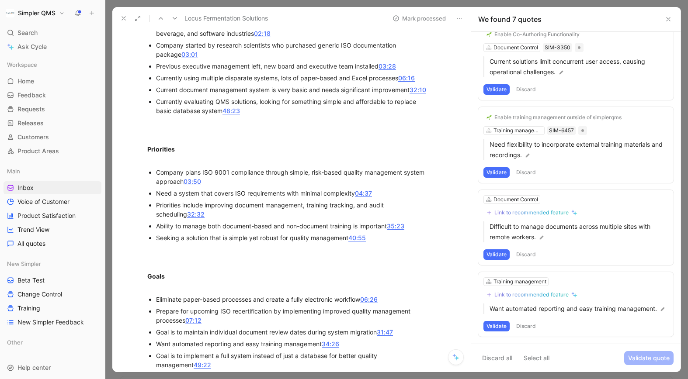
scroll to position [306, 0]
click at [533, 292] on div "Link to recommended feature" at bounding box center [531, 294] width 74 height 7
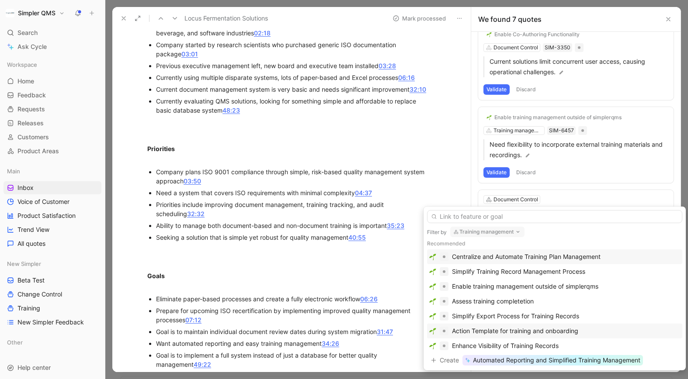
scroll to position [0, 0]
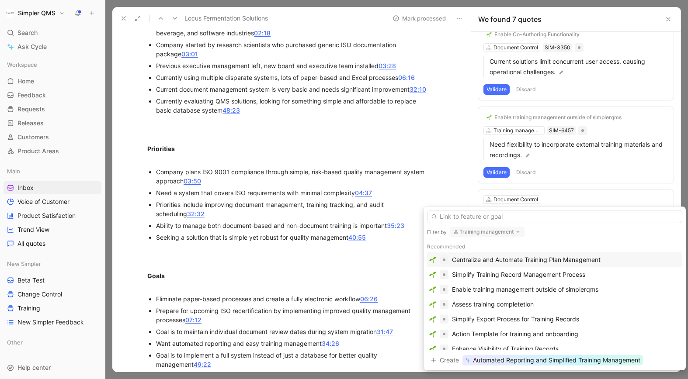
click at [550, 260] on div "Centralize and Automate Training Plan Management" at bounding box center [526, 260] width 149 height 10
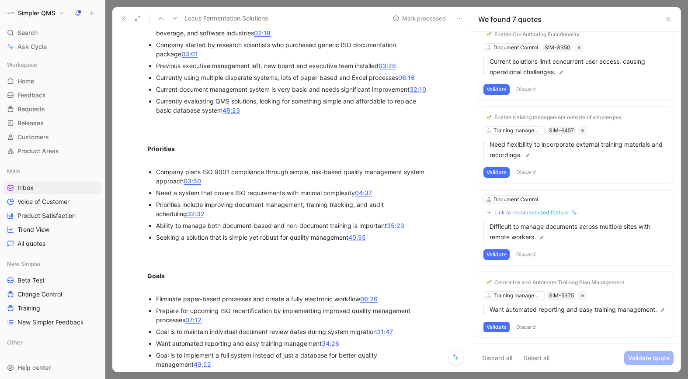
click at [498, 328] on button "Validate" at bounding box center [496, 327] width 26 height 10
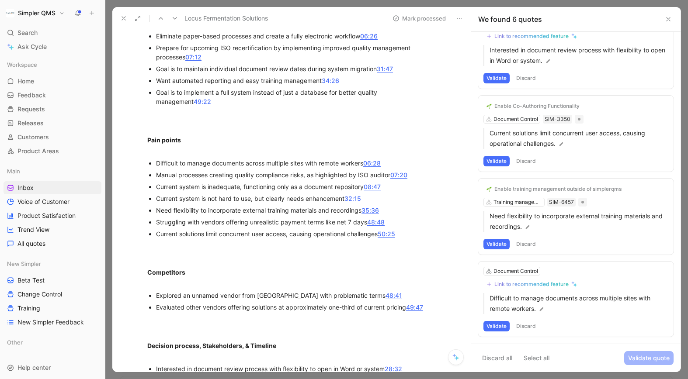
scroll to position [573, 0]
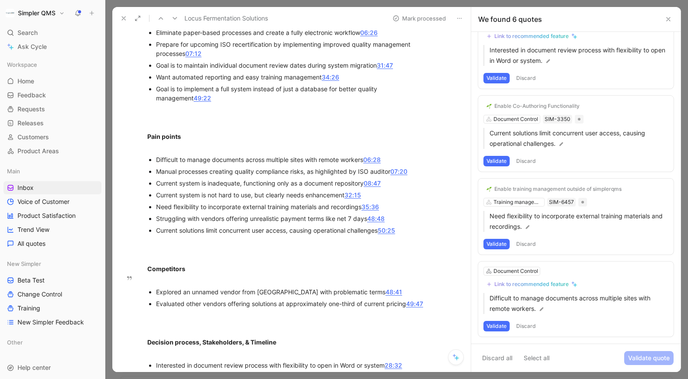
click at [528, 327] on button "Discard" at bounding box center [526, 326] width 26 height 10
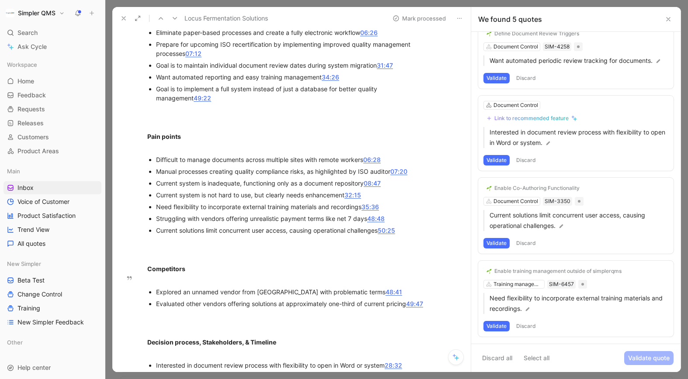
scroll to position [109, 0]
click at [501, 327] on button "Validate" at bounding box center [496, 326] width 26 height 10
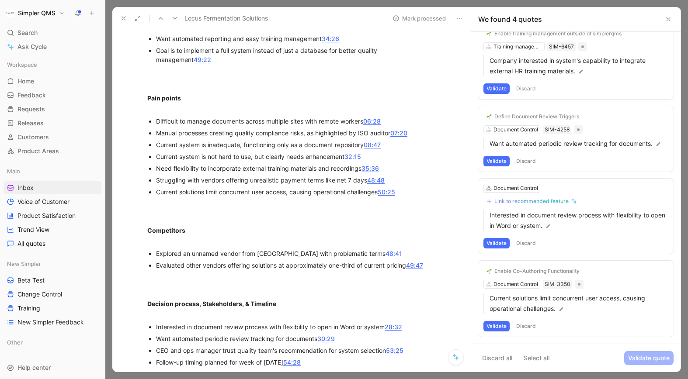
scroll to position [614, 0]
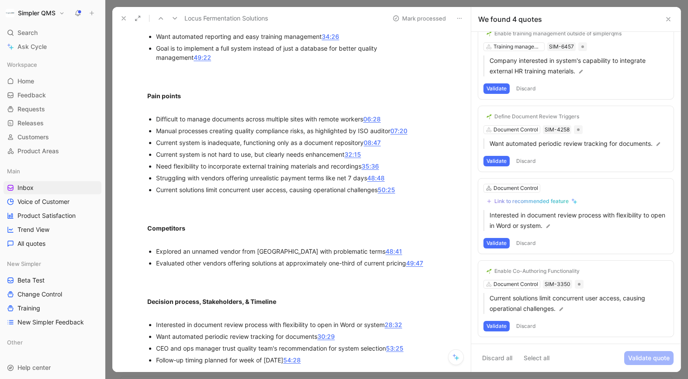
click at [497, 328] on button "Validate" at bounding box center [496, 326] width 26 height 10
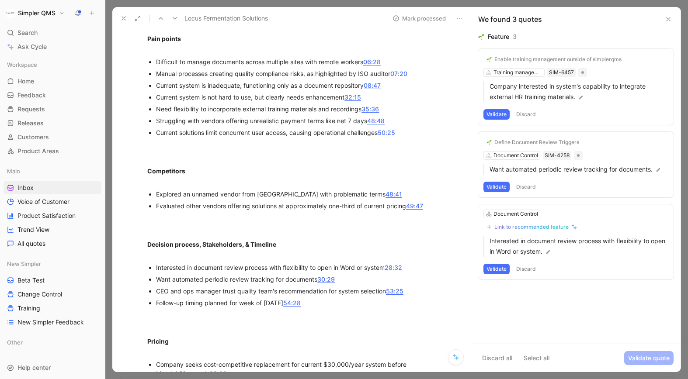
scroll to position [672, 0]
click at [531, 269] on button "Discard" at bounding box center [526, 269] width 26 height 10
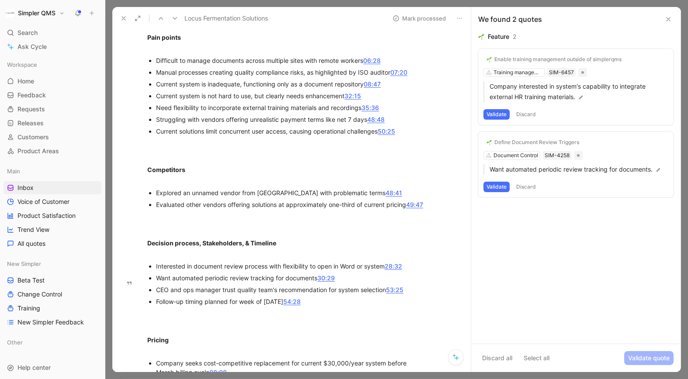
click at [493, 187] on button "Validate" at bounding box center [496, 187] width 26 height 10
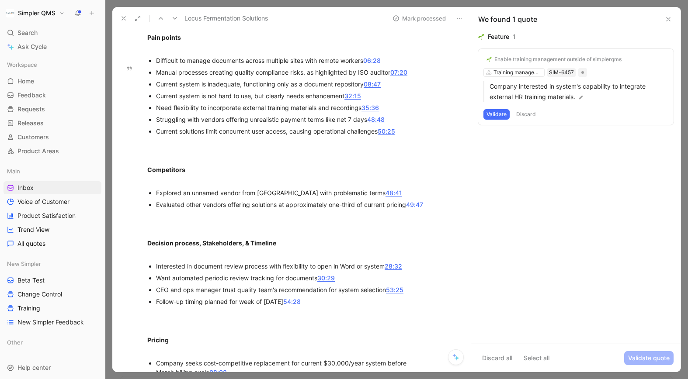
click at [498, 114] on button "Validate" at bounding box center [496, 114] width 26 height 10
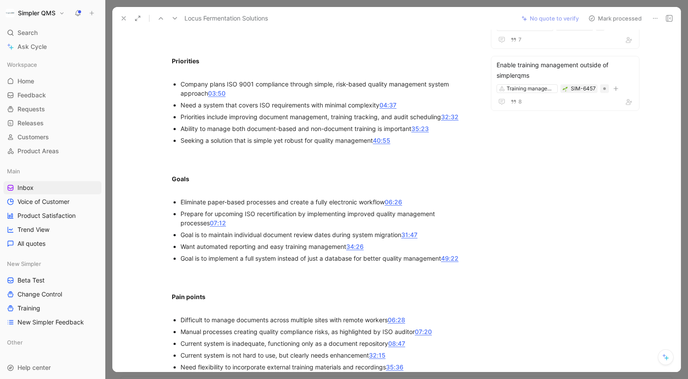
scroll to position [0, 0]
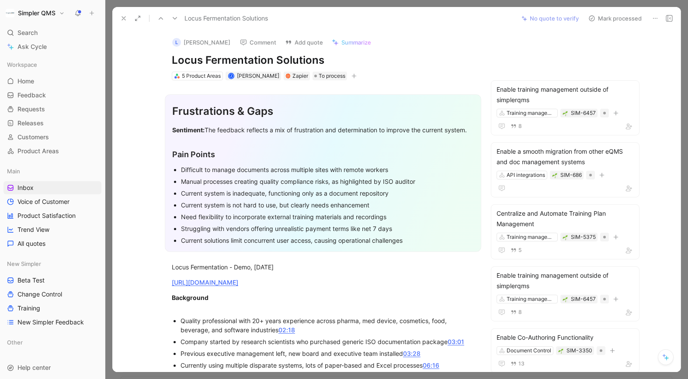
click at [591, 20] on use at bounding box center [591, 18] width 5 height 5
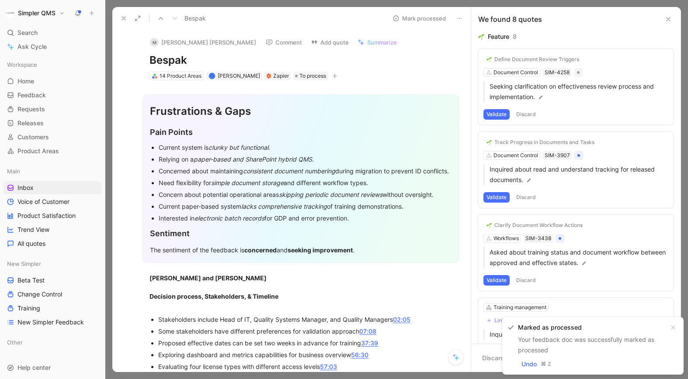
click at [123, 20] on icon at bounding box center [123, 18] width 7 height 7
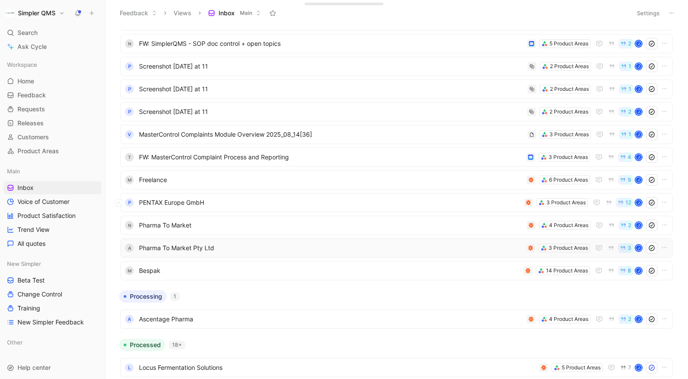
scroll to position [102, 0]
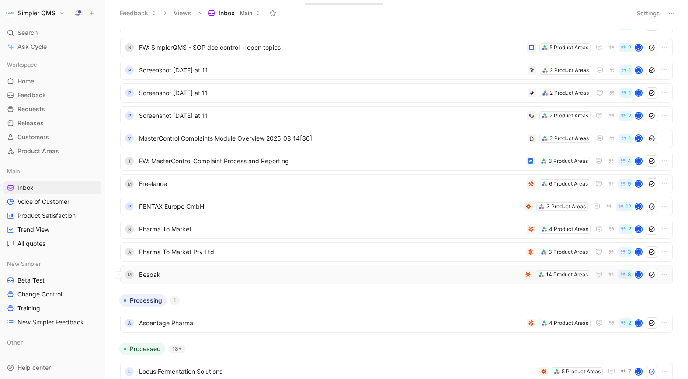
click at [295, 275] on span "Bespak" at bounding box center [329, 275] width 381 height 10
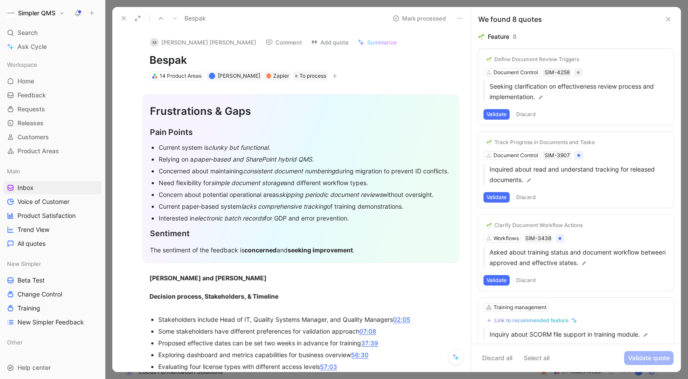
drag, startPoint x: 191, startPoint y: 59, endPoint x: 123, endPoint y: 58, distance: 67.7
click at [123, 58] on div "M [PERSON_NAME] [PERSON_NAME] Comment Add quote Summarize Bespak 14 Product Are…" at bounding box center [291, 201] width 358 height 343
copy h1 "Bespak"
click at [183, 41] on button "M [PERSON_NAME] [PERSON_NAME]" at bounding box center [203, 42] width 114 height 13
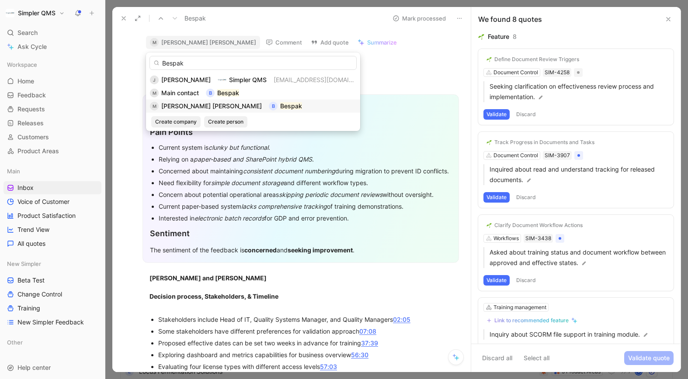
type input "Bespak"
click at [196, 106] on span "[PERSON_NAME] [PERSON_NAME]" at bounding box center [211, 105] width 101 height 7
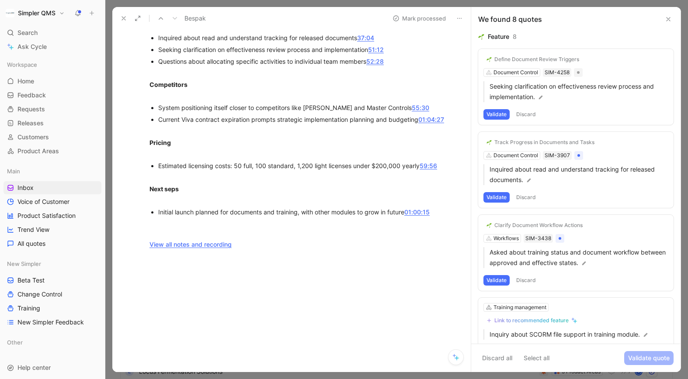
scroll to position [941, 0]
click at [124, 21] on icon at bounding box center [123, 18] width 7 height 7
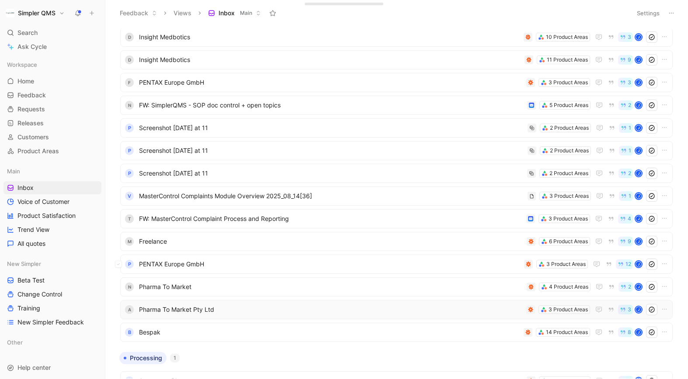
scroll to position [46, 0]
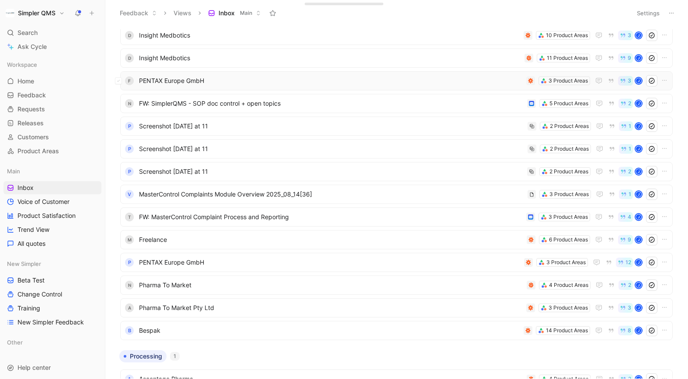
click at [351, 85] on span "PENTAX Europe GmbH" at bounding box center [331, 81] width 384 height 10
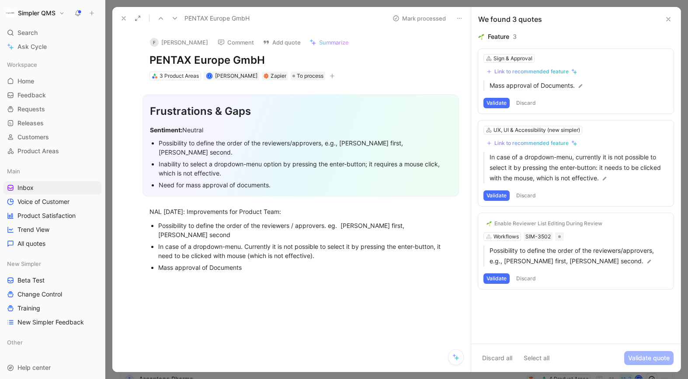
click at [124, 19] on use at bounding box center [123, 18] width 3 height 3
